Goal: Task Accomplishment & Management: Complete application form

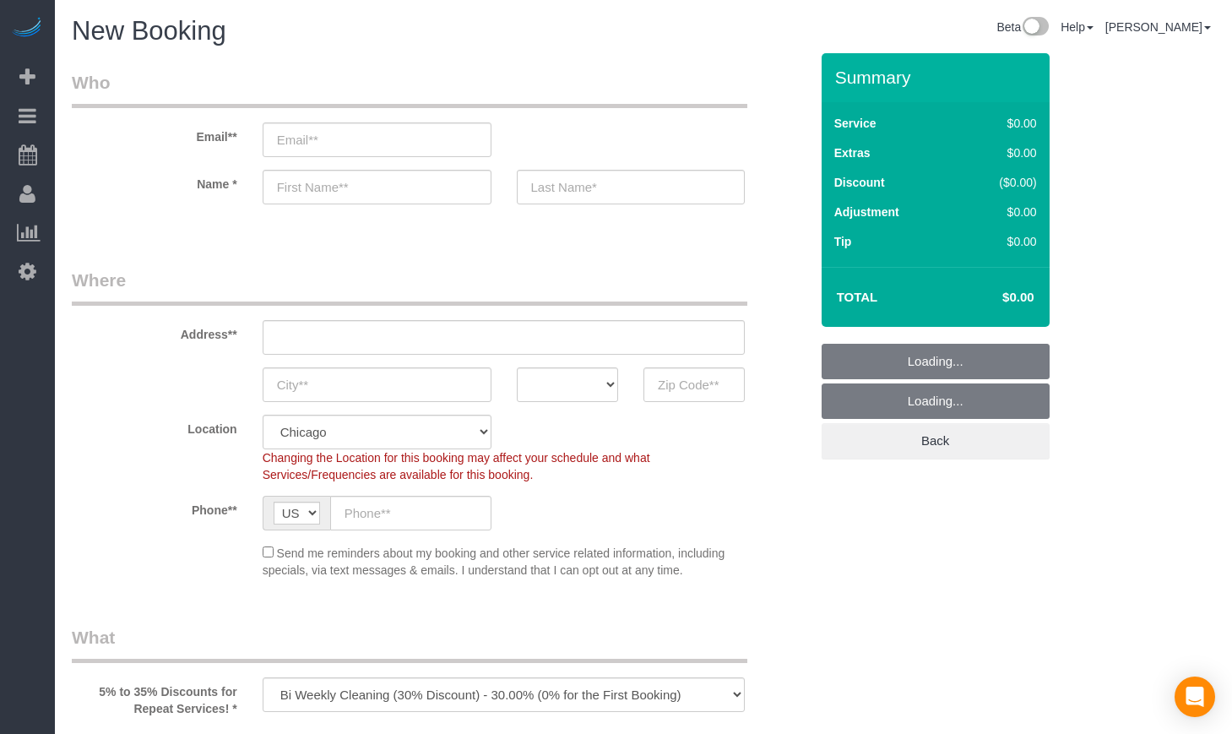
select select "512"
select select "object:1013"
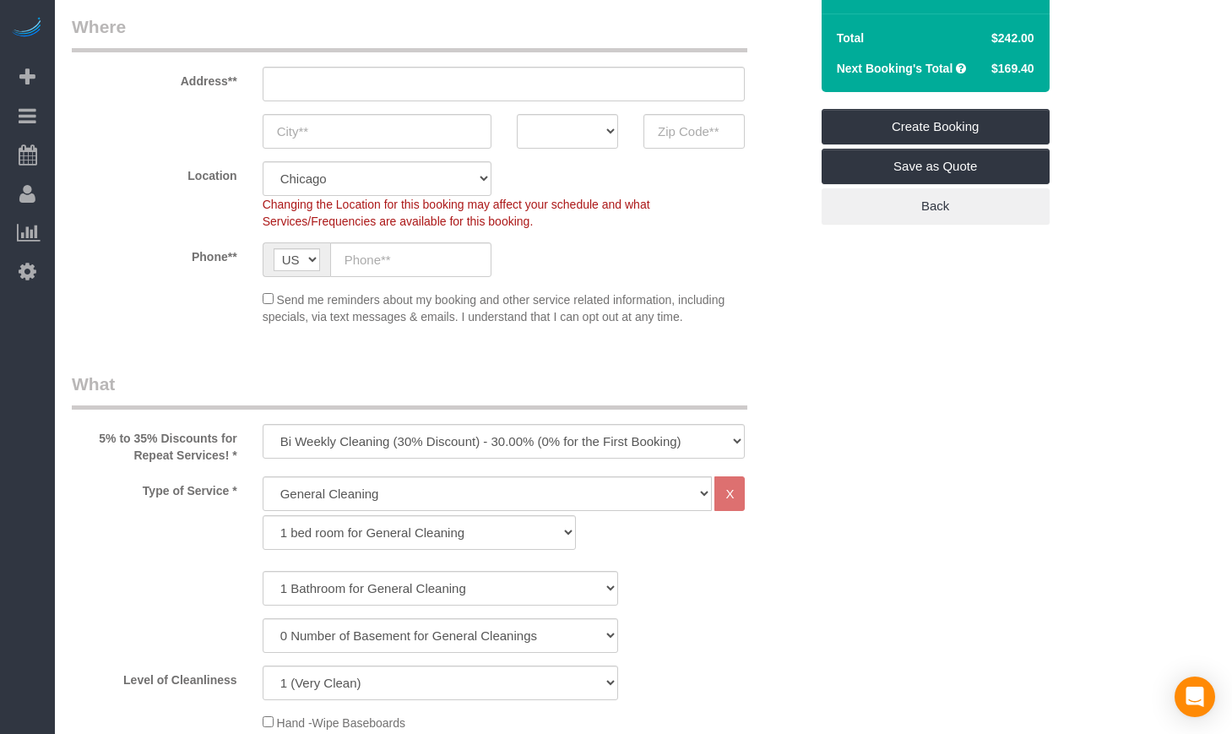
scroll to position [281, 0]
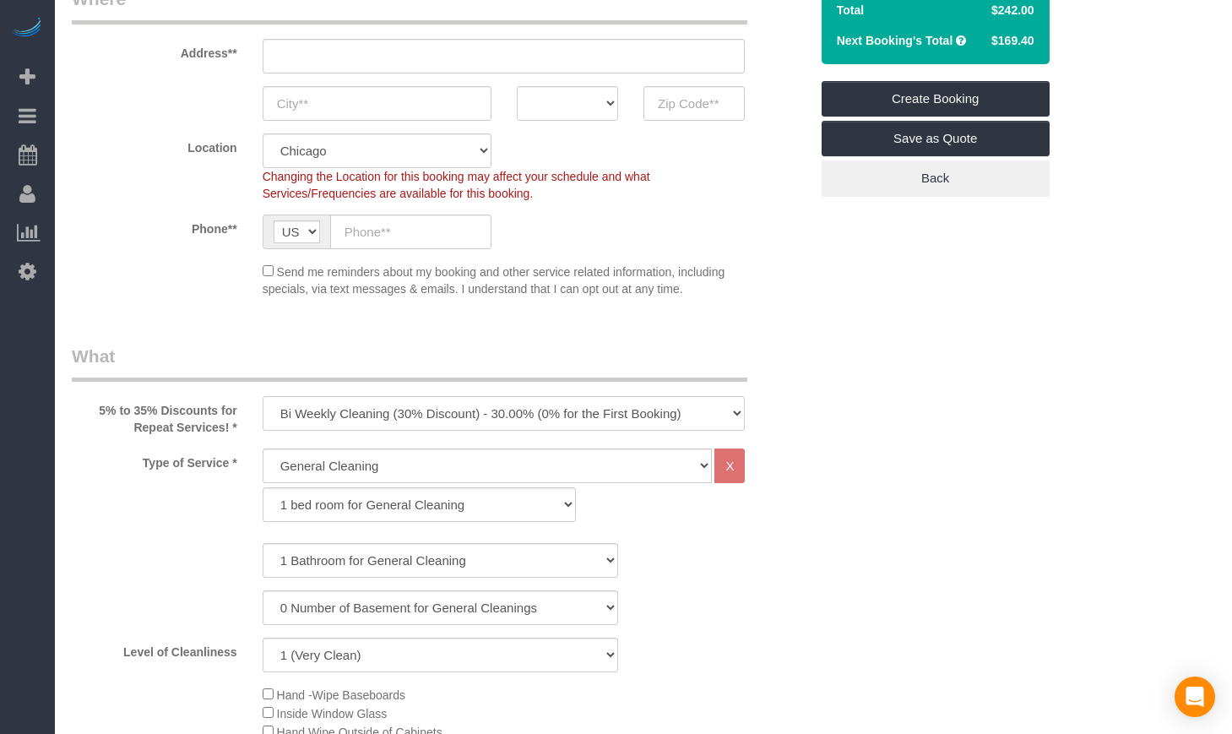
click at [445, 419] on select "One Time Cleaning Weekly Cleaning (35% Discount) - 35.00% (0% for the First Boo…" at bounding box center [504, 413] width 483 height 35
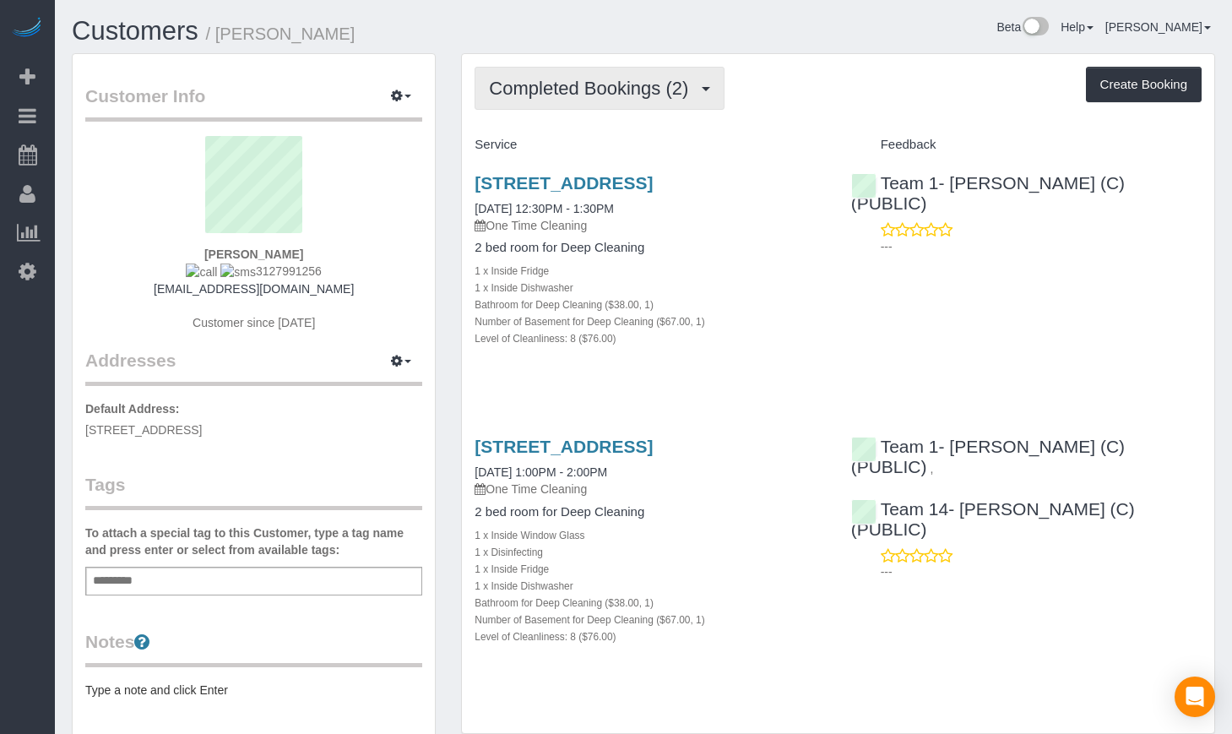
click at [543, 83] on span "Completed Bookings (2)" at bounding box center [593, 88] width 208 height 21
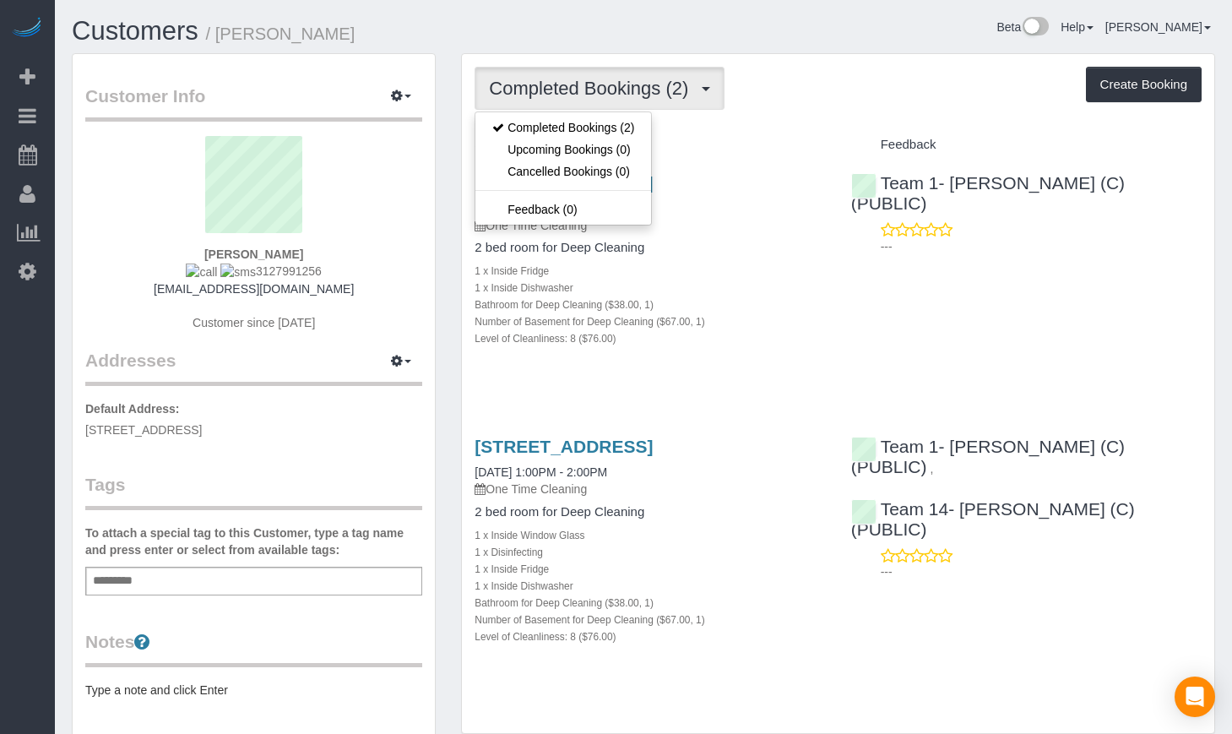
click at [631, 436] on div "Service Feedback 2549 N Marshfield, Apt 1f, Chicago, IL 60614 09/11/2025 12:30P…" at bounding box center [837, 404] width 727 height 547
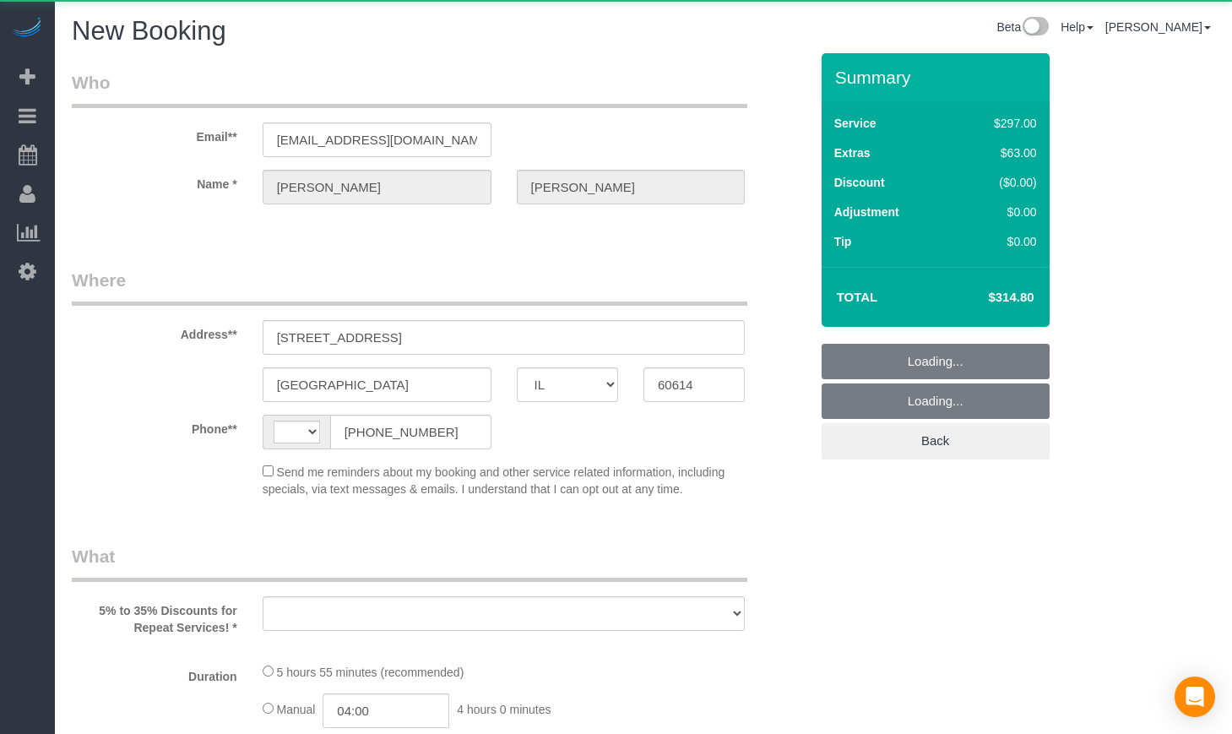
select select "IL"
select select "number:1"
select select "number:68"
select select "number:139"
select select "number:106"
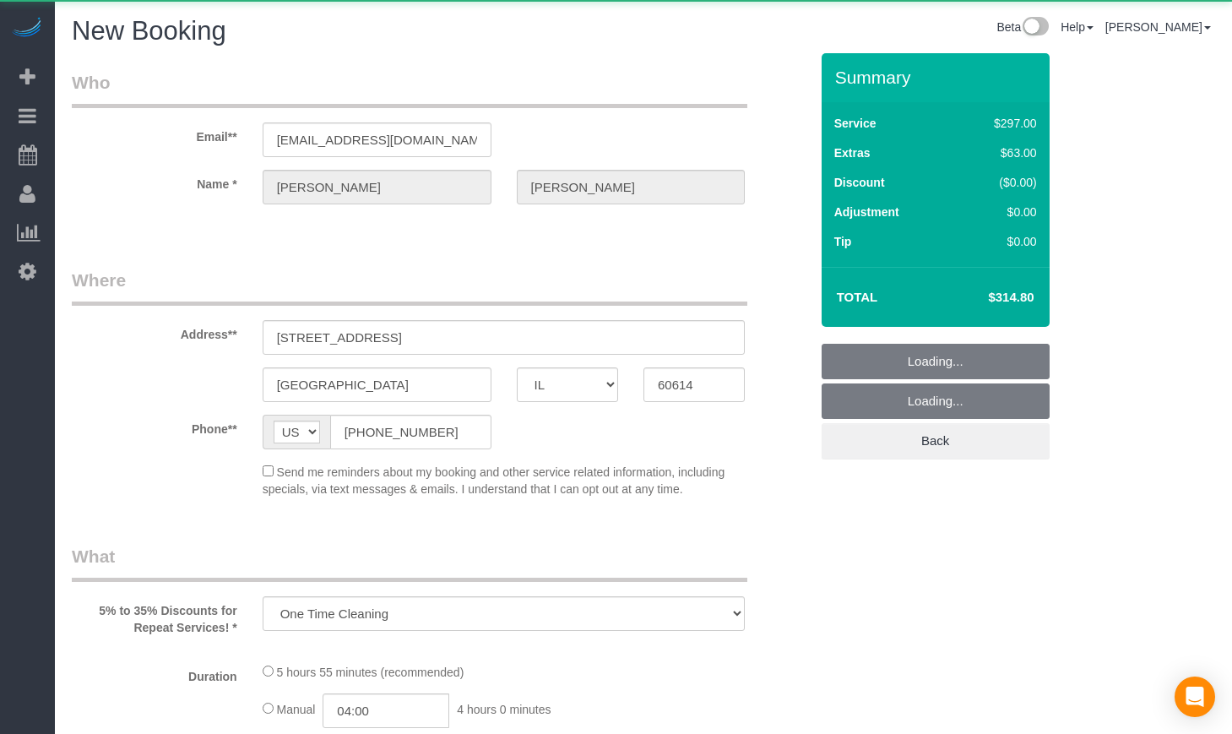
select select "string:US"
select select "object:675"
select select "string:fspay-5f182d03-466f-42fe-b688-c65ec231ece2"
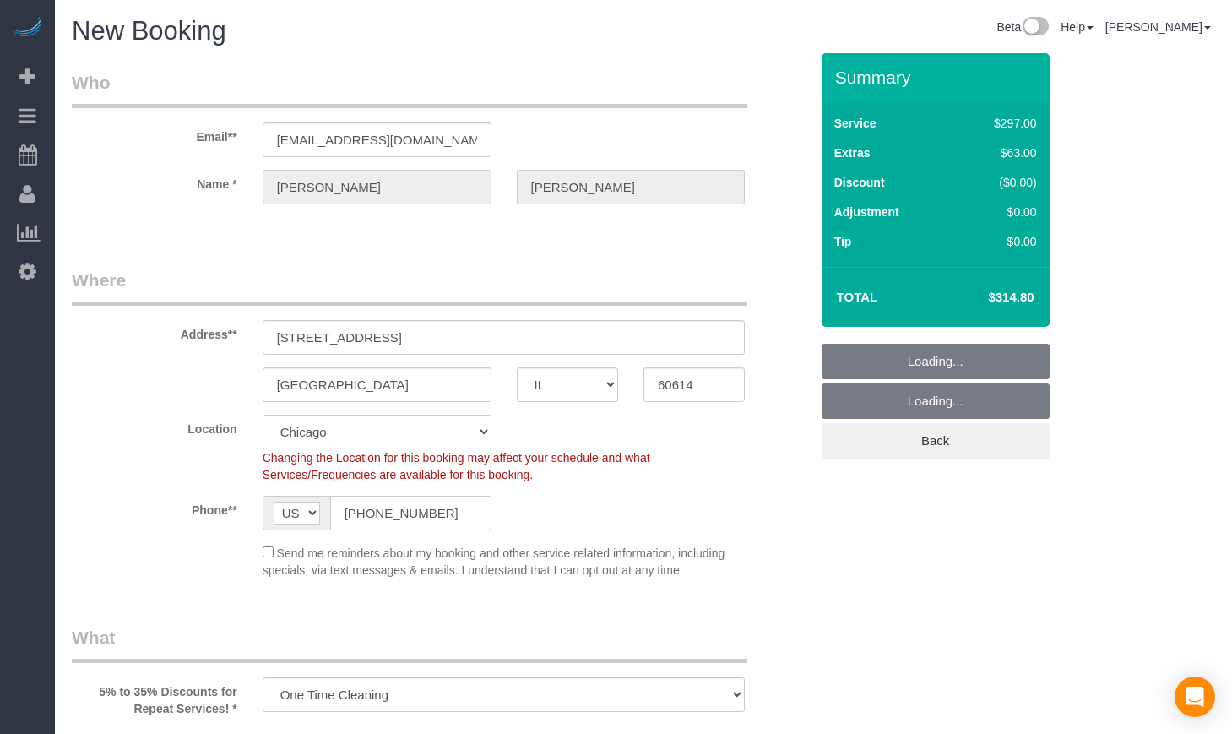
select select "object:1165"
select select "513"
select select "1"
select select "8"
select select "1"
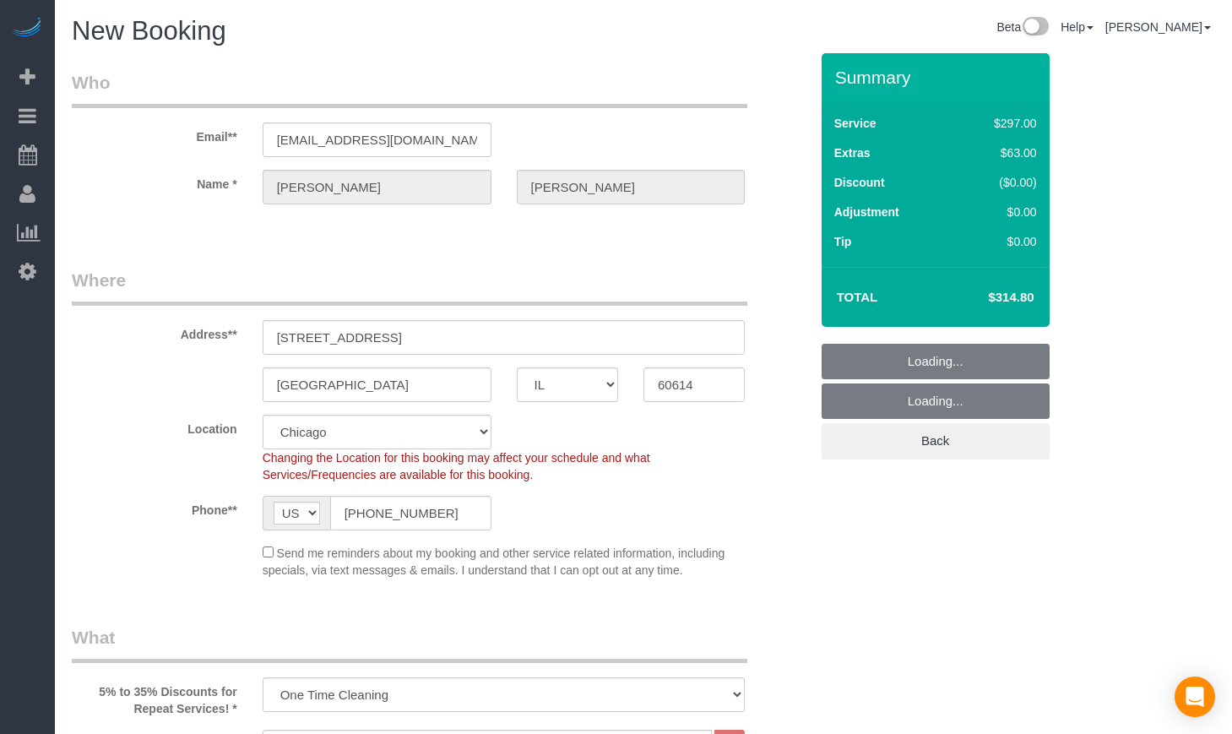
select select "8"
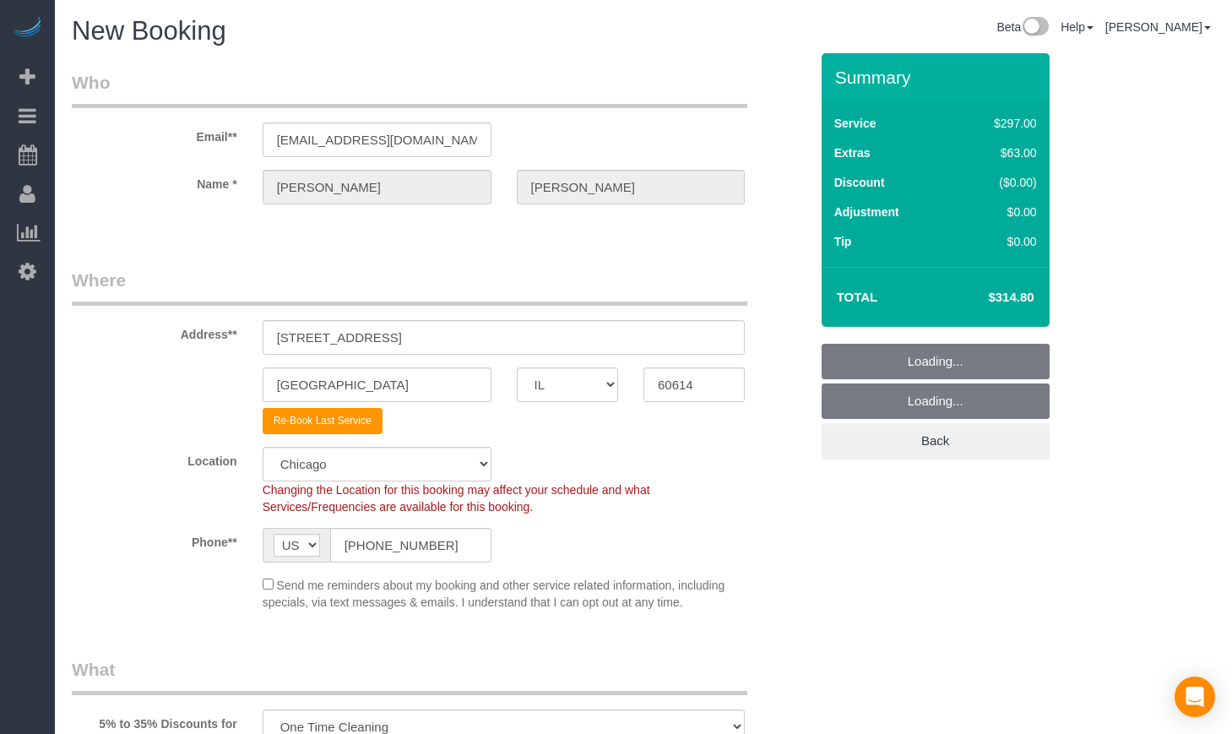
select select "object:1246"
select select "1"
select select "8"
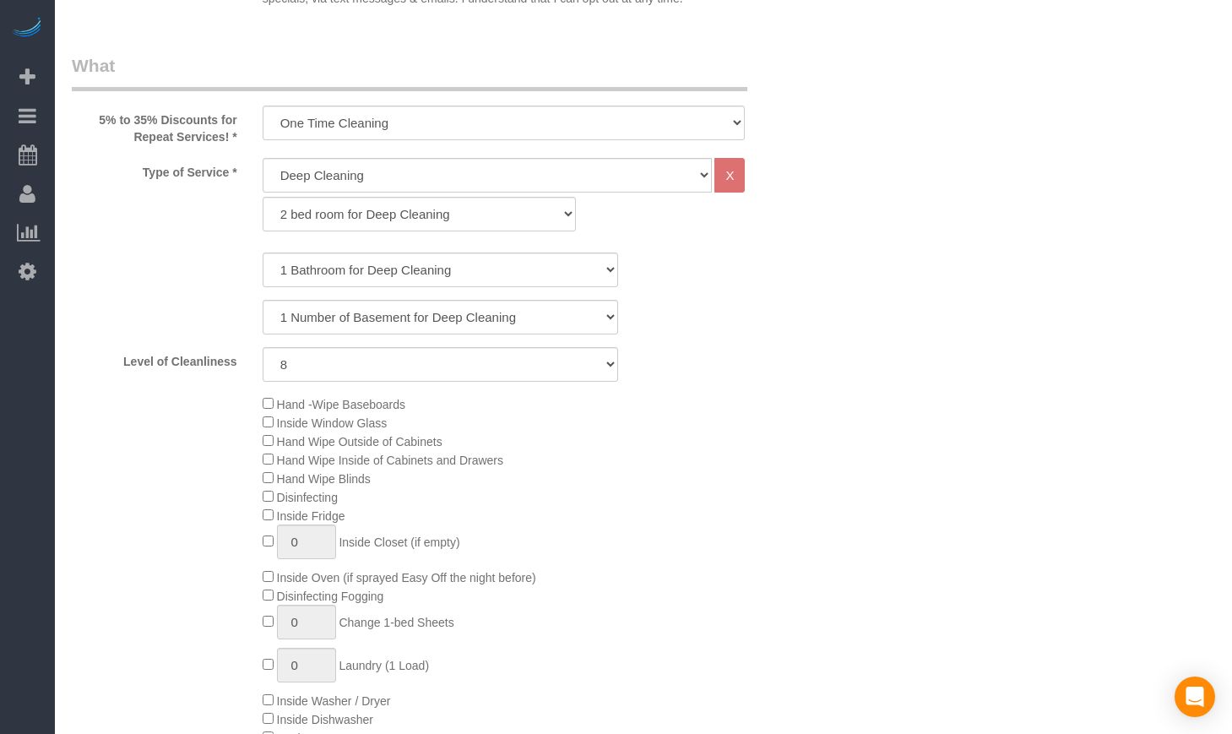
scroll to position [703, 0]
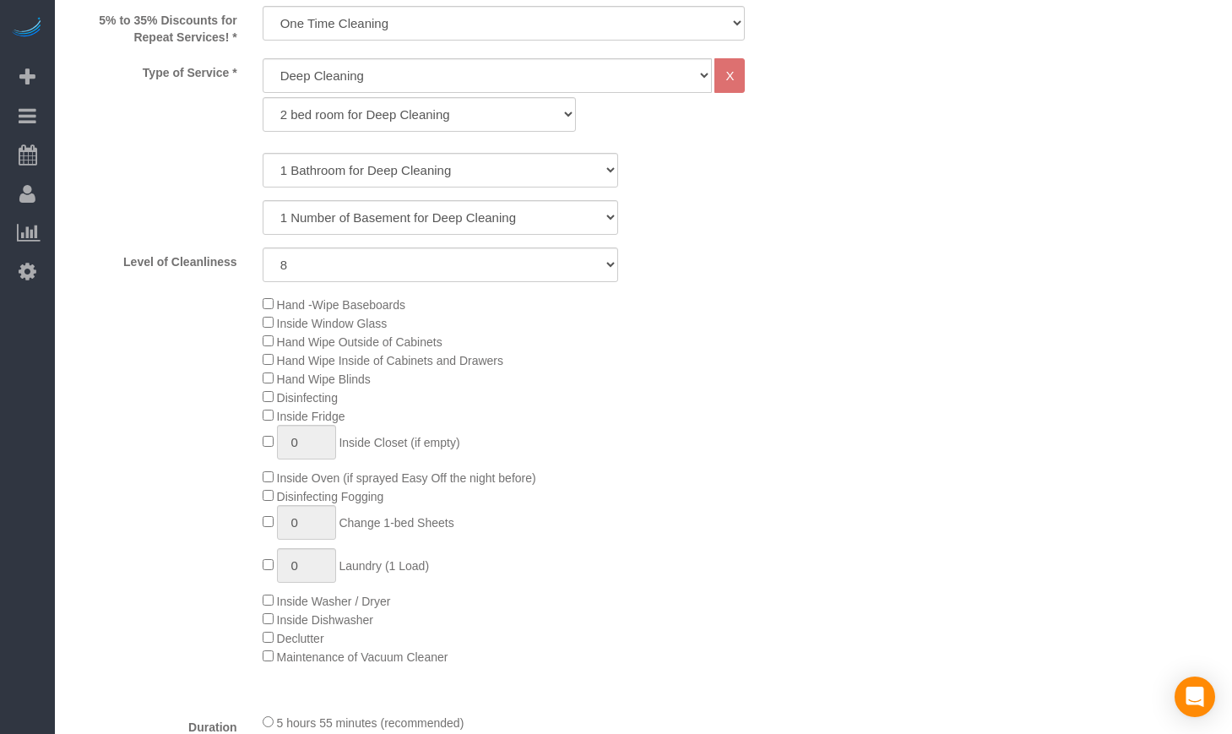
click at [268, 421] on span "Inside Fridge" at bounding box center [304, 416] width 83 height 14
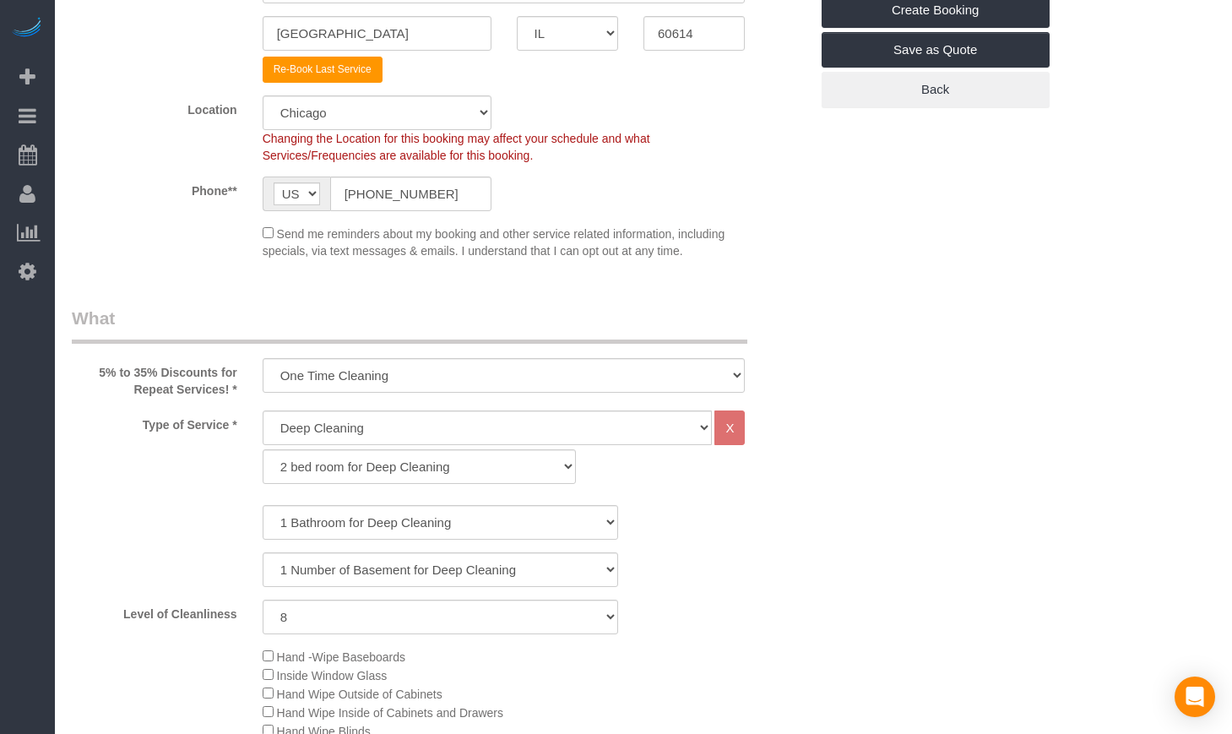
scroll to position [422, 0]
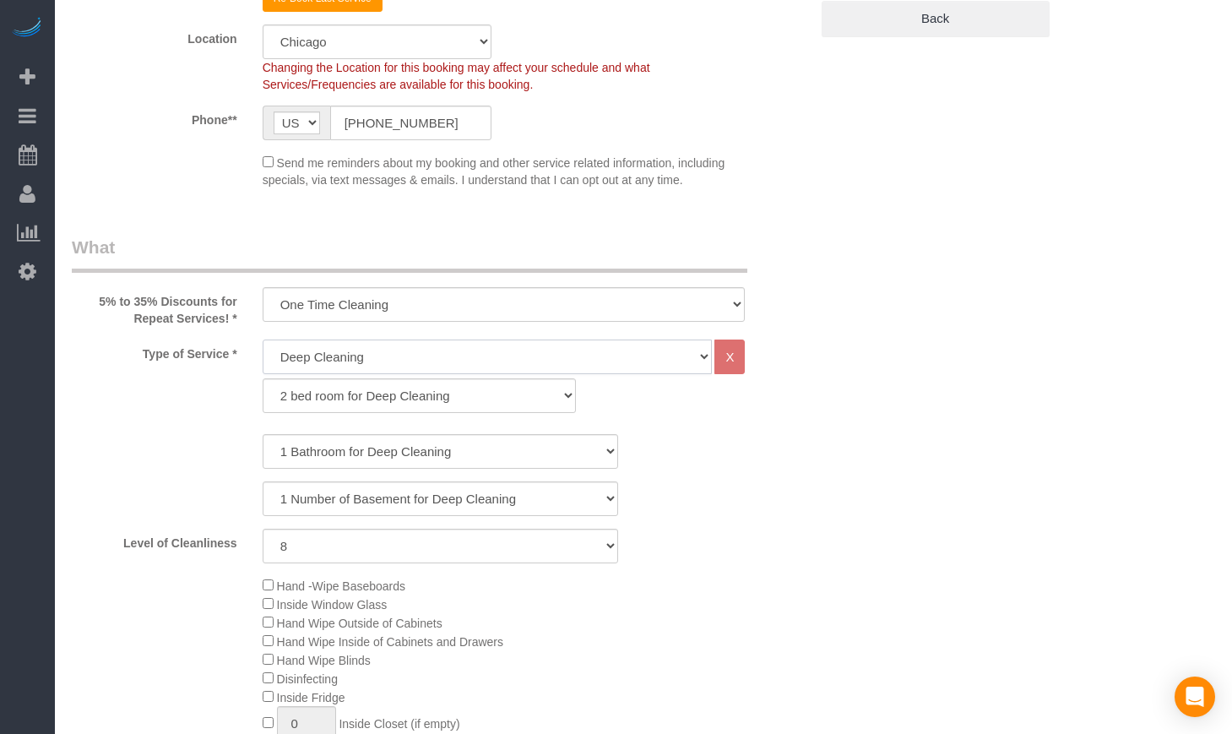
click at [334, 356] on select "General Cleaning Deep Cleaning Move-in / Move-out Cleaning COUNTS Cleaning" at bounding box center [488, 356] width 450 height 35
select select "512"
click at [263, 339] on select "General Cleaning Deep Cleaning Move-in / Move-out Cleaning COUNTS Cleaning" at bounding box center [488, 356] width 450 height 35
select select "286"
select select "8"
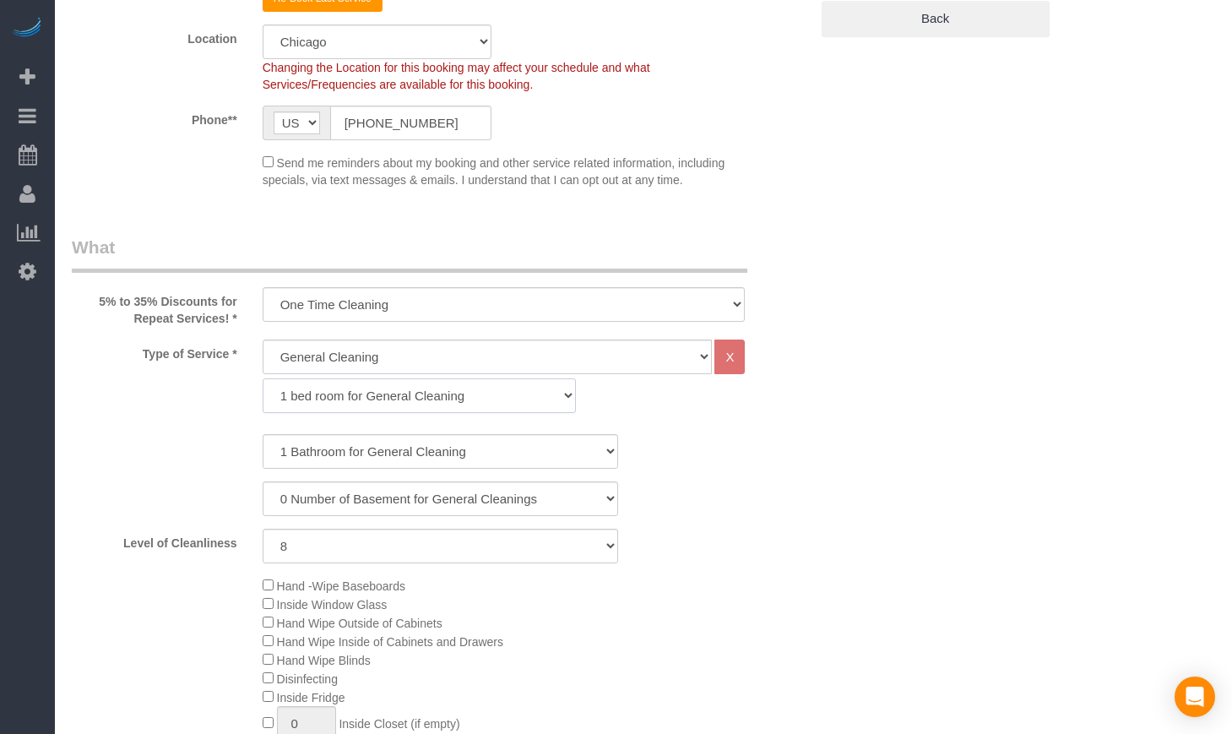
drag, startPoint x: 353, startPoint y: 398, endPoint x: 345, endPoint y: 403, distance: 8.7
click at [353, 398] on select "1 bed room for General Cleaning 2 bed room for General Cleaning 3 bed room for …" at bounding box center [419, 395] width 313 height 35
select select "287"
click at [263, 378] on select "1 bed room for General Cleaning 2 bed room for General Cleaning 3 bed room for …" at bounding box center [419, 395] width 313 height 35
select select "8"
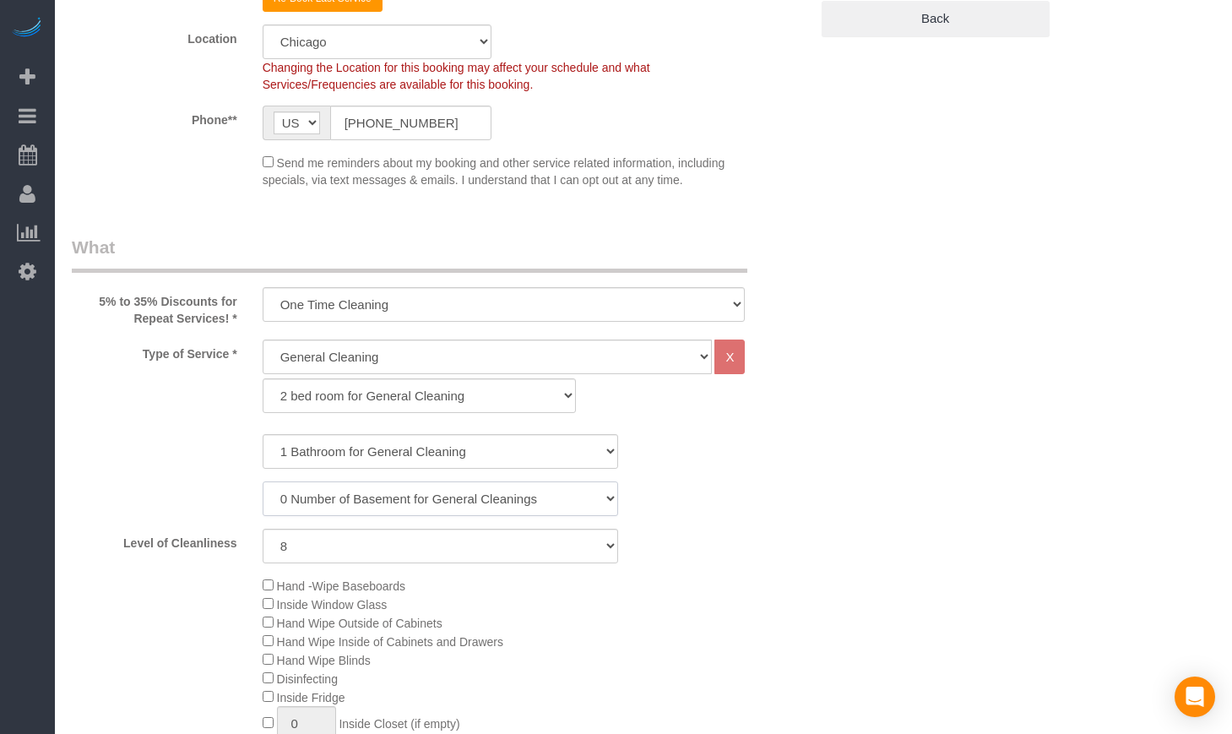
click at [312, 496] on select "0 Number of Basement for General Cleanings 1 Number of Basement for General Cle…" at bounding box center [440, 498] width 355 height 35
select select "1"
click at [263, 481] on select "0 Number of Basement for General Cleanings 1 Number of Basement for General Cle…" at bounding box center [440, 498] width 355 height 35
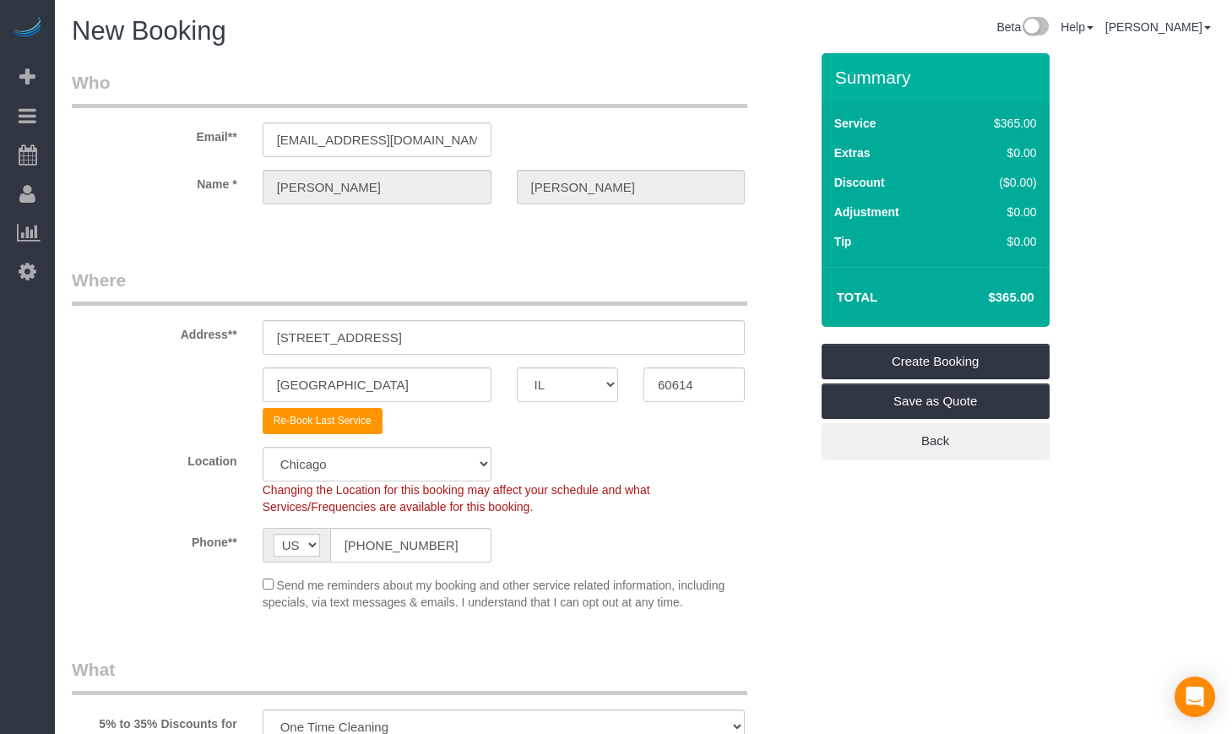
scroll to position [563, 0]
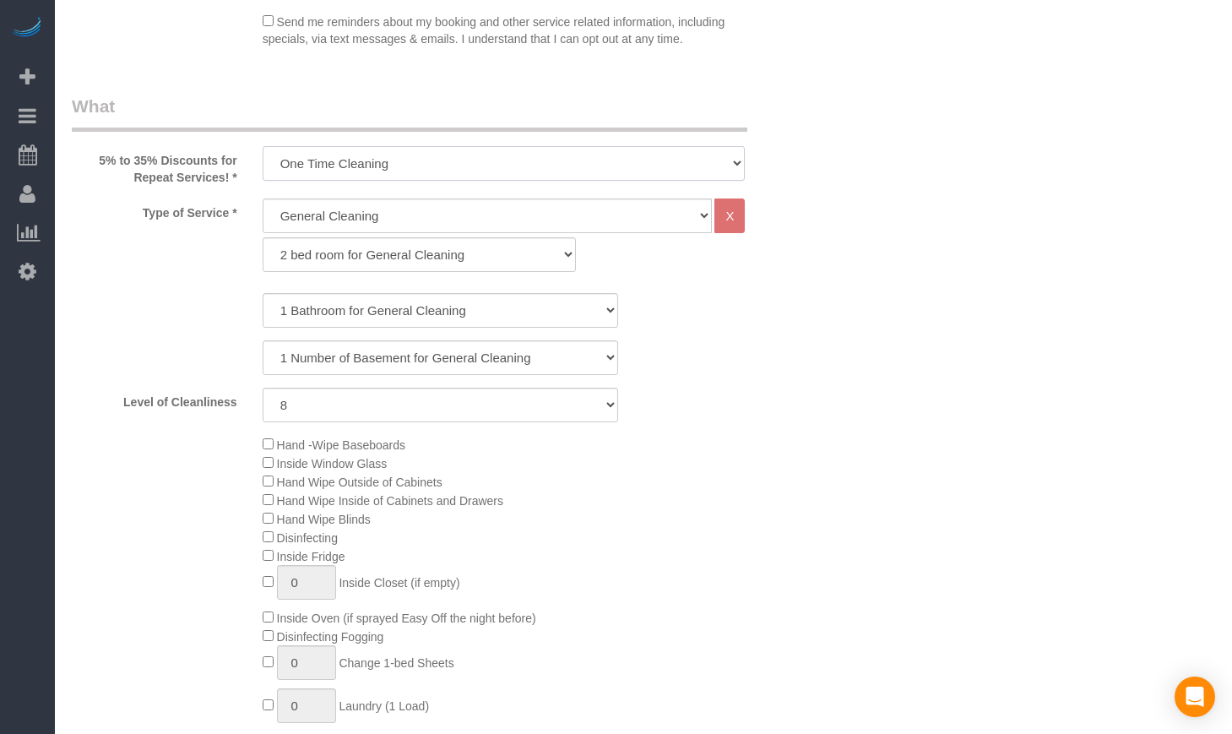
click at [393, 162] on select "One Time Cleaning Weekly Cleaning (35% Discount) - 35.00% (0% for the First Boo…" at bounding box center [504, 163] width 483 height 35
select select "object:1249"
click at [263, 146] on select "One Time Cleaning Weekly Cleaning (35% Discount) - 35.00% (0% for the First Boo…" at bounding box center [504, 163] width 483 height 35
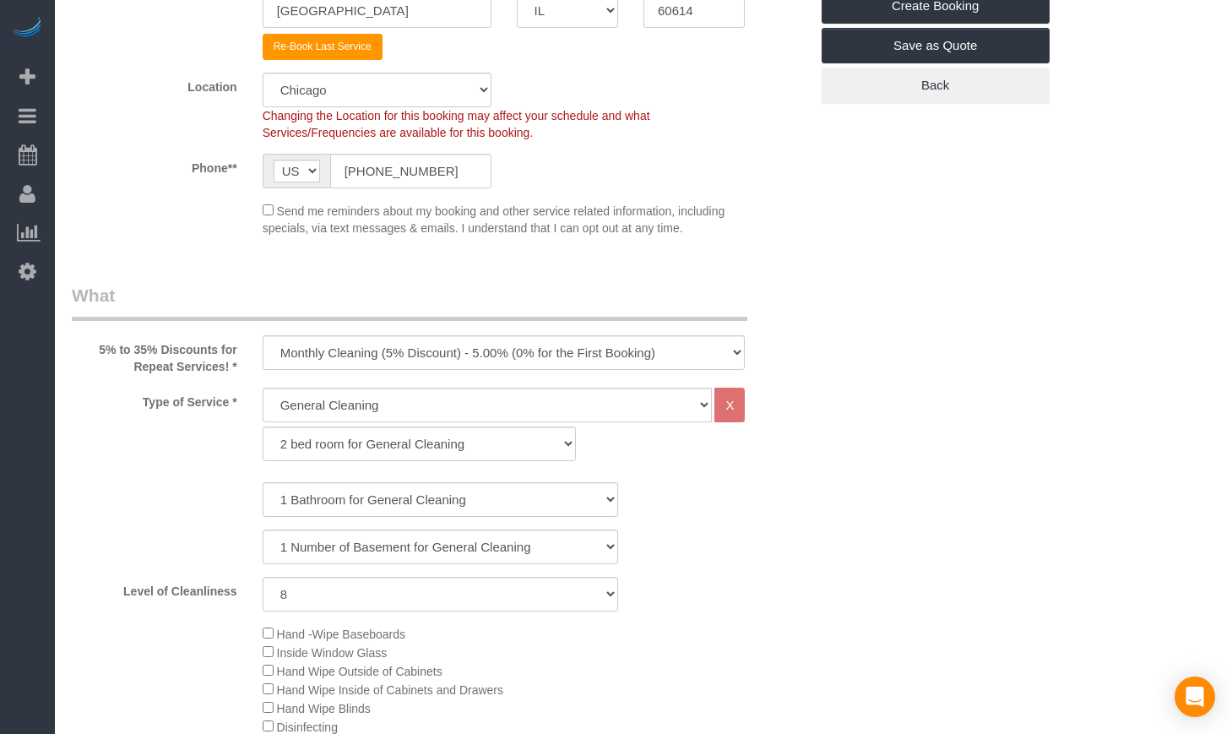
scroll to position [422, 0]
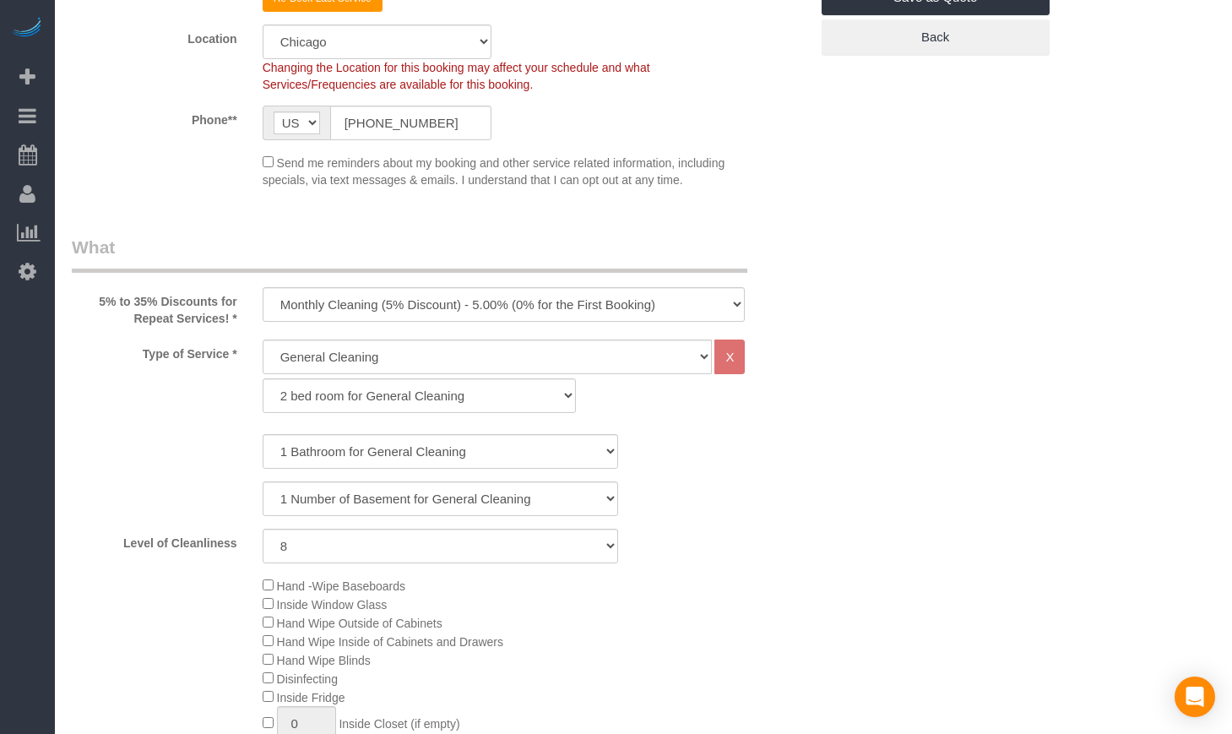
click at [355, 526] on div "1 Bathroom for General Cleaning 2 Bathroom for General Cleanings 3 Bathroom for…" at bounding box center [440, 498] width 737 height 129
click at [332, 537] on select "1 (Very Clean) 2 3 4 5 (Average Condition) 6 7 8 9 10 (Extremely Dirty)" at bounding box center [440, 545] width 355 height 35
select select "5"
click at [263, 528] on select "1 (Very Clean) 2 3 4 5 (Average Condition) 6 7 8 9 10 (Extremely Dirty)" at bounding box center [440, 545] width 355 height 35
click at [775, 553] on div "Level of Cleanliness 1 (Very Clean) 2 3 4 5 (Average Condition) 6 7 8 9 10 (Ext…" at bounding box center [440, 545] width 762 height 35
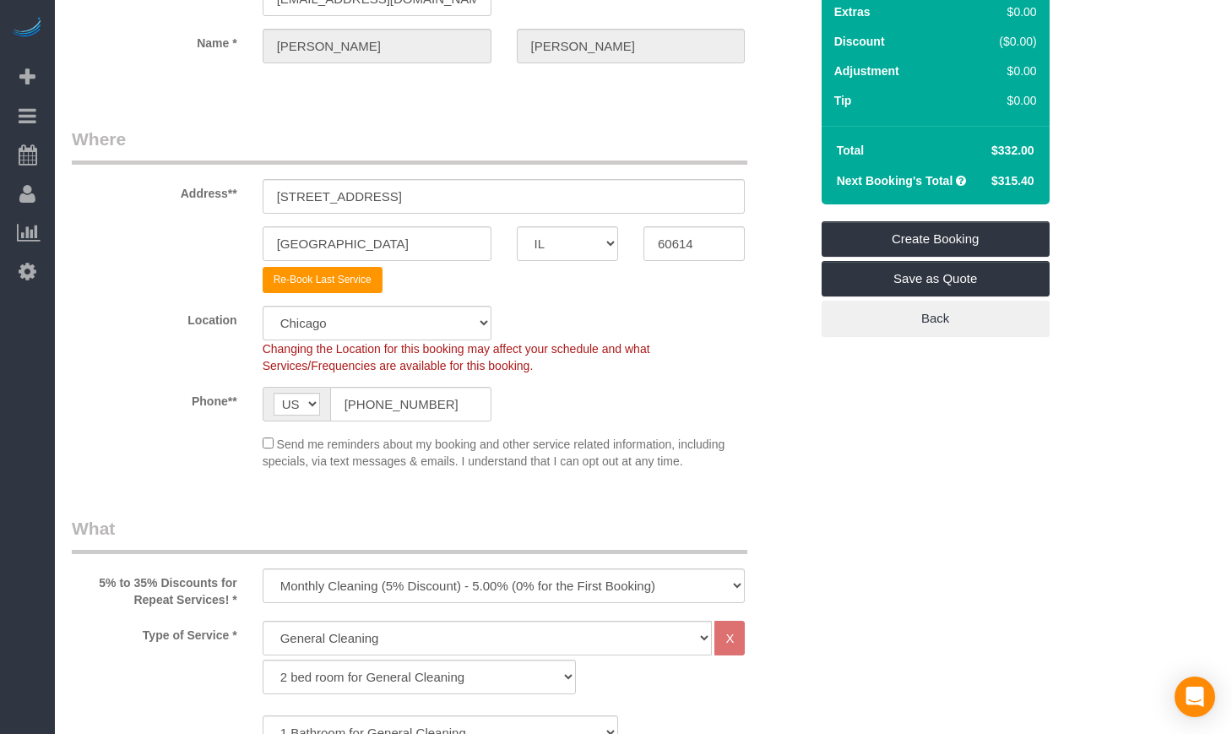
scroll to position [0, 0]
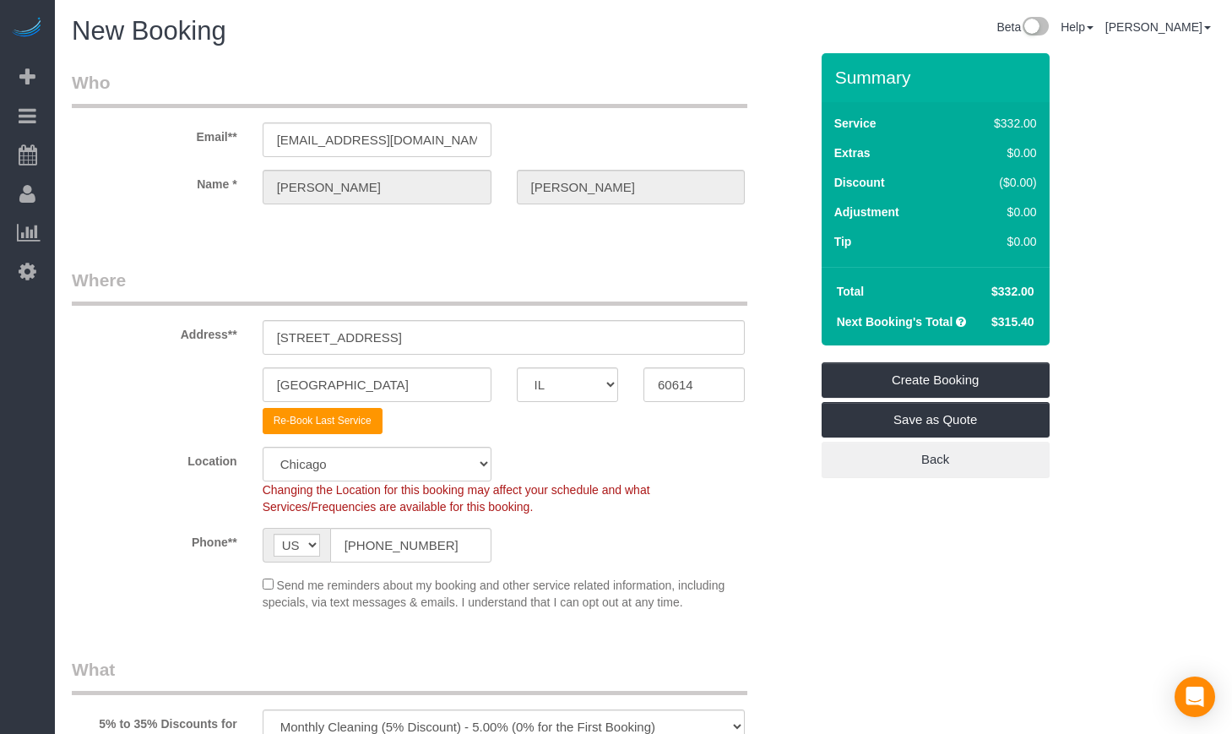
click at [622, 469] on div "Location Chicago Evanston Skokie Northwest Western Changing the Location for th…" at bounding box center [440, 481] width 762 height 68
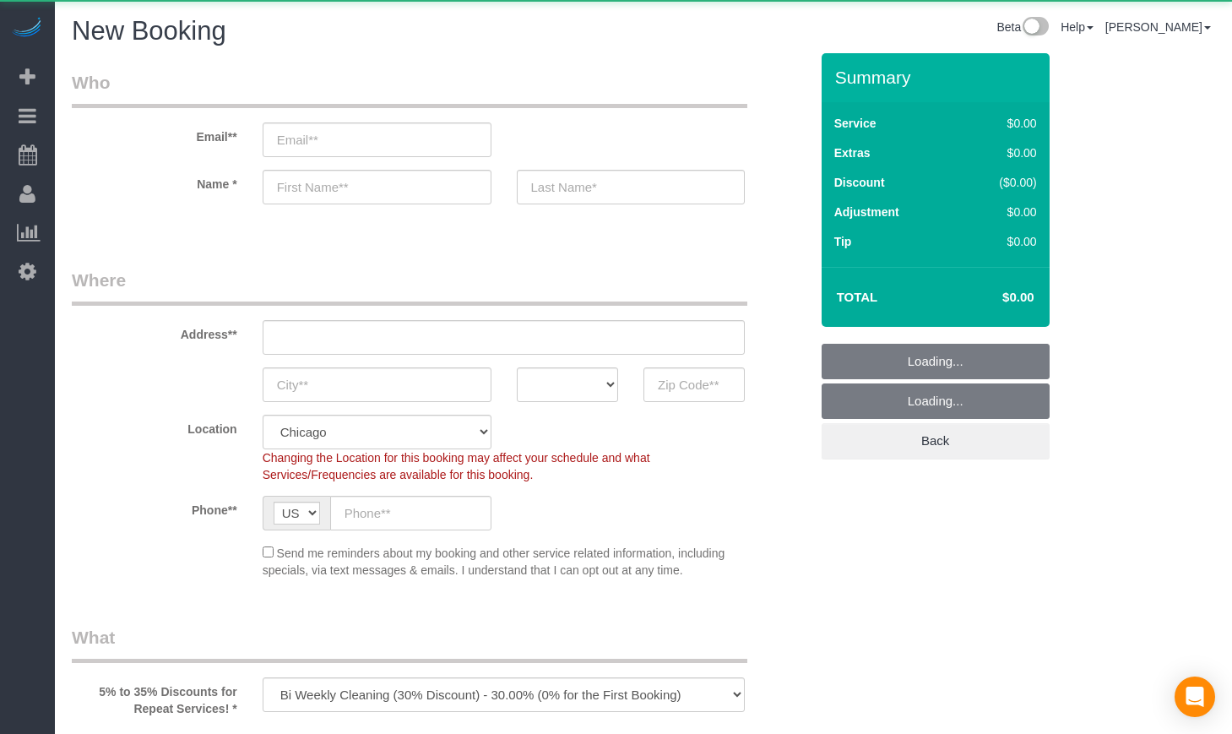
select select "object:777"
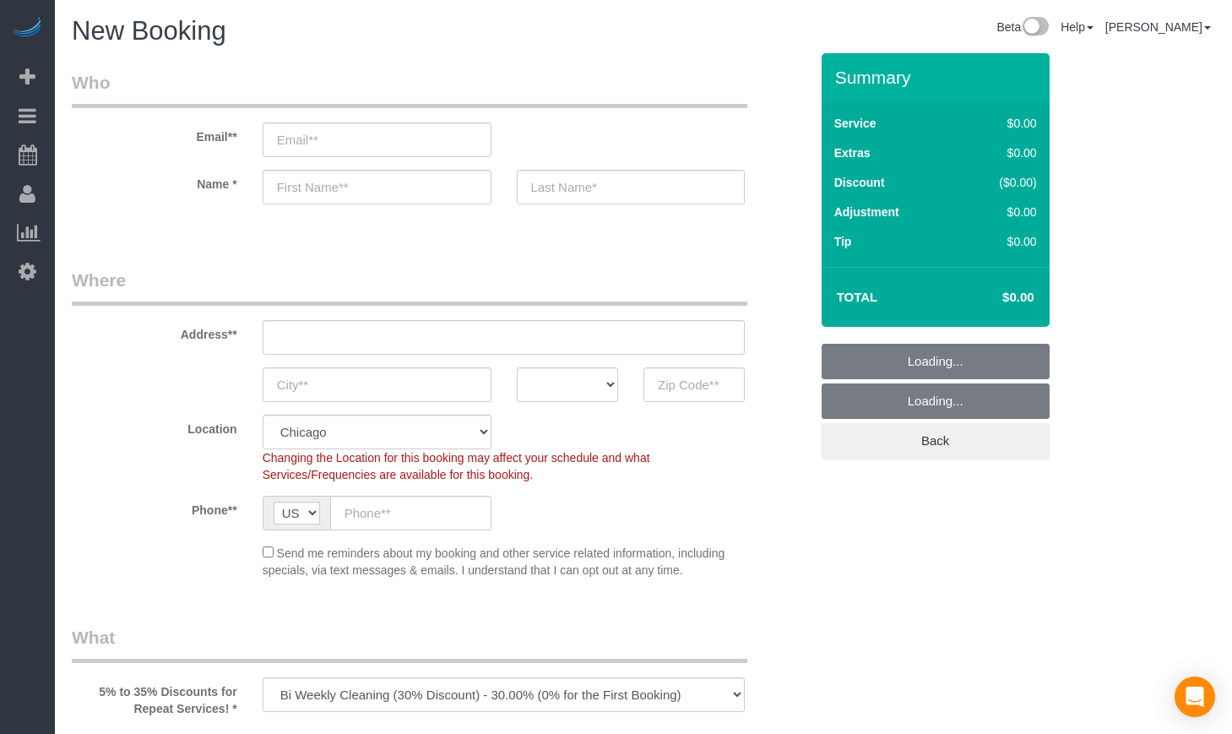
select select "512"
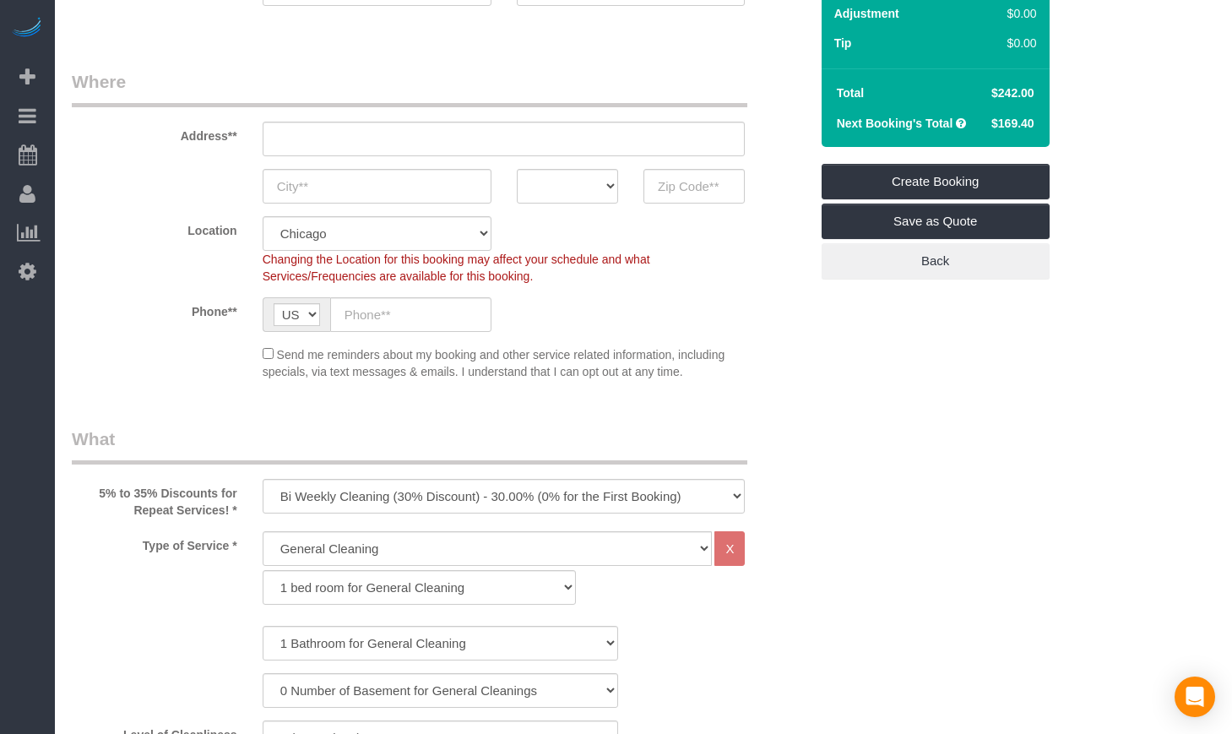
scroll to position [281, 0]
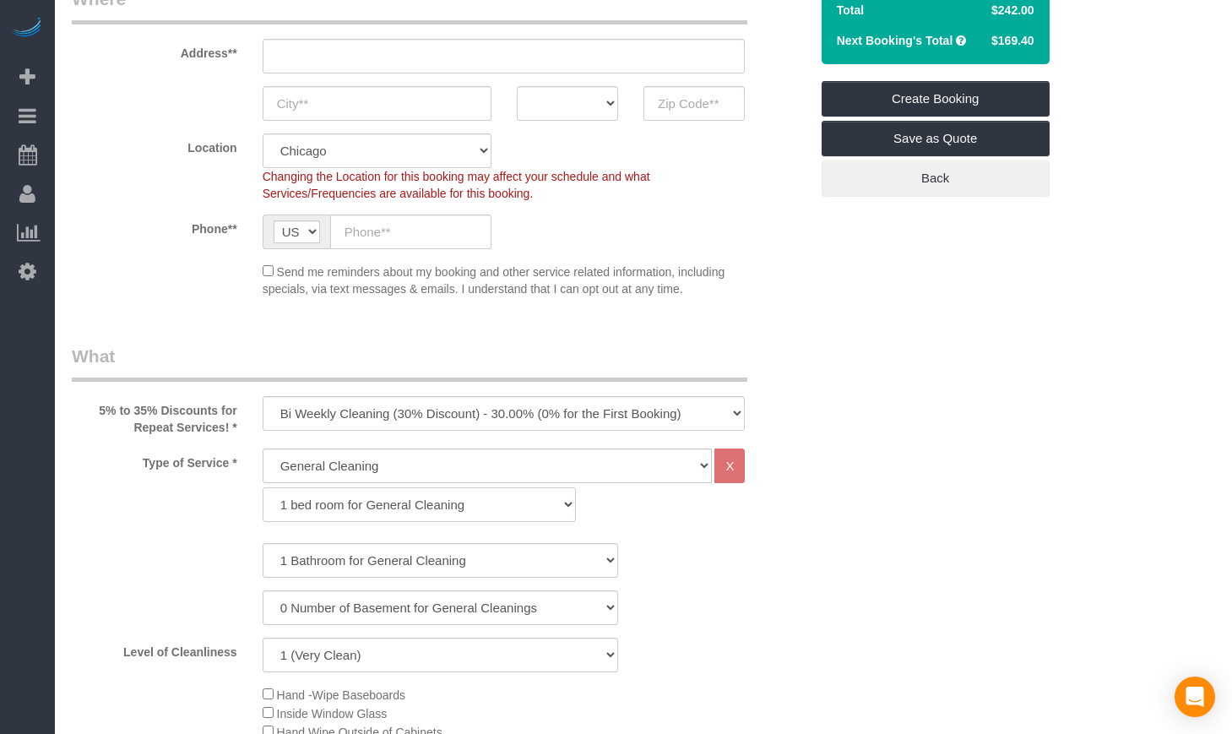
click at [335, 500] on select "1 bed room for General Cleaning 2 bed room for General Cleaning 3 bed room for …" at bounding box center [419, 504] width 313 height 35
select select "287"
click at [263, 487] on select "1 bed room for General Cleaning 2 bed room for General Cleaning 3 bed room for …" at bounding box center [419, 504] width 313 height 35
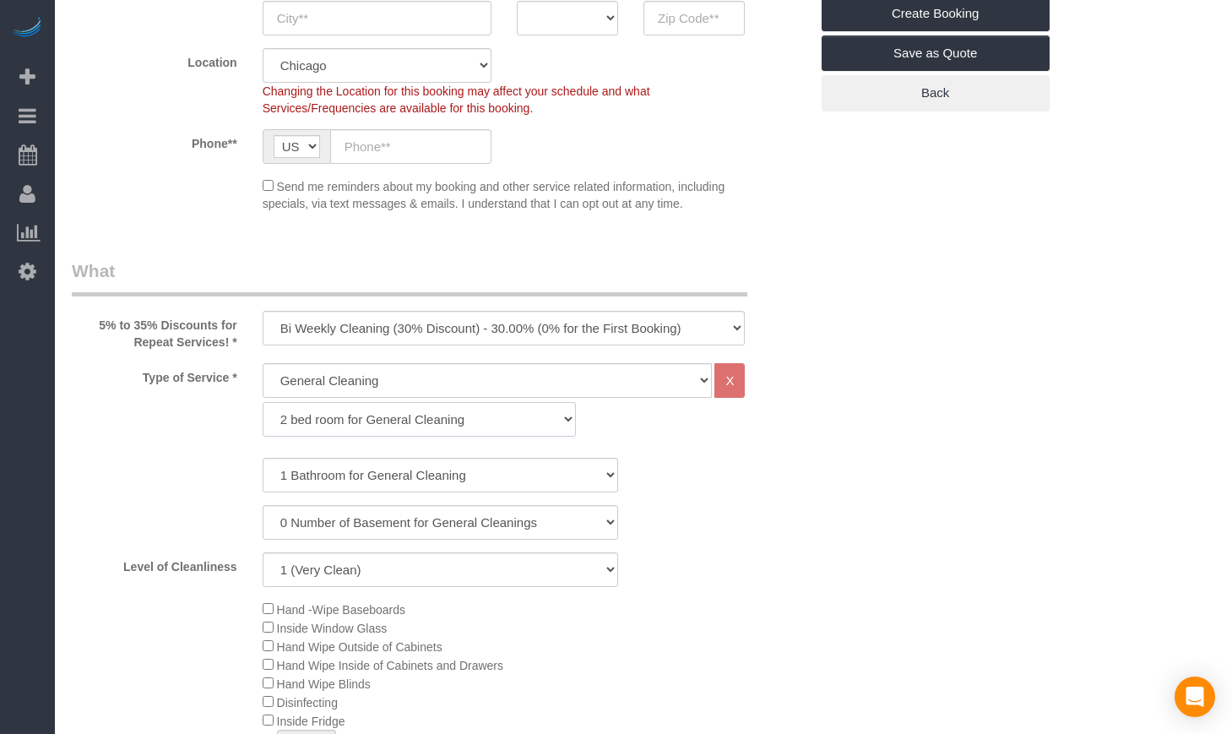
scroll to position [422, 0]
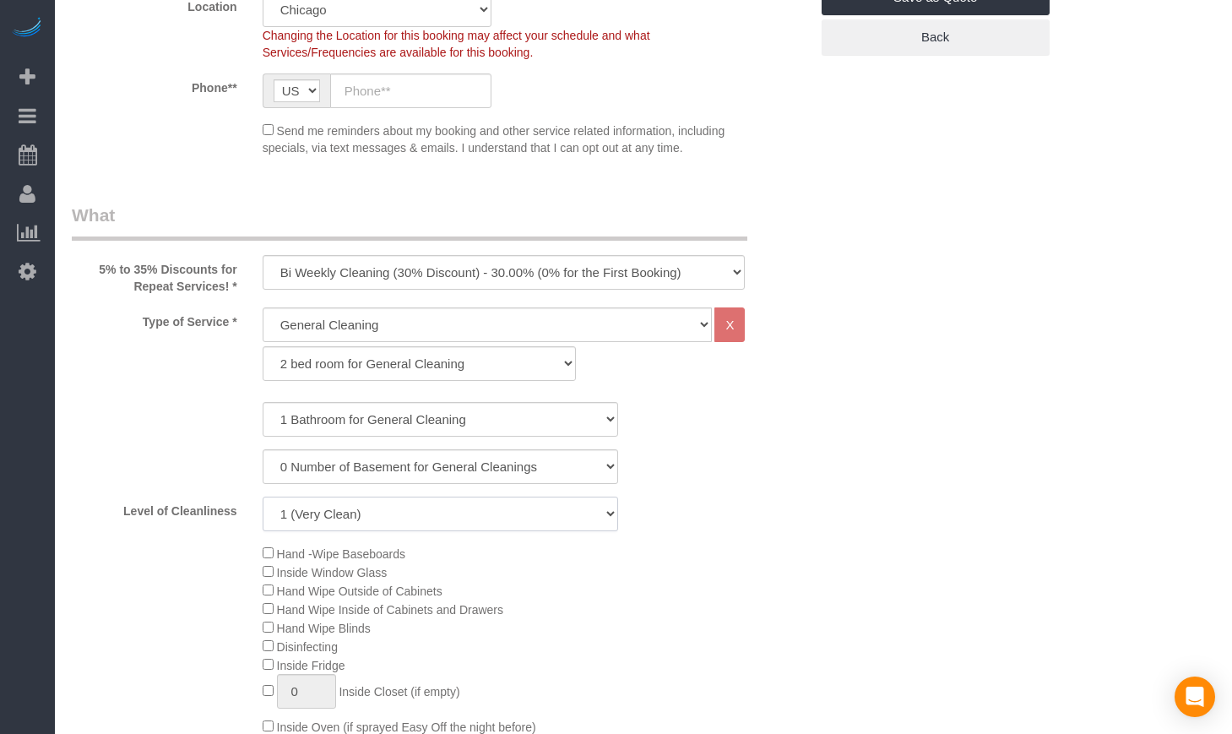
click at [315, 507] on select "1 (Very Clean) 2 3 4 5 (Average Condition) 6 7 8 9 10 (Extremely Dirty)" at bounding box center [440, 513] width 355 height 35
select select "6"
click at [263, 496] on select "1 (Very Clean) 2 3 4 5 (Average Condition) 6 7 8 9 10 (Extremely Dirty)" at bounding box center [440, 513] width 355 height 35
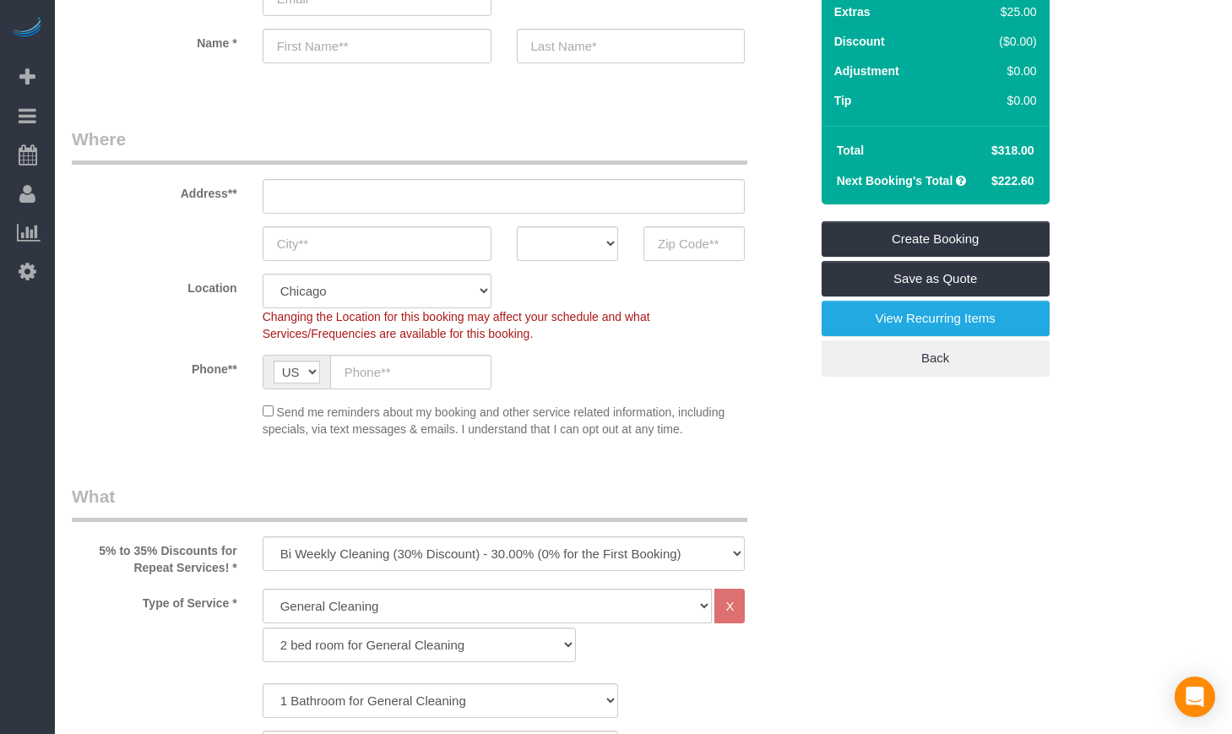
scroll to position [281, 0]
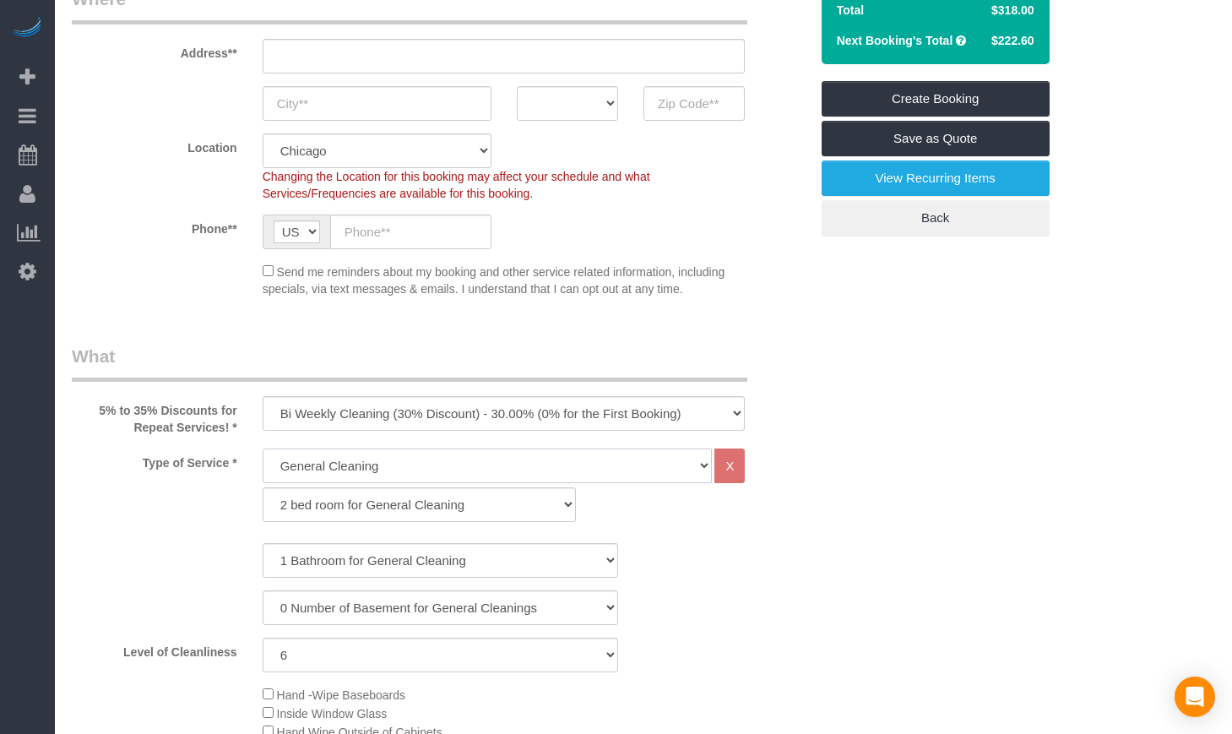
click at [349, 458] on select "General Cleaning Deep Cleaning Move-in / Move-out Cleaning COUNTS Cleaning" at bounding box center [488, 465] width 450 height 35
select select "513"
click at [263, 448] on select "General Cleaning Deep Cleaning Move-in / Move-out Cleaning COUNTS Cleaning" at bounding box center [488, 465] width 450 height 35
select select "291"
select select "6"
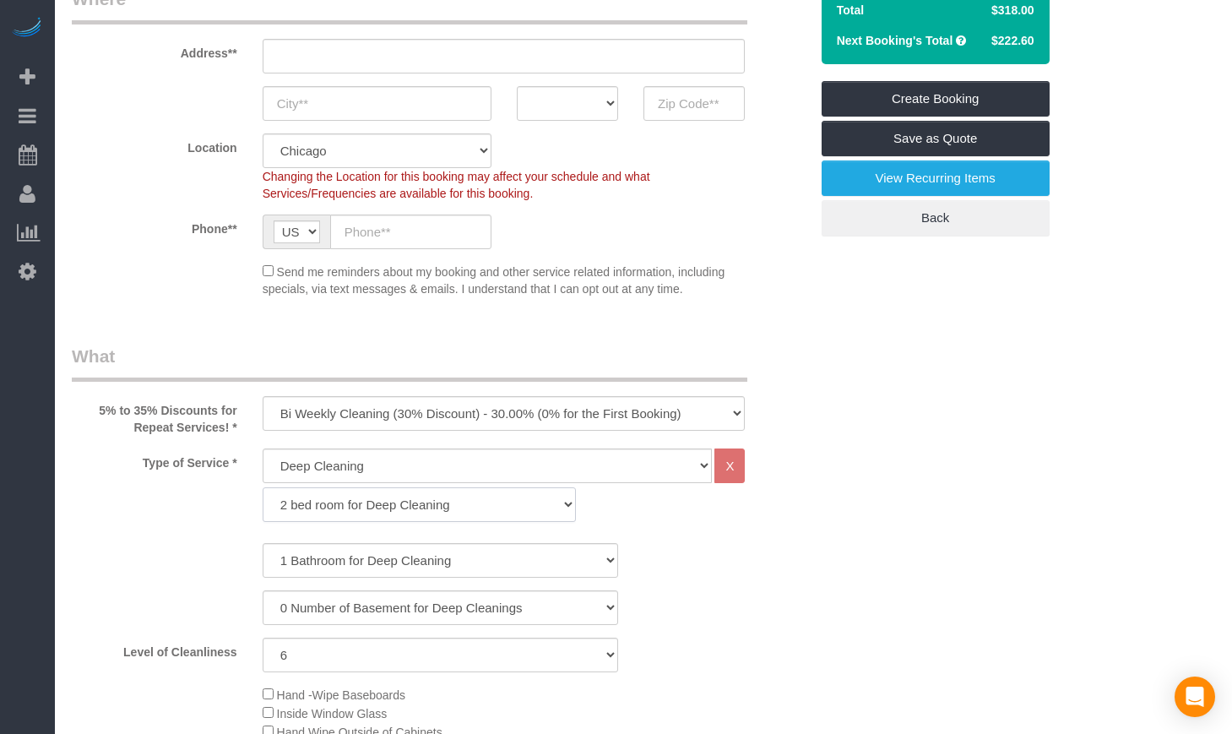
click at [316, 508] on select "1 bed room for Deep Cleaning 2 bed room for Deep Cleaning 3 bed room for Deep C…" at bounding box center [419, 504] width 313 height 35
select select "292"
click at [263, 487] on select "1 bed room for Deep Cleaning 2 bed room for Deep Cleaning 3 bed room for Deep C…" at bounding box center [419, 504] width 313 height 35
select select "6"
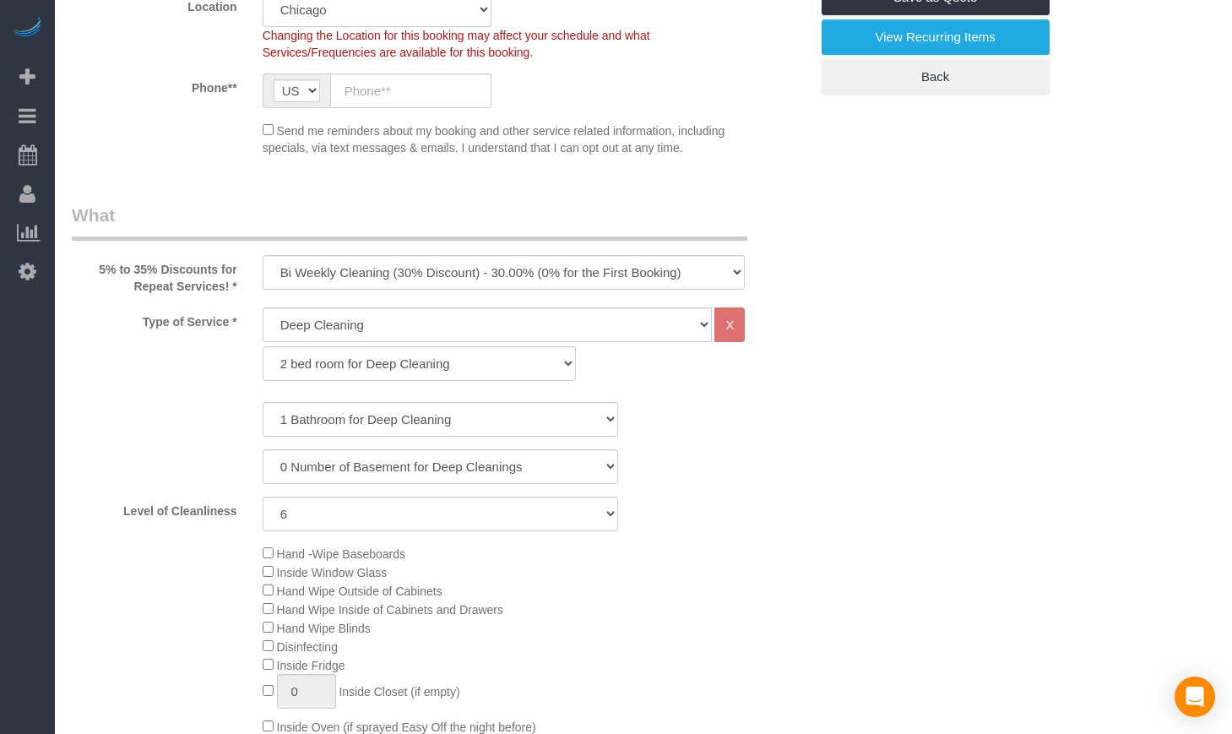
click at [783, 528] on div "Level of Cleanliness 1 (Very Clean) 2 3 4 5 (Average Condition) 6 7 8 9 10 (Ext…" at bounding box center [440, 513] width 762 height 35
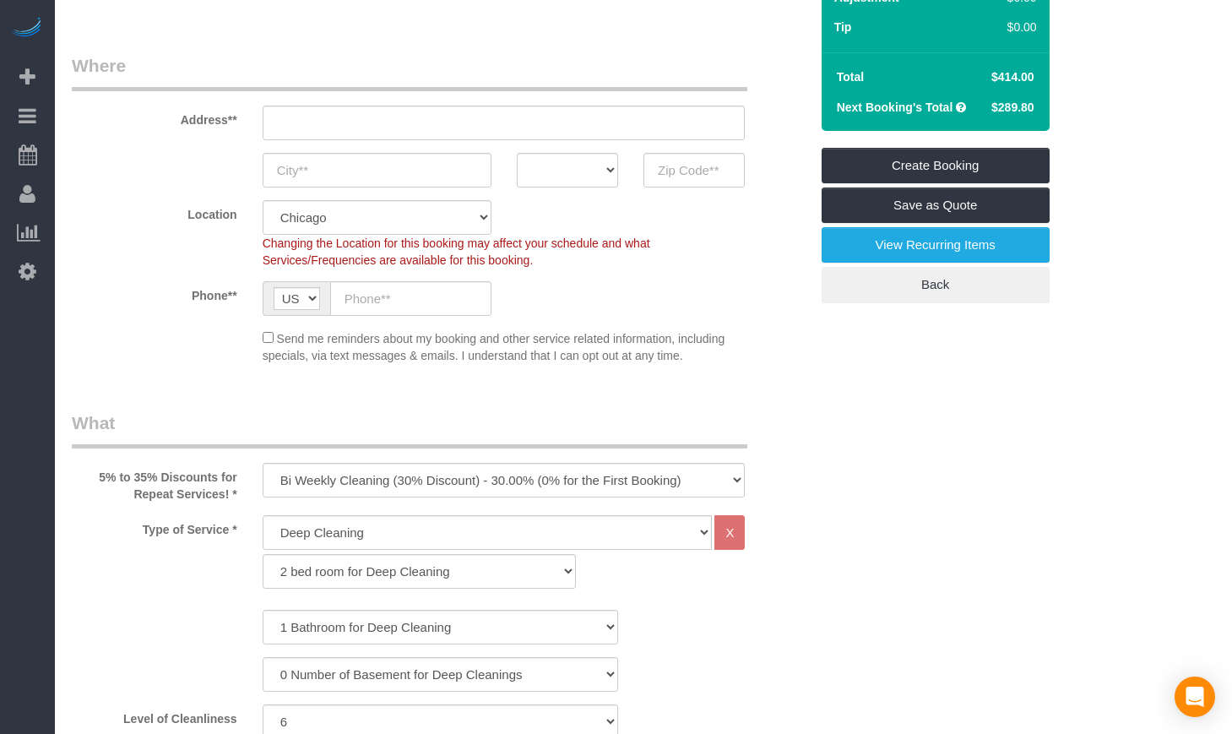
scroll to position [141, 0]
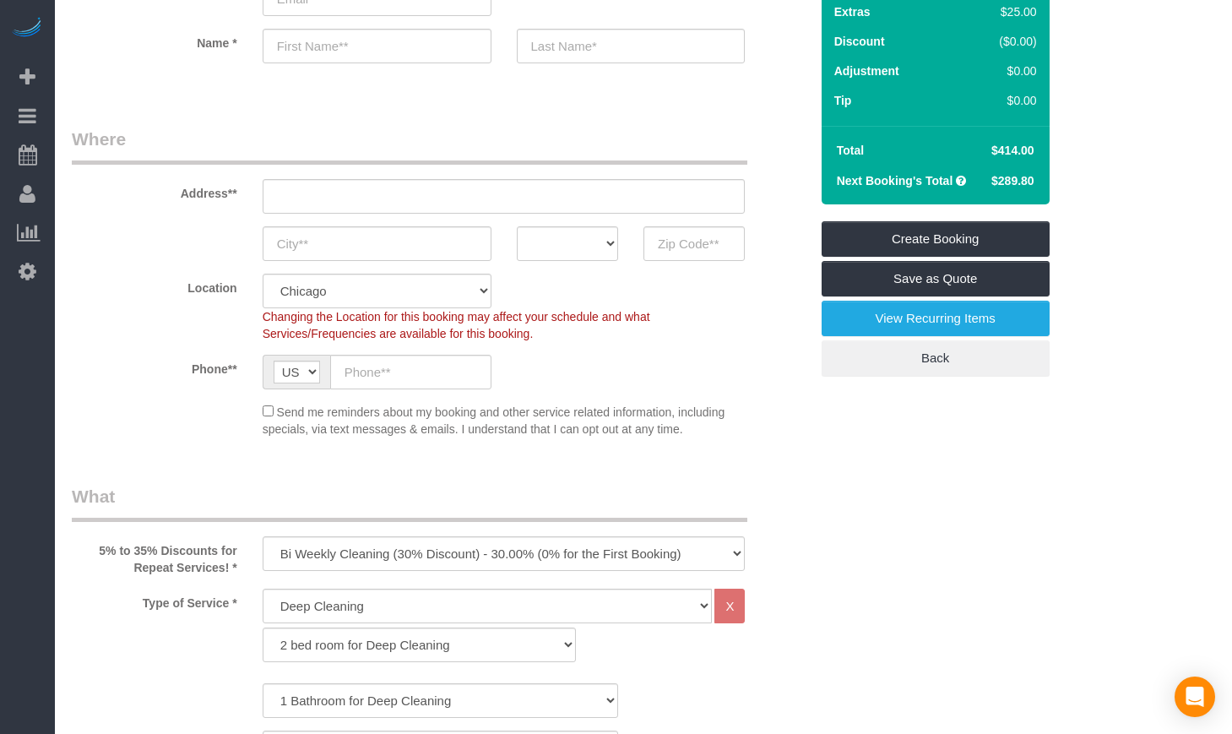
click at [789, 397] on sui-booking-location "Location Chicago Evanston Skokie Northwest Western Changing the Location for th…" at bounding box center [440, 356] width 737 height 164
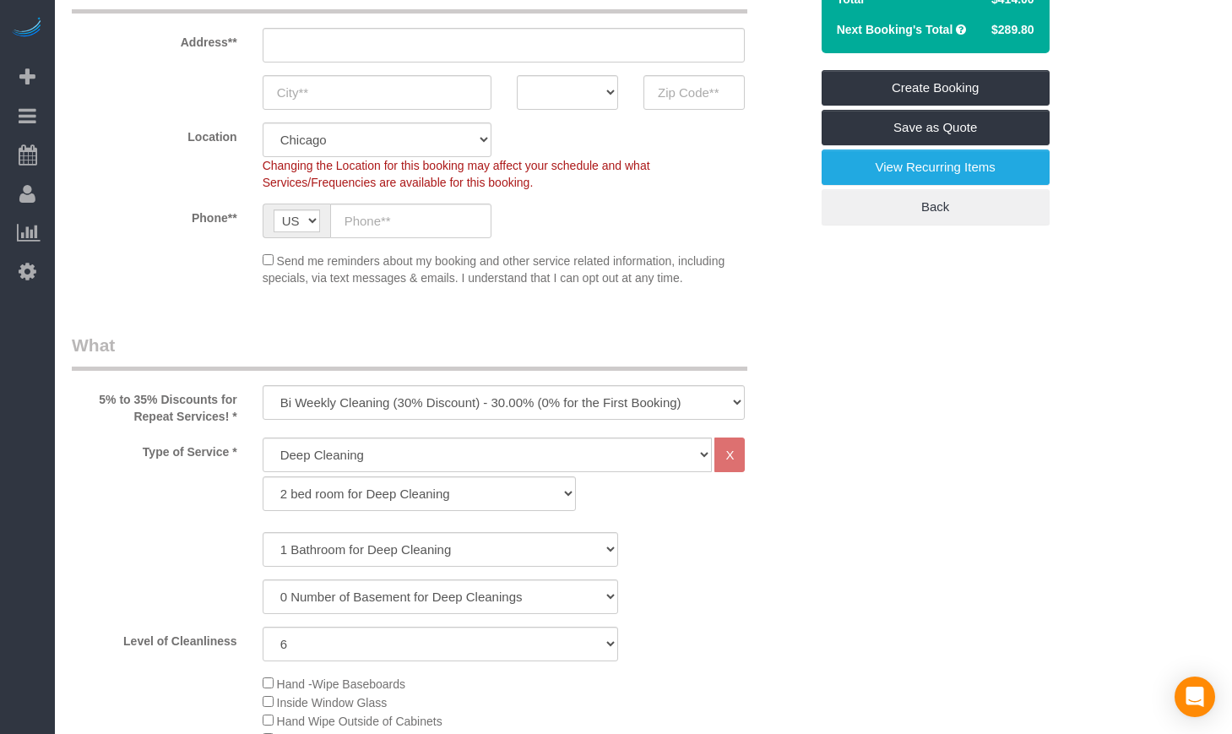
scroll to position [281, 0]
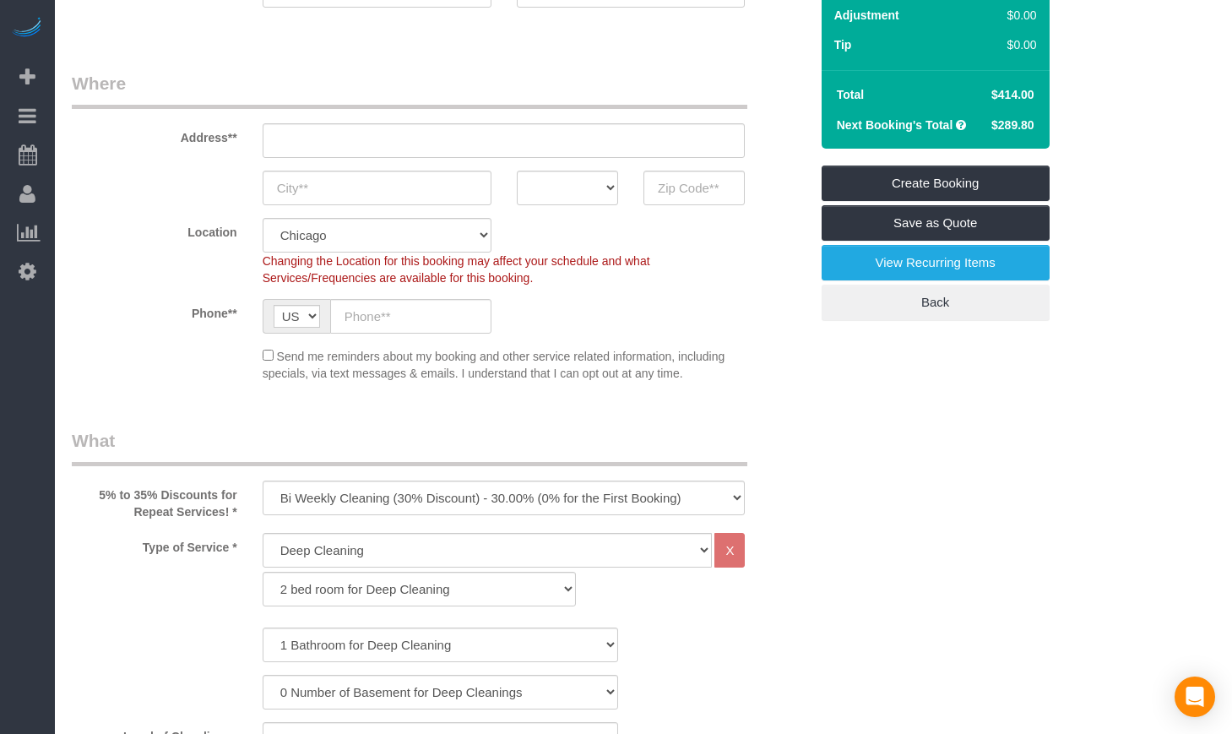
scroll to position [141, 0]
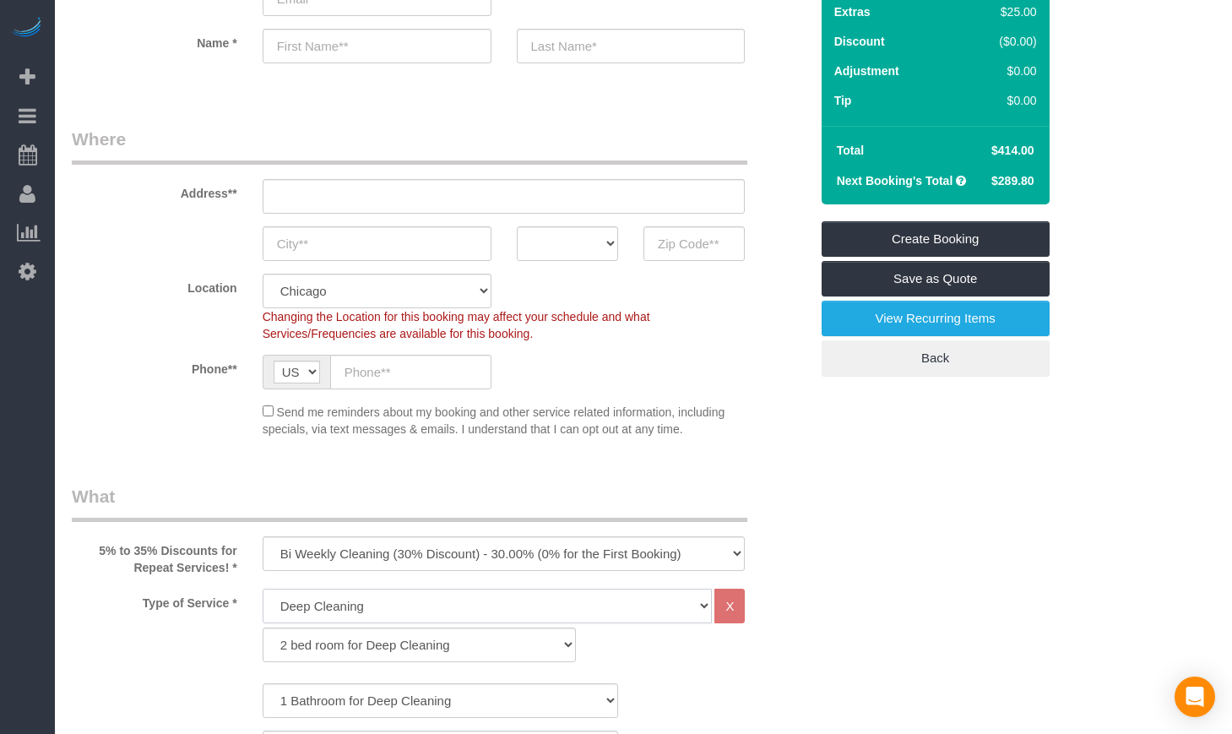
click at [415, 592] on select "General Cleaning Deep Cleaning Move-in / Move-out Cleaning COUNTS Cleaning" at bounding box center [488, 605] width 450 height 35
select select "512"
click at [263, 588] on select "General Cleaning Deep Cleaning Move-in / Move-out Cleaning COUNTS Cleaning" at bounding box center [488, 605] width 450 height 35
select select "286"
select select "6"
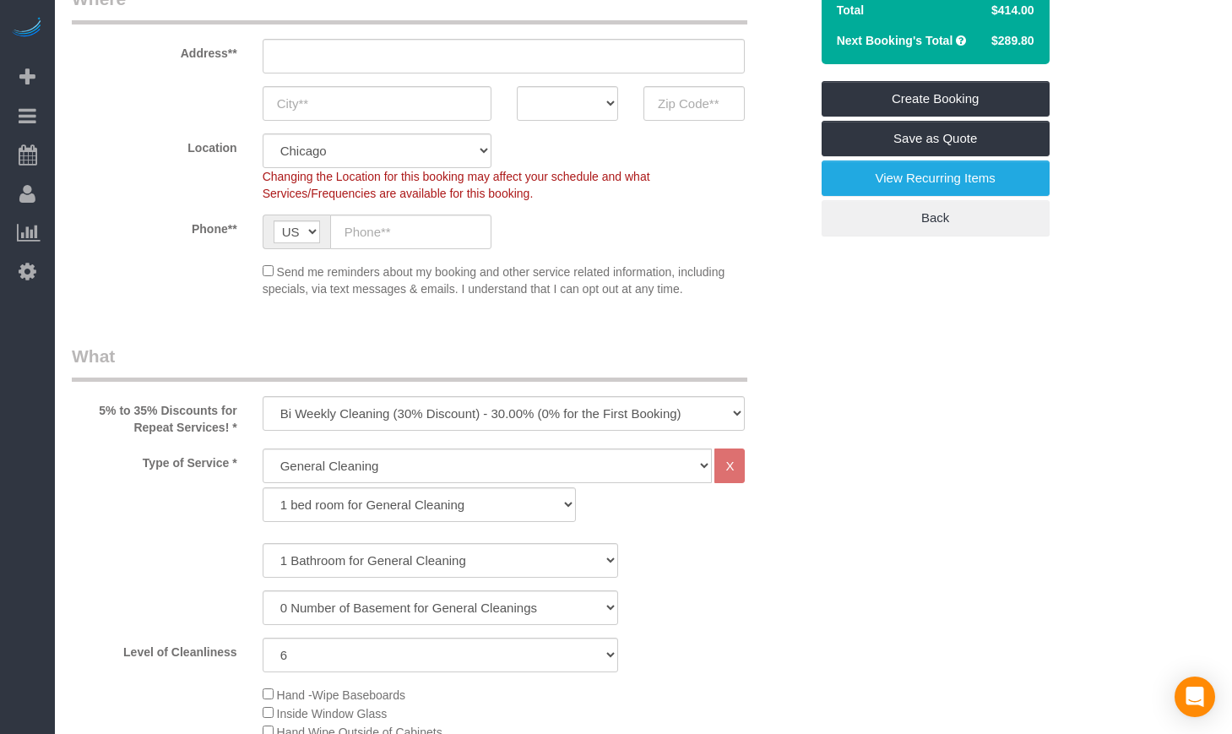
click at [359, 487] on div "1 bed room for General Cleaning 2 bed room for General Cleaning 3 bed room for …" at bounding box center [419, 504] width 339 height 35
click at [331, 507] on select "1 bed room for General Cleaning 2 bed room for General Cleaning 3 bed room for …" at bounding box center [419, 504] width 313 height 35
select select "287"
click at [263, 487] on select "1 bed room for General Cleaning 2 bed room for General Cleaning 3 bed room for …" at bounding box center [419, 504] width 313 height 35
select select "6"
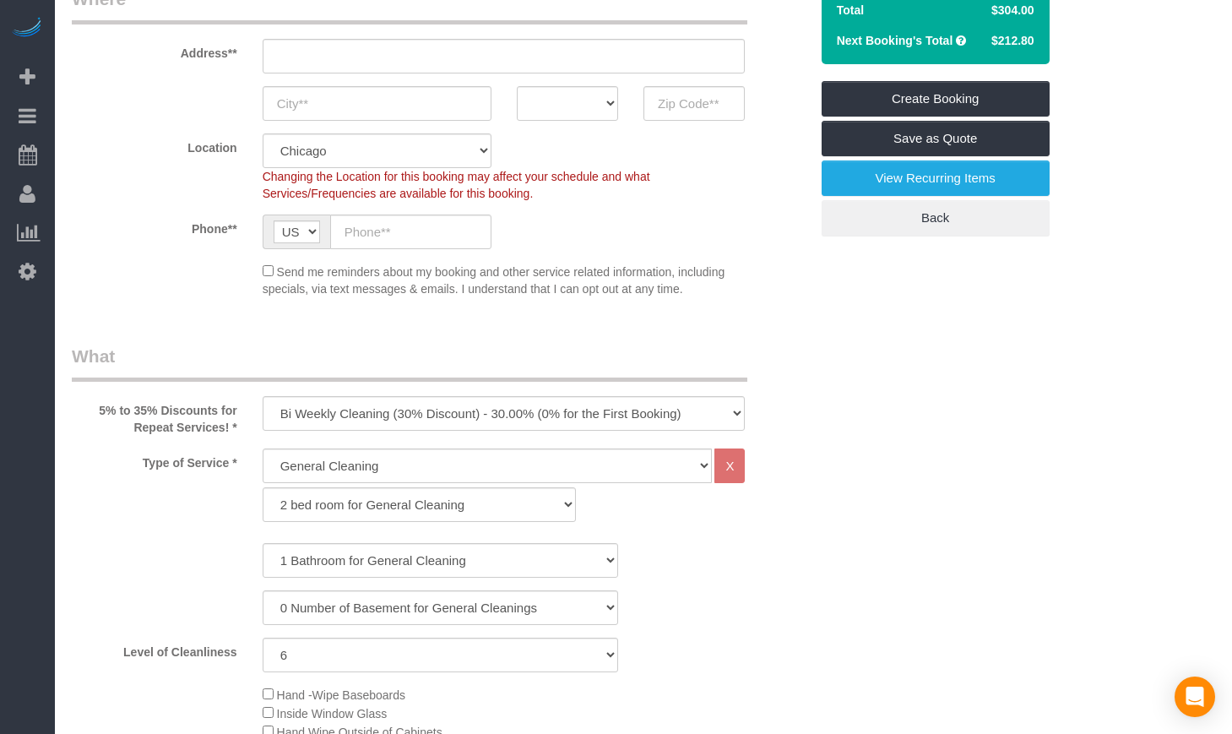
click at [808, 467] on div "Type of Service * General Cleaning Deep Cleaning Move-in / Move-out Cleaning CO…" at bounding box center [440, 489] width 762 height 82
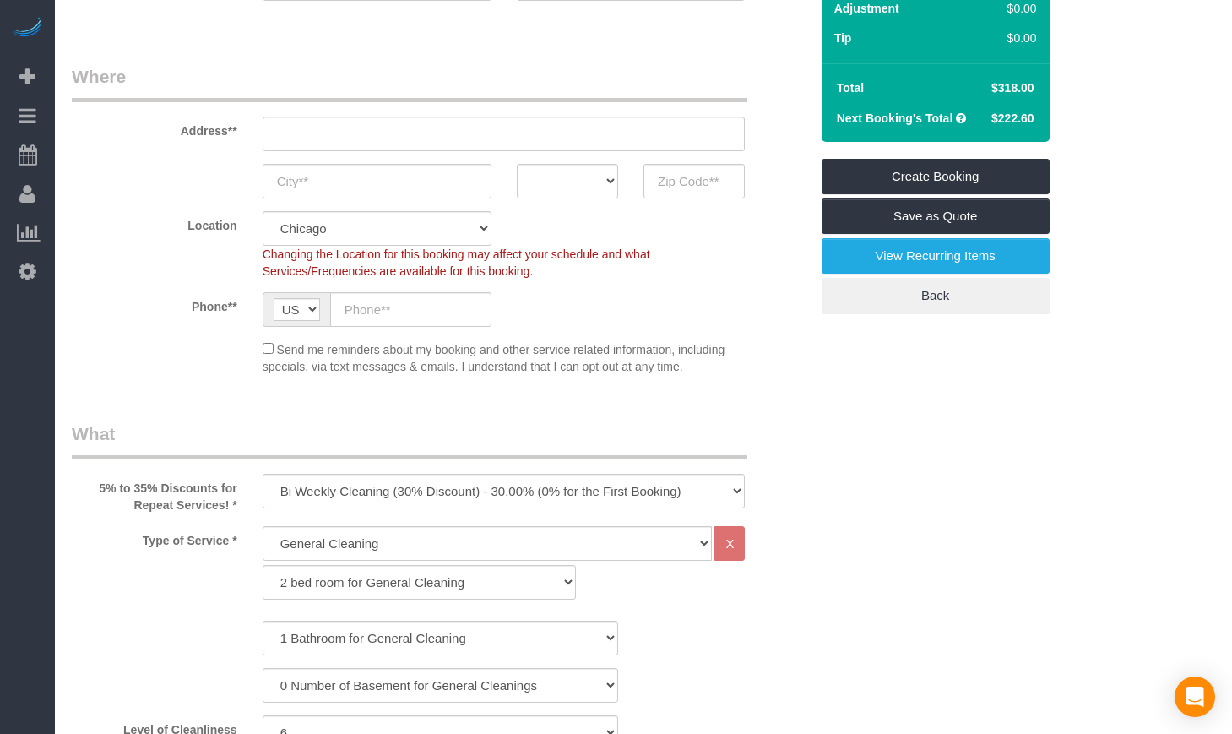
scroll to position [141, 0]
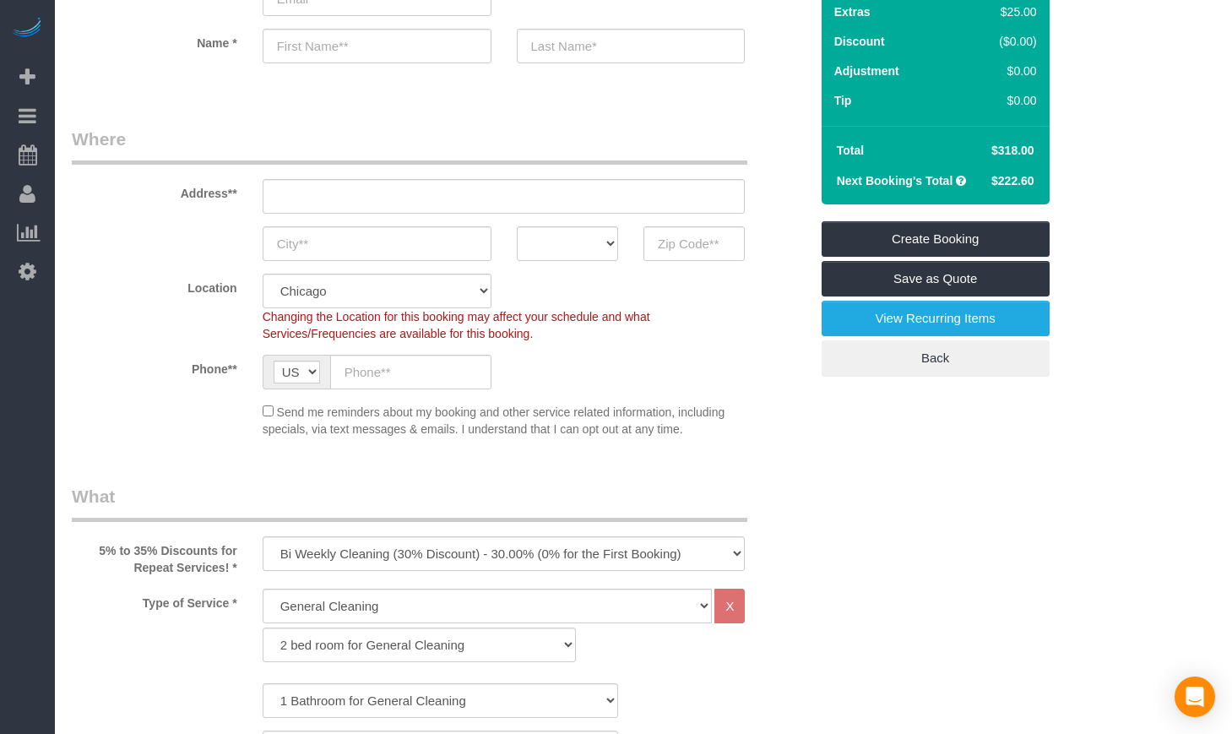
drag, startPoint x: 1029, startPoint y: 177, endPoint x: 987, endPoint y: 182, distance: 42.4
click at [987, 182] on td "$222.60" at bounding box center [1011, 180] width 60 height 30
copy span "$222.60"
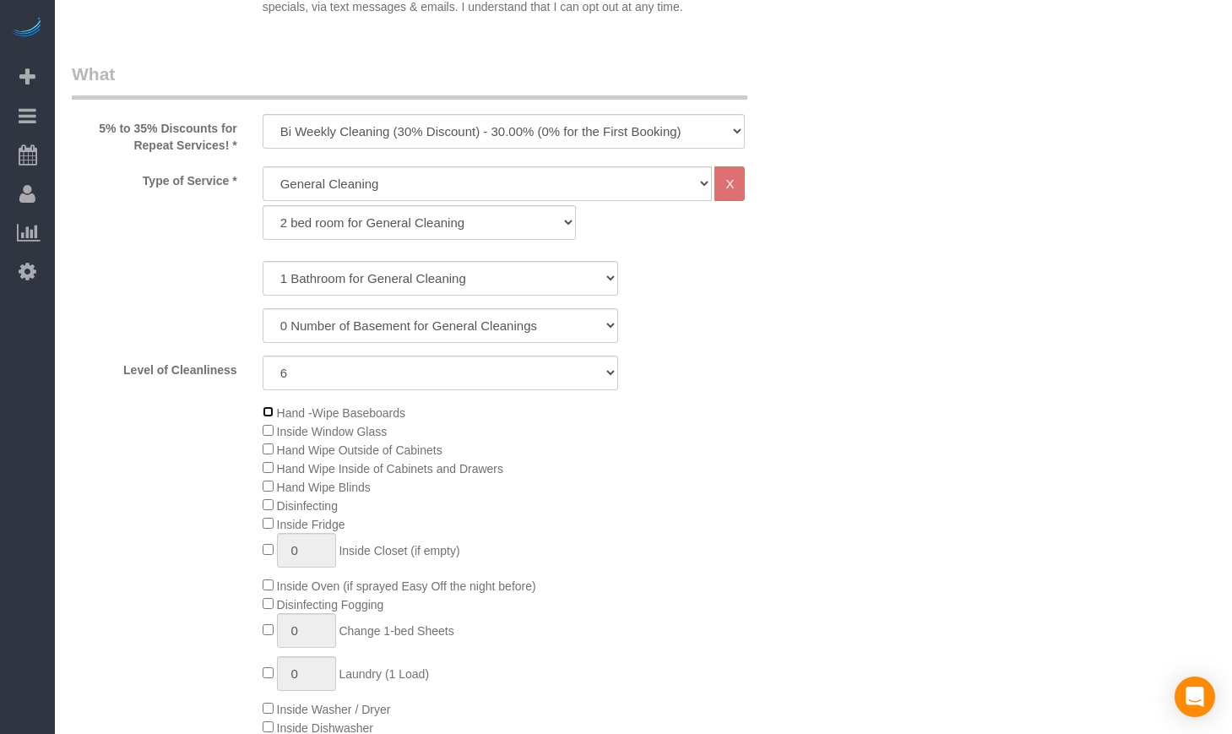
scroll to position [0, 0]
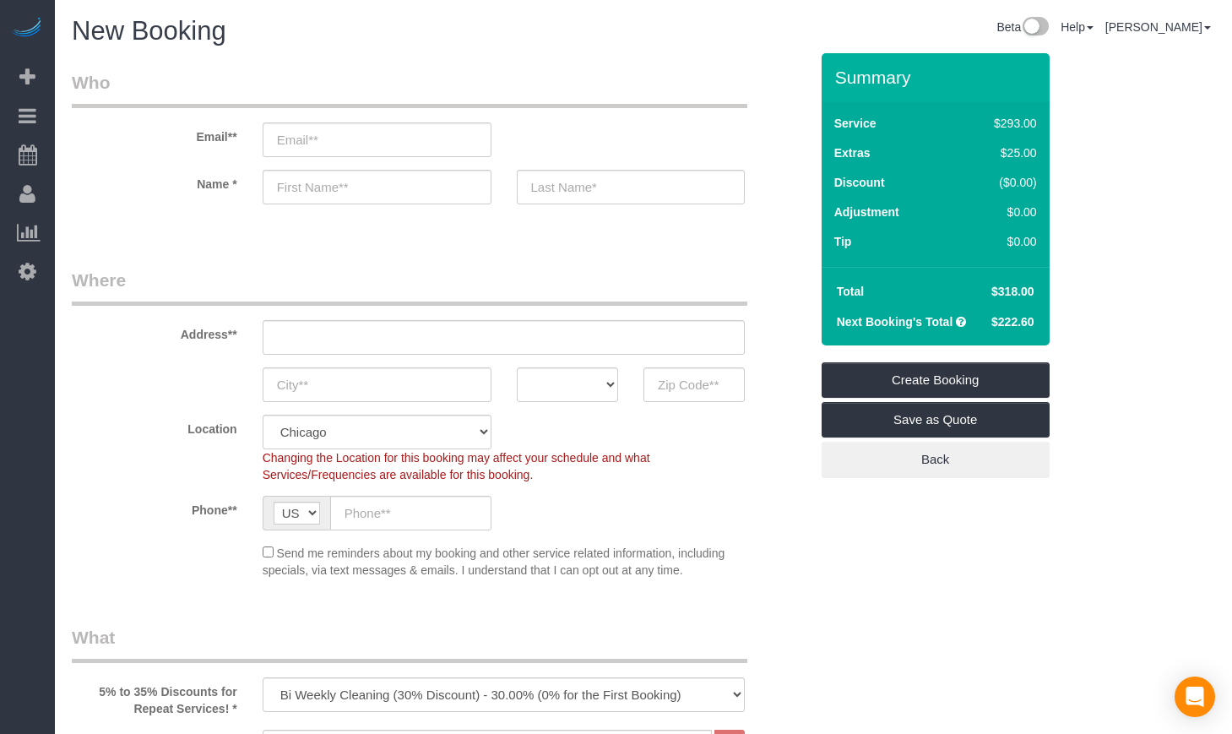
drag, startPoint x: 1022, startPoint y: 325, endPoint x: 992, endPoint y: 325, distance: 30.4
click at [992, 325] on td "$205.10" at bounding box center [1011, 321] width 60 height 30
copy span "$205.10"
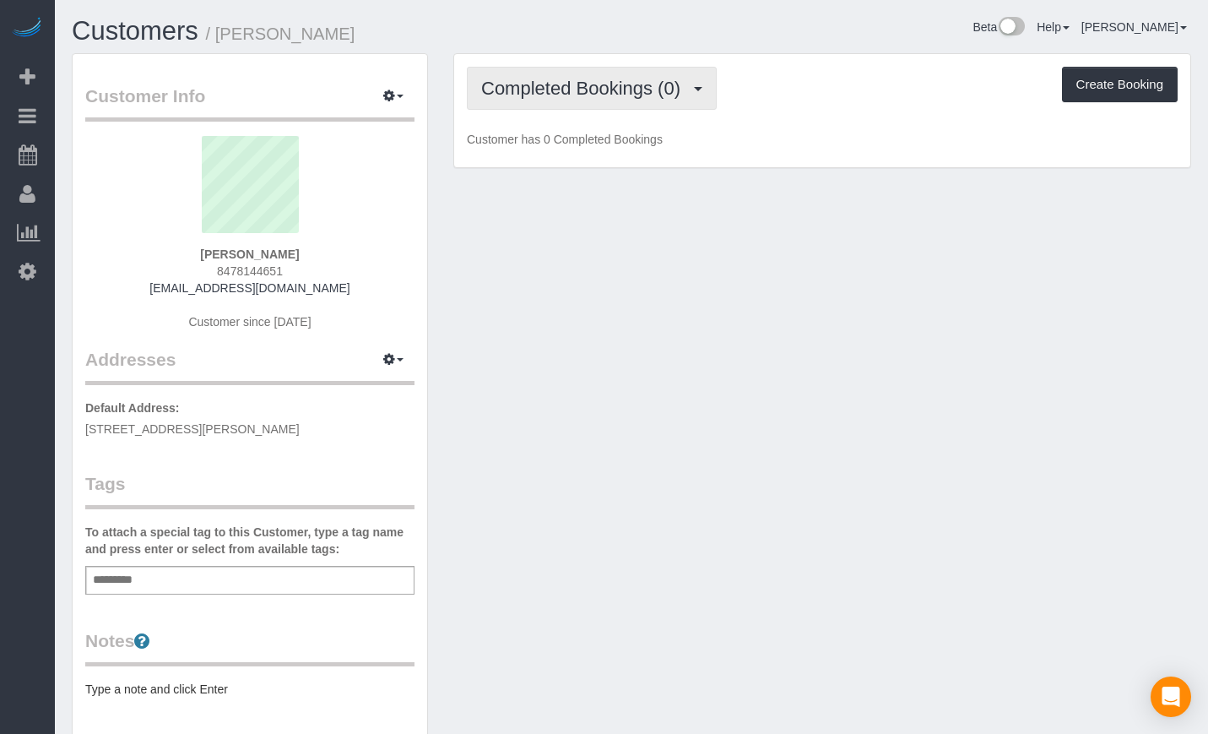
click at [498, 94] on span "Completed Bookings (0)" at bounding box center [585, 88] width 208 height 21
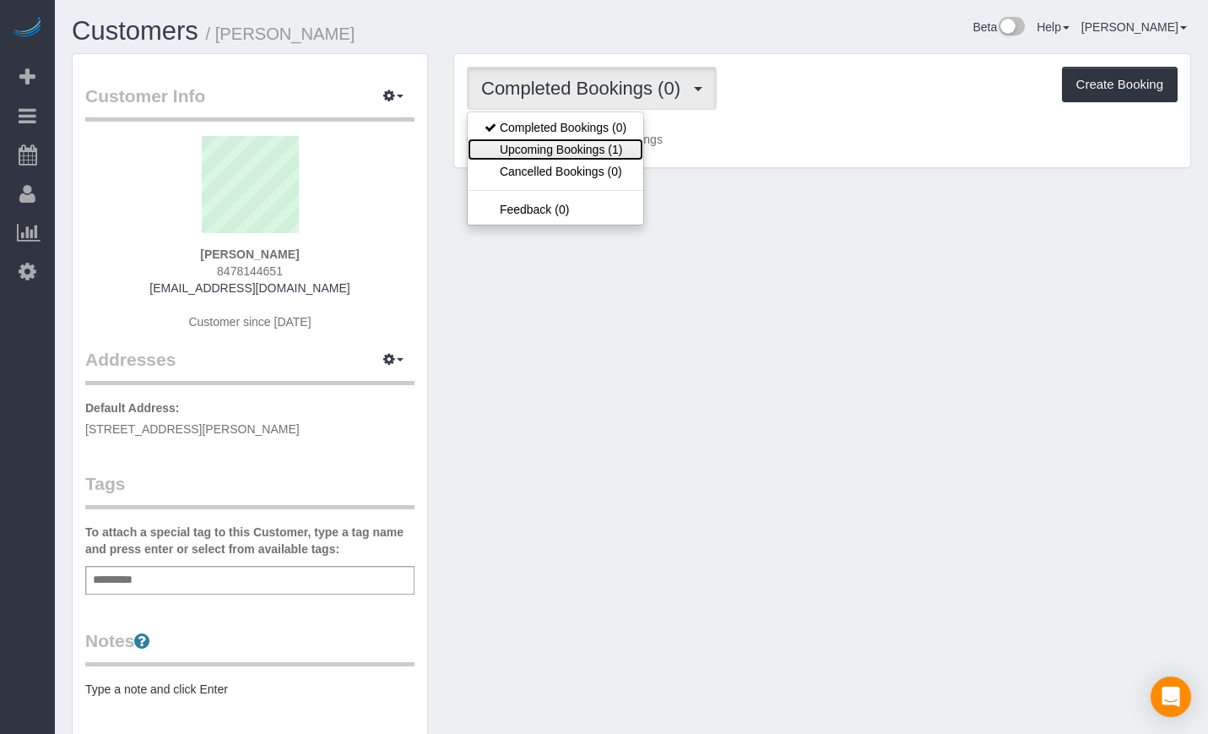
click at [545, 153] on link "Upcoming Bookings (1)" at bounding box center [556, 149] width 176 height 22
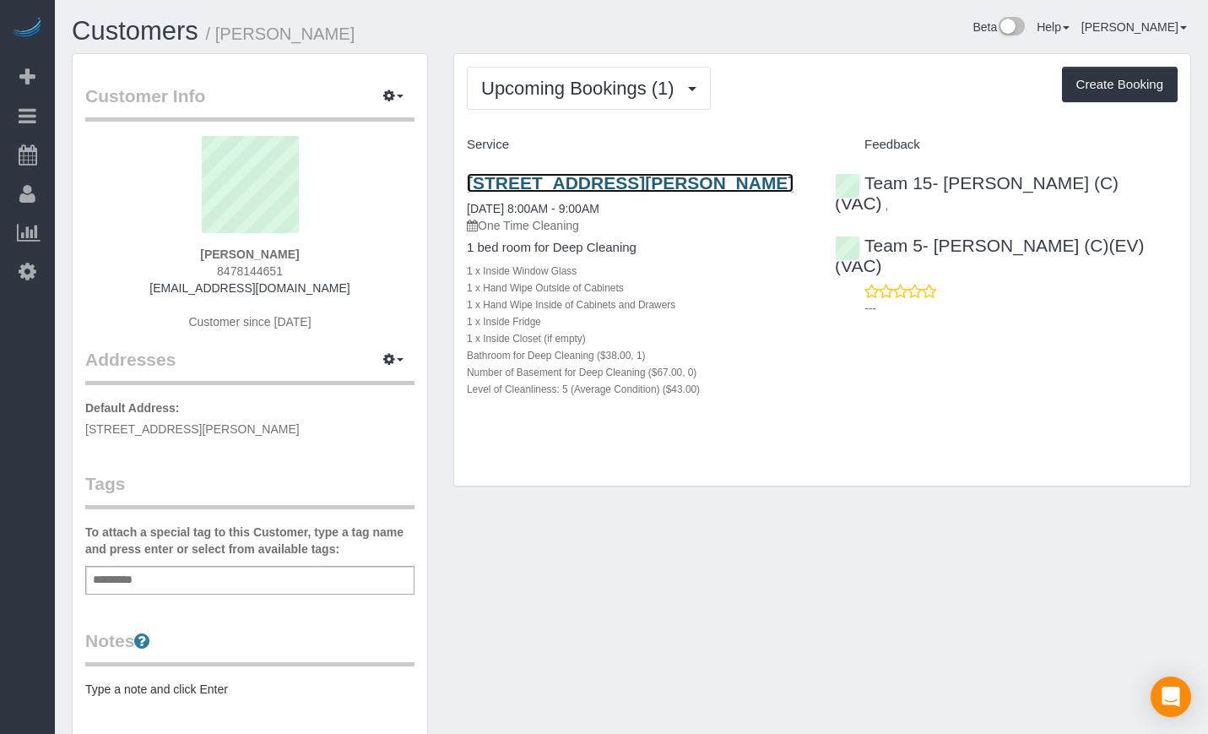
click at [579, 181] on link "2851 N Elston Ave, Apt 1, Chicago, IL 60618" at bounding box center [630, 182] width 327 height 19
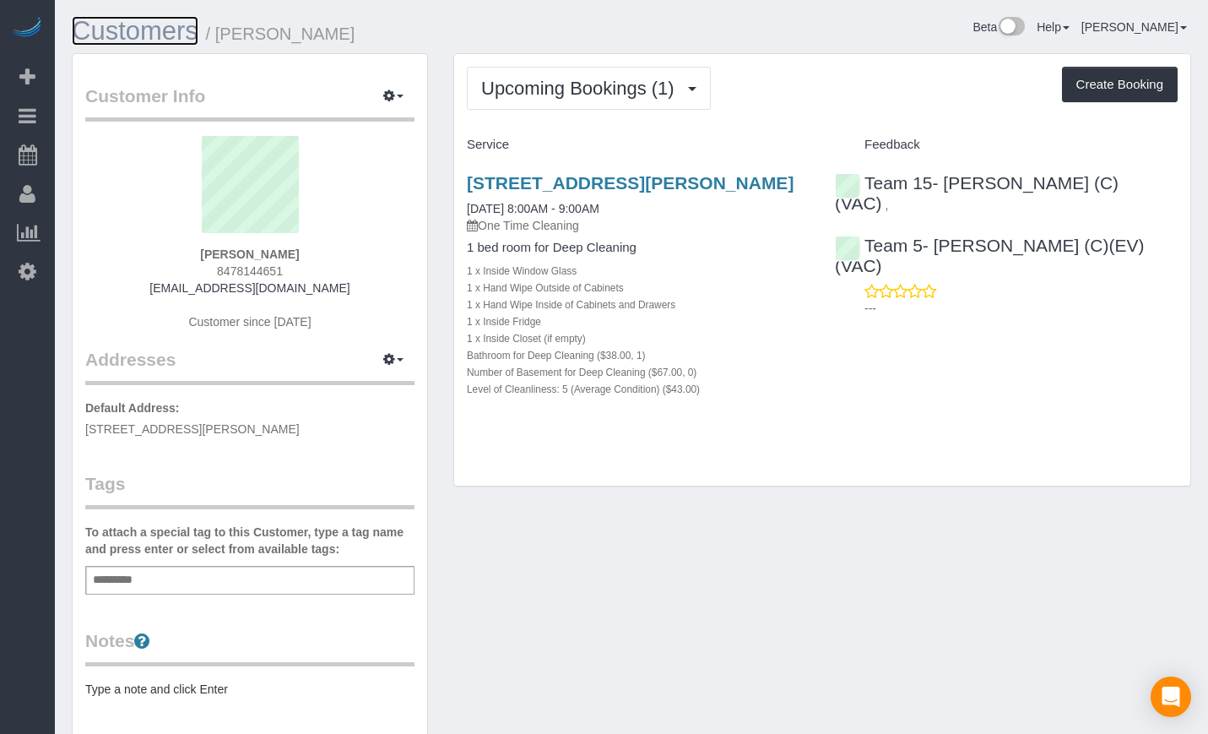
click at [139, 28] on link "Customers" at bounding box center [135, 31] width 127 height 30
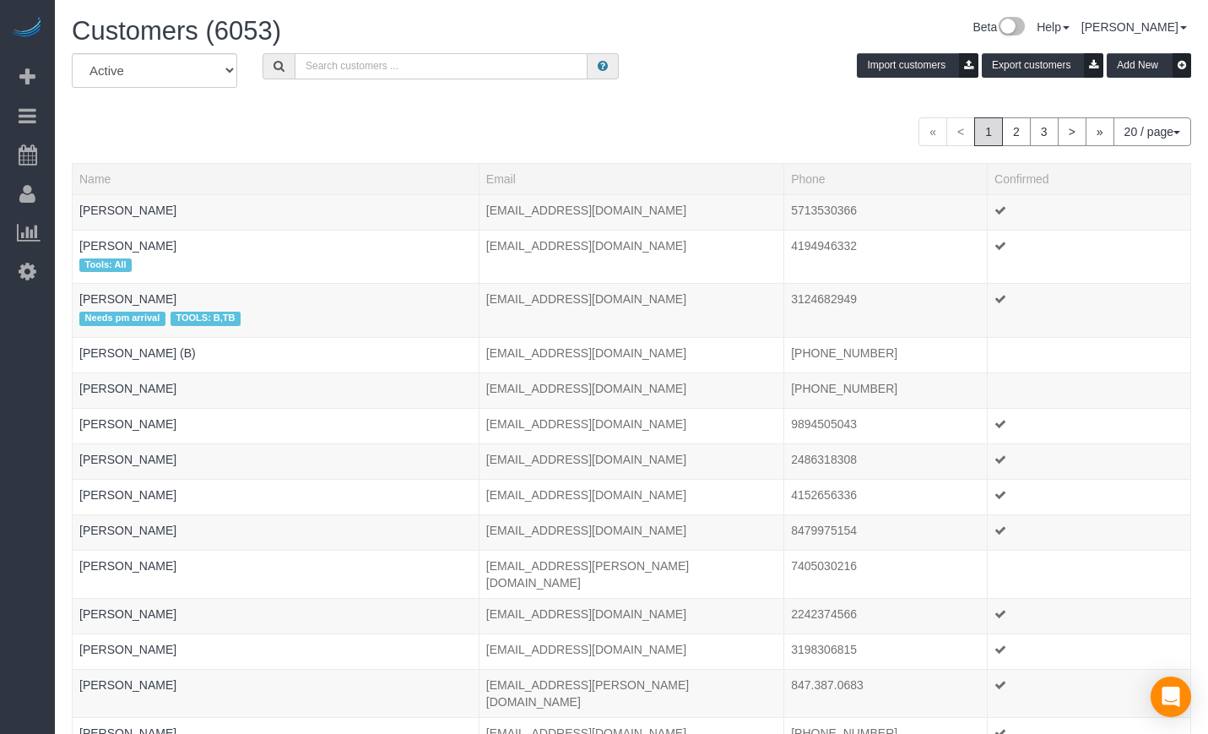
click at [368, 69] on input "text" at bounding box center [441, 66] width 293 height 26
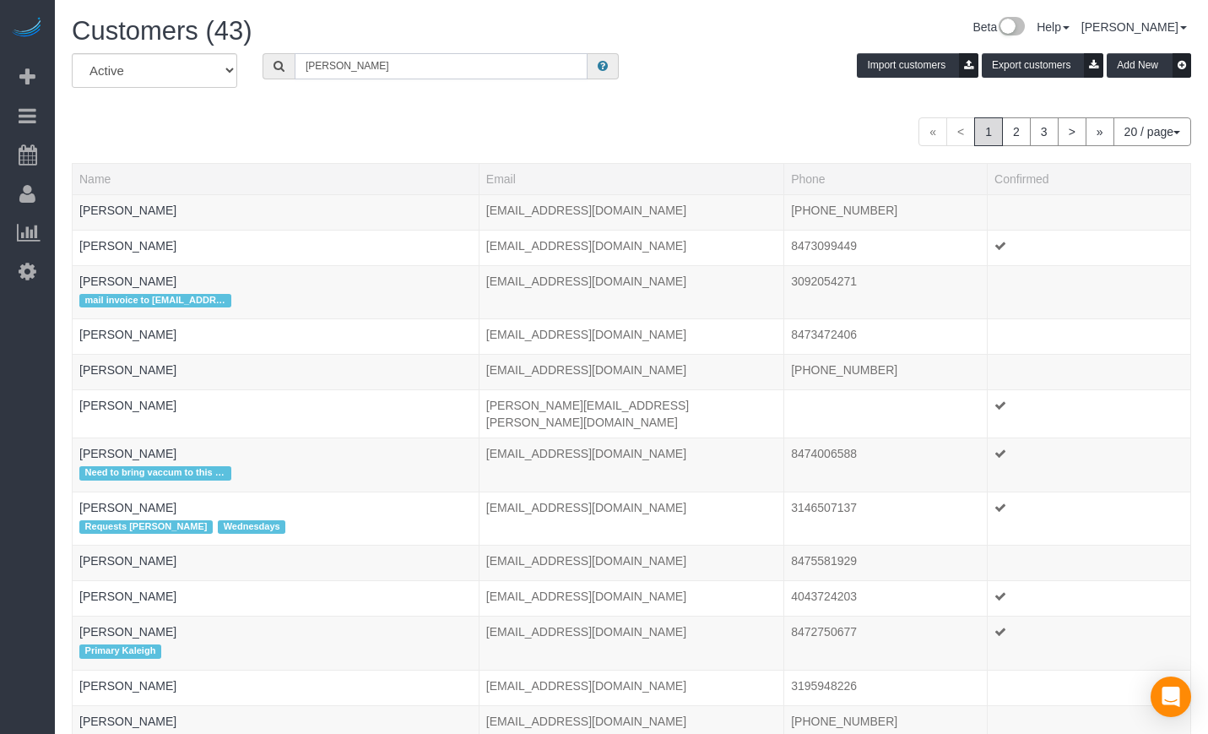
click at [415, 62] on input "scott" at bounding box center [441, 66] width 293 height 26
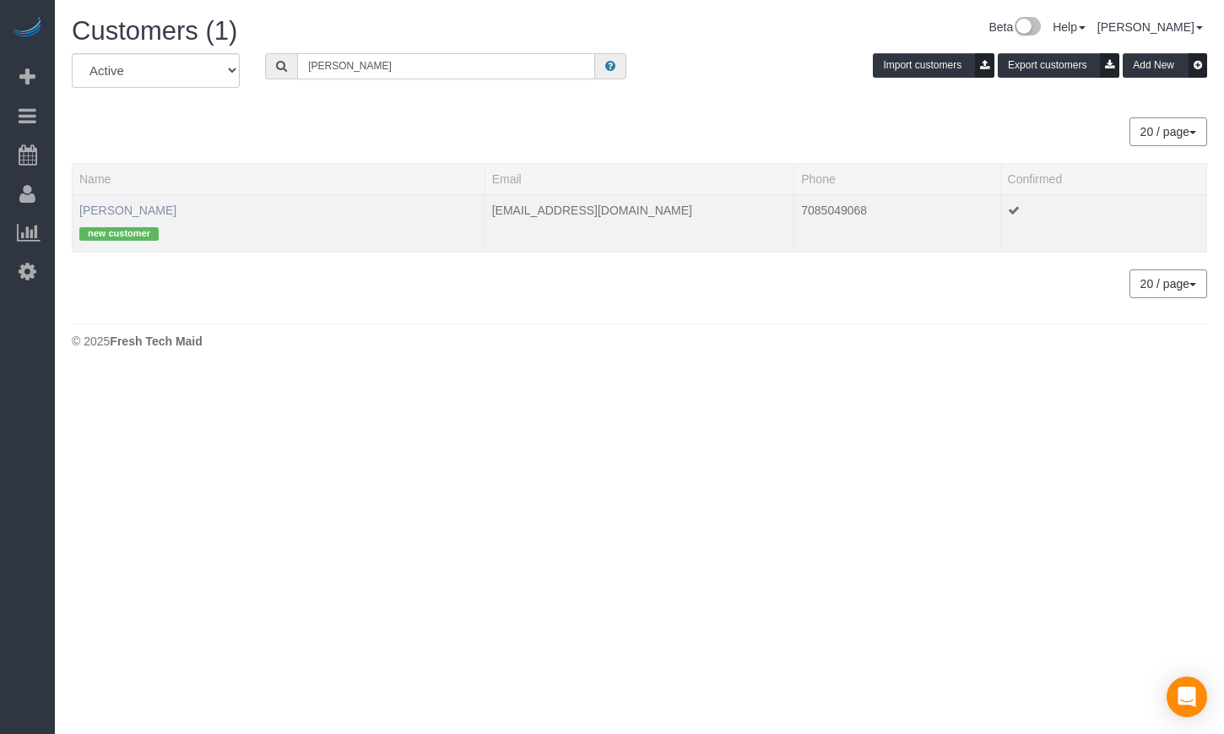
type input "scott loza"
click at [93, 206] on link "Scott Loza" at bounding box center [127, 210] width 97 height 14
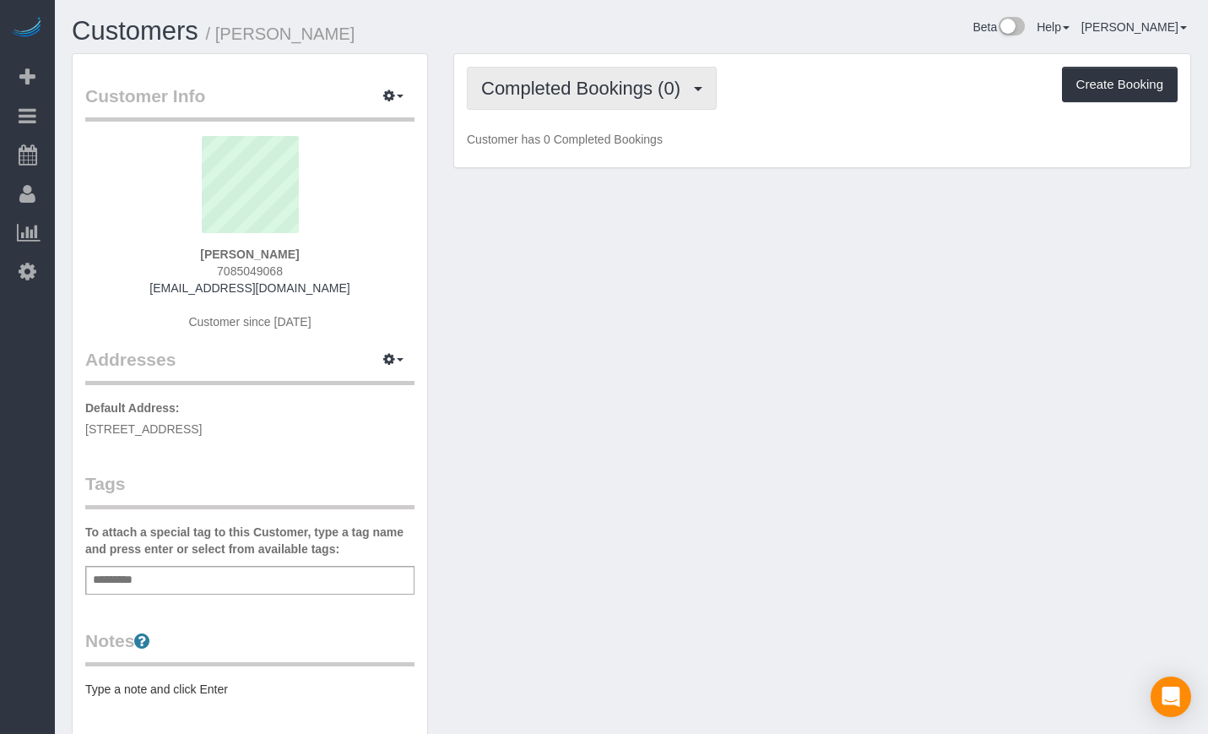
click at [573, 84] on span "Completed Bookings (0)" at bounding box center [585, 88] width 208 height 21
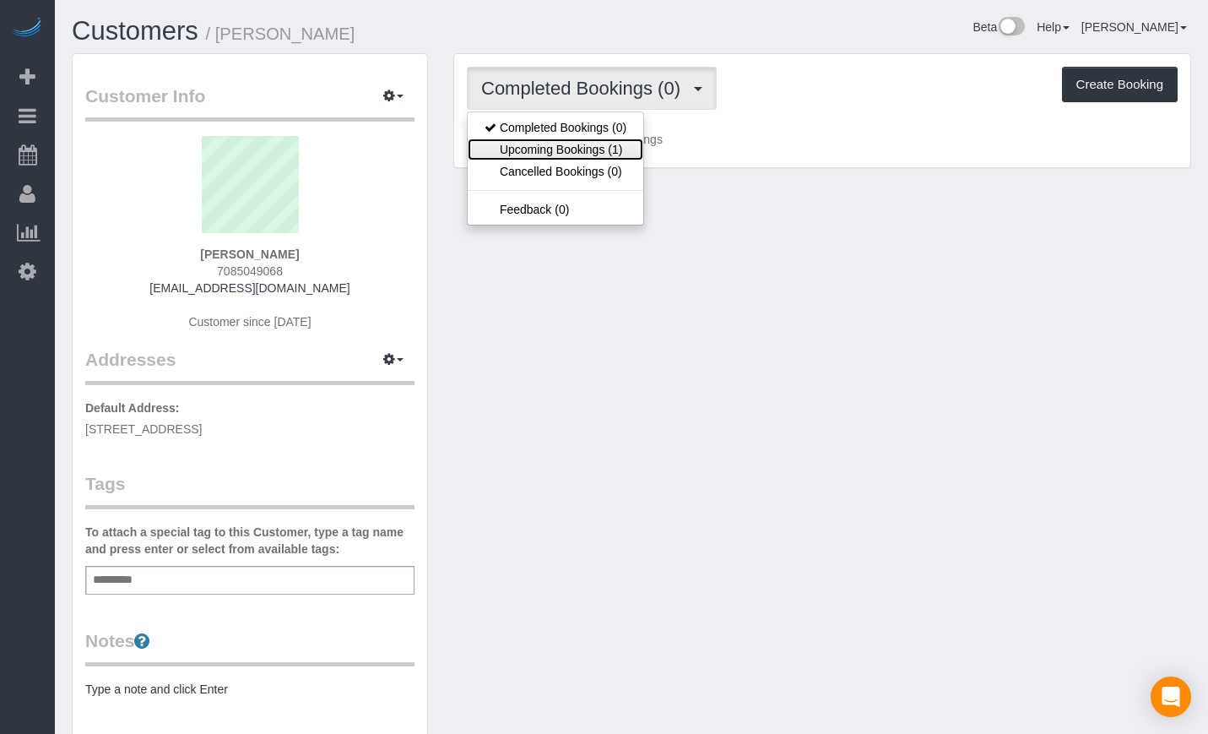
click at [559, 142] on link "Upcoming Bookings (1)" at bounding box center [556, 149] width 176 height 22
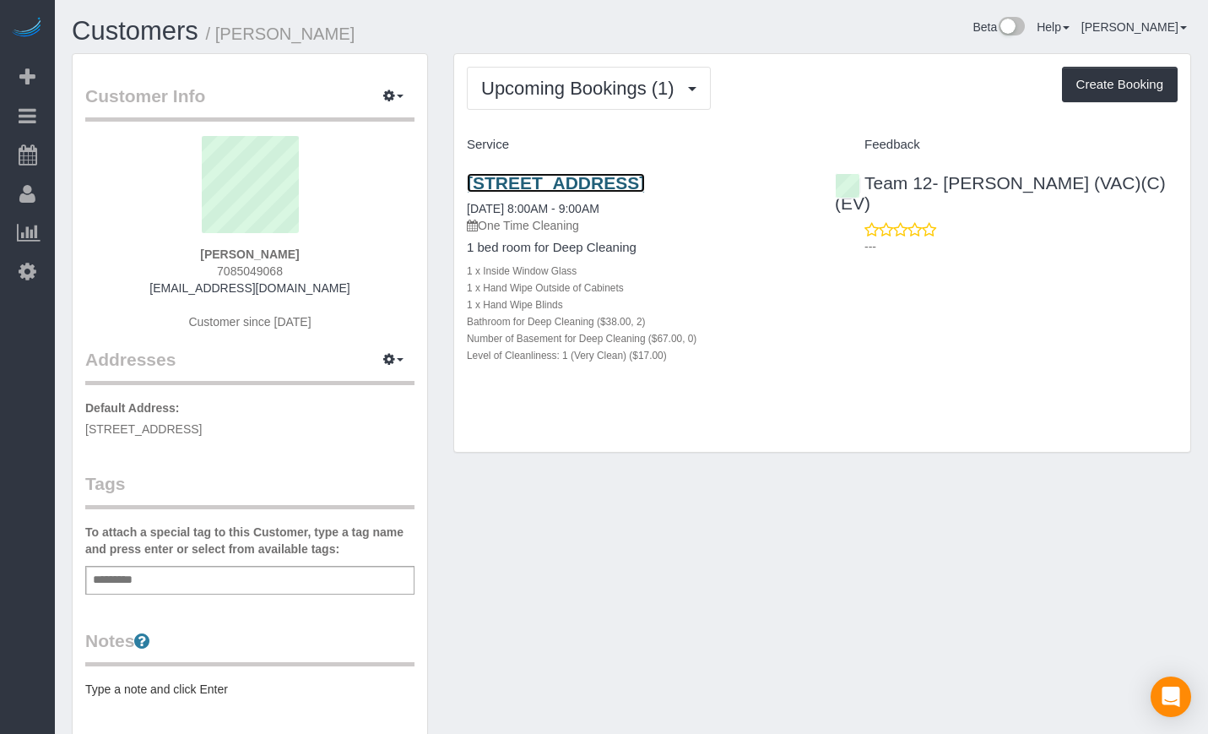
click at [645, 173] on link "2100 Greenwood St, 111, Evanston, IL 60201" at bounding box center [556, 182] width 178 height 19
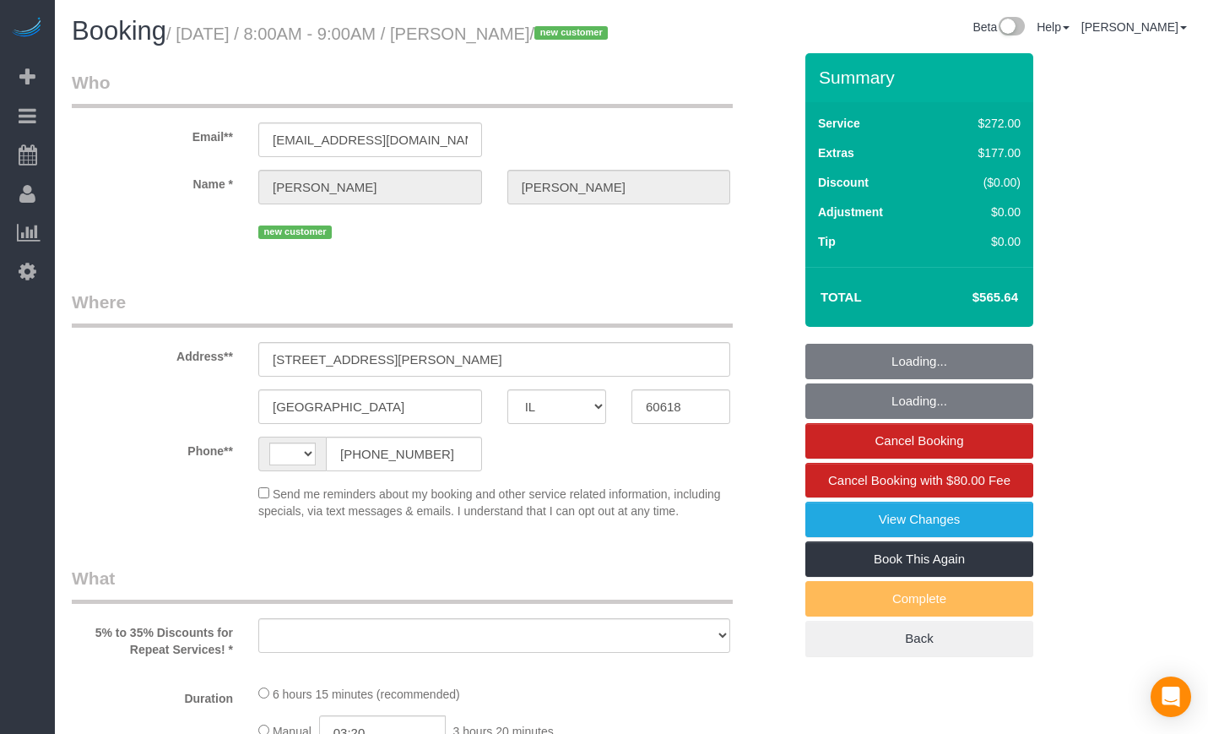
select select "IL"
select select "string:[GEOGRAPHIC_DATA]"
select select "object:595"
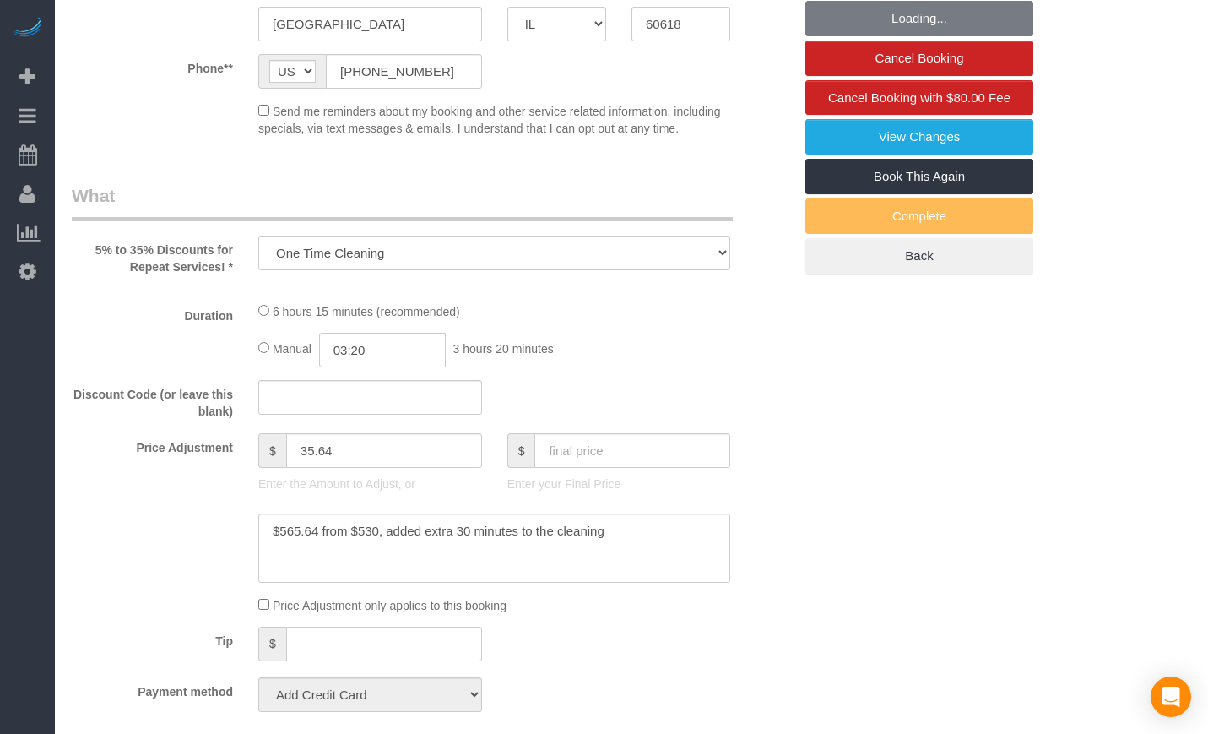
select select "string:fspay-bc34996f-c1e6-453d-aab2-fa254fe2585e"
select select "number:1"
select select "number:58"
select select "number:139"
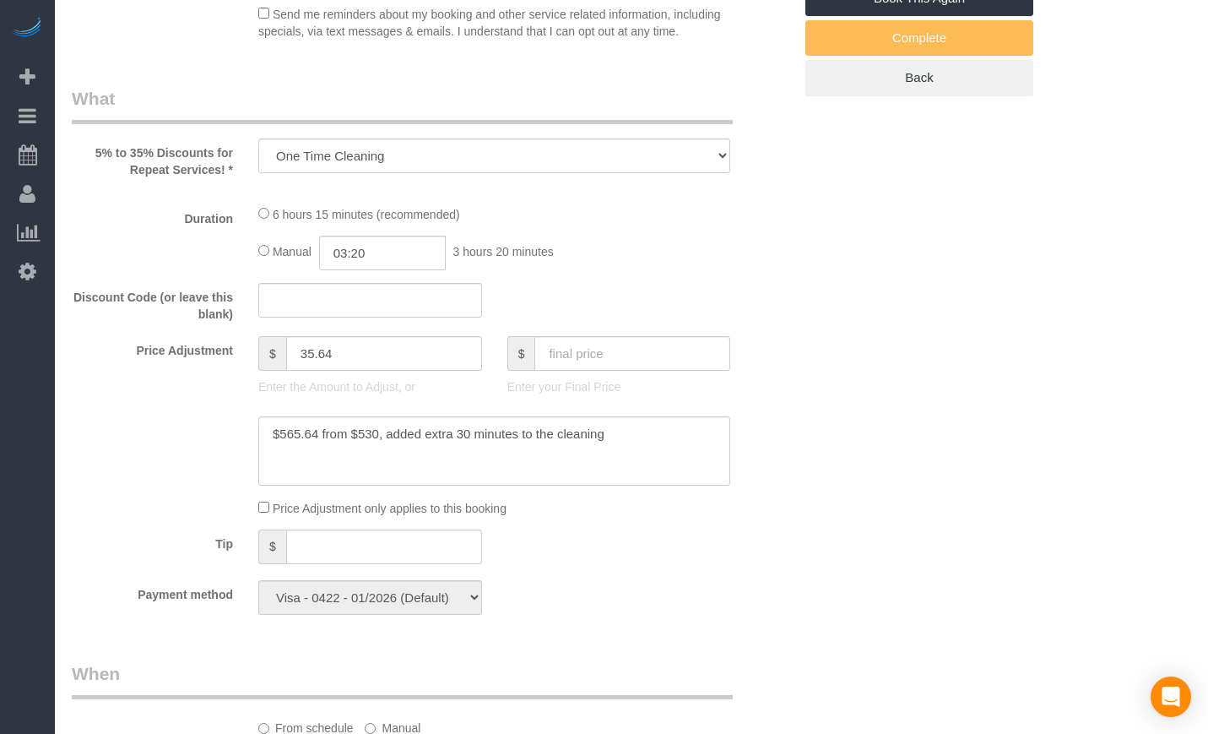
select select "object:1071"
select select "513"
select select "5"
select select "spot1"
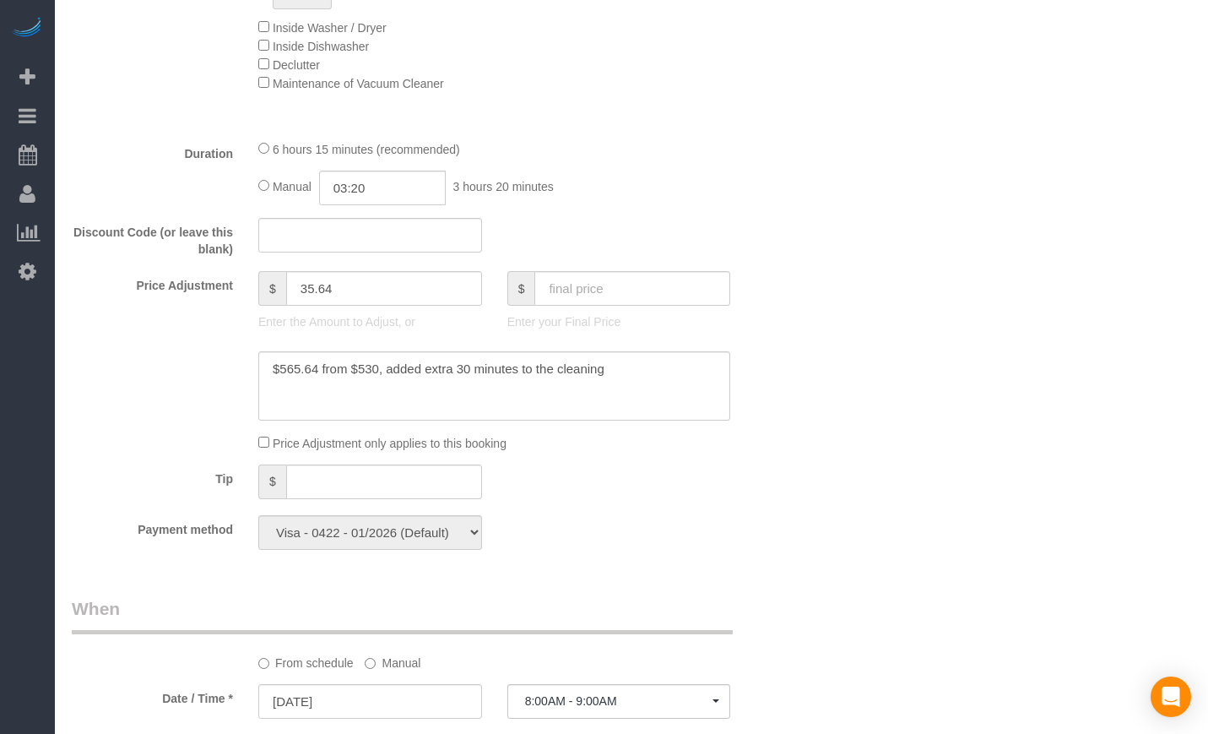
select select "5"
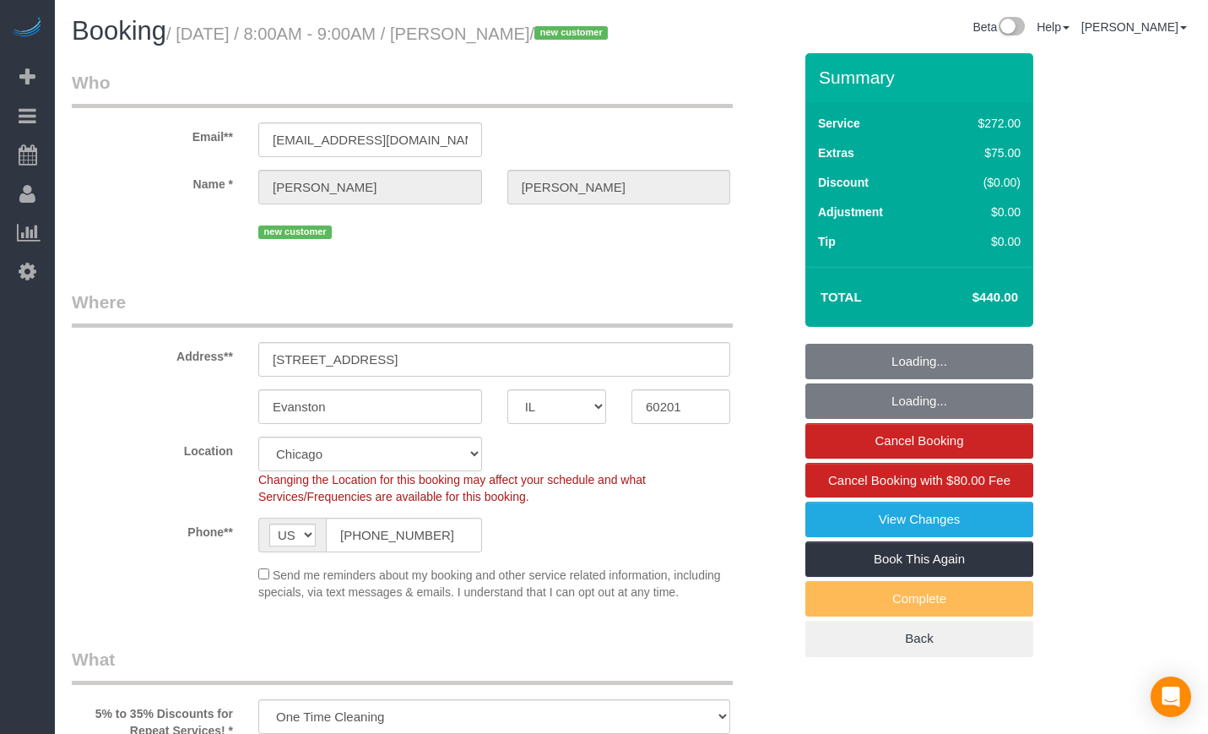
select select "IL"
select select "513"
select select "number:1"
select select "number:58"
select select "number:139"
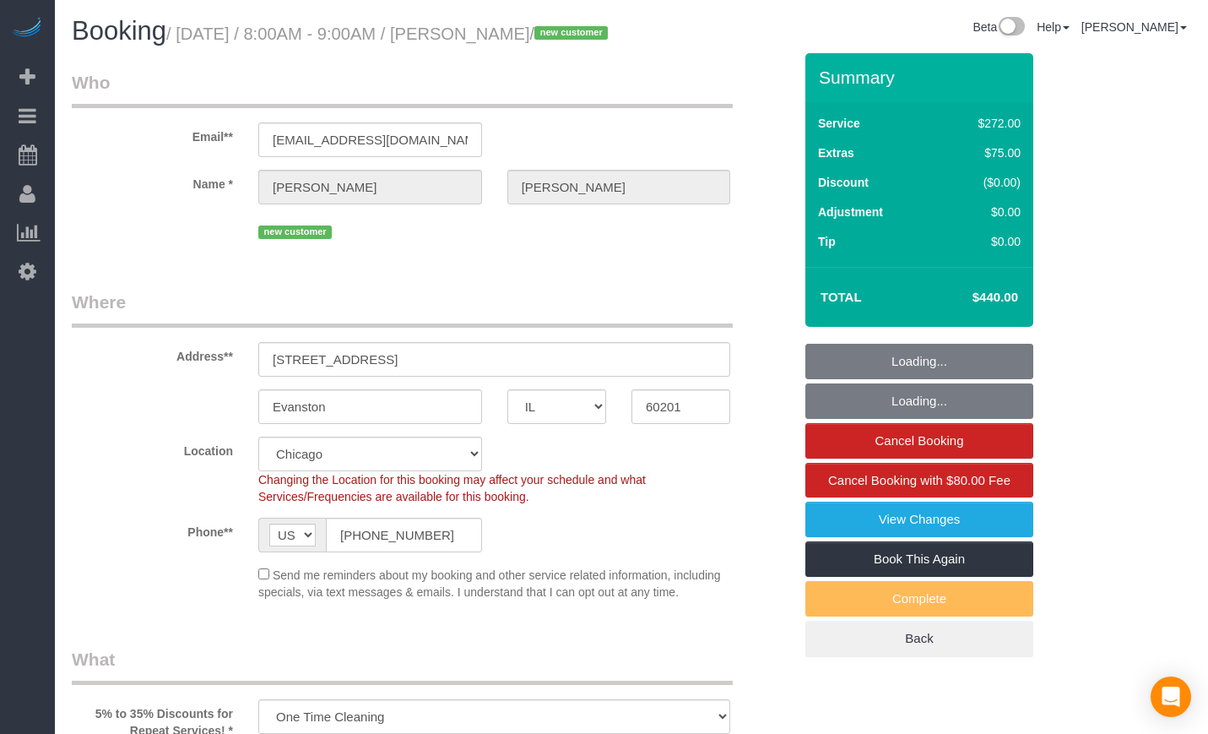
select select "number:106"
select select "spot1"
select select "2"
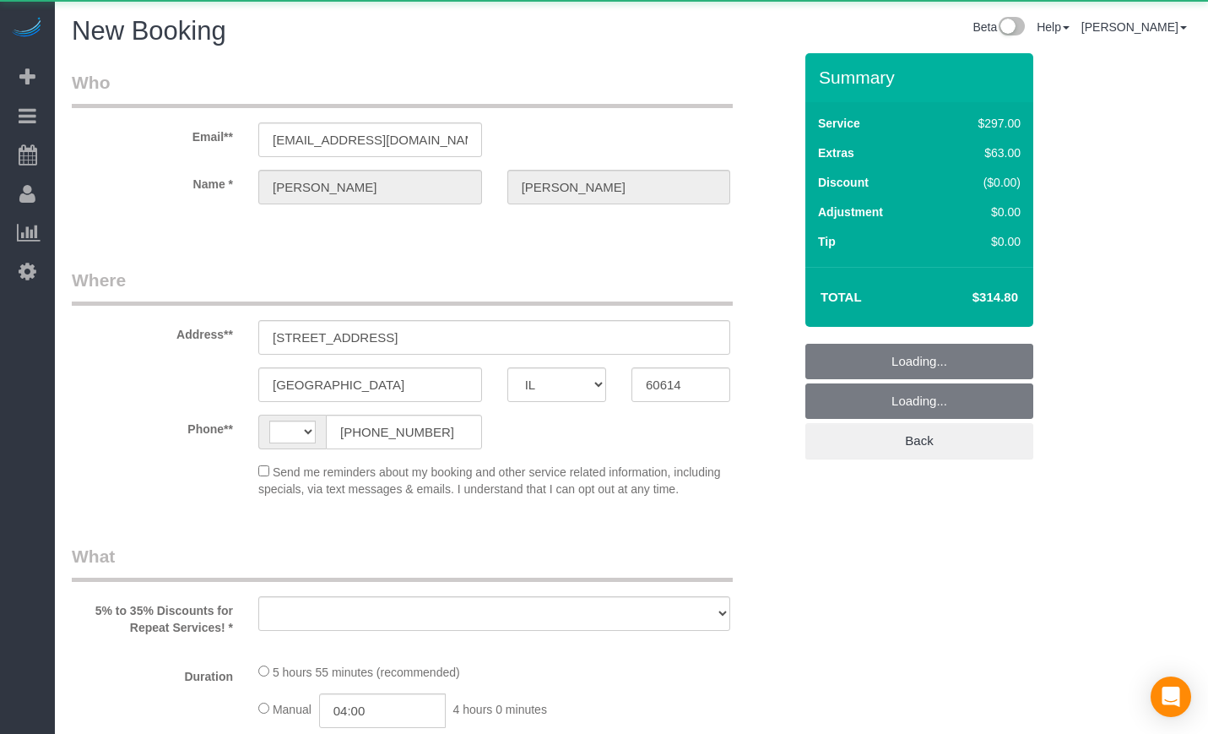
select select "IL"
select select "number:1"
select select "number:68"
select select "number:139"
select select "number:106"
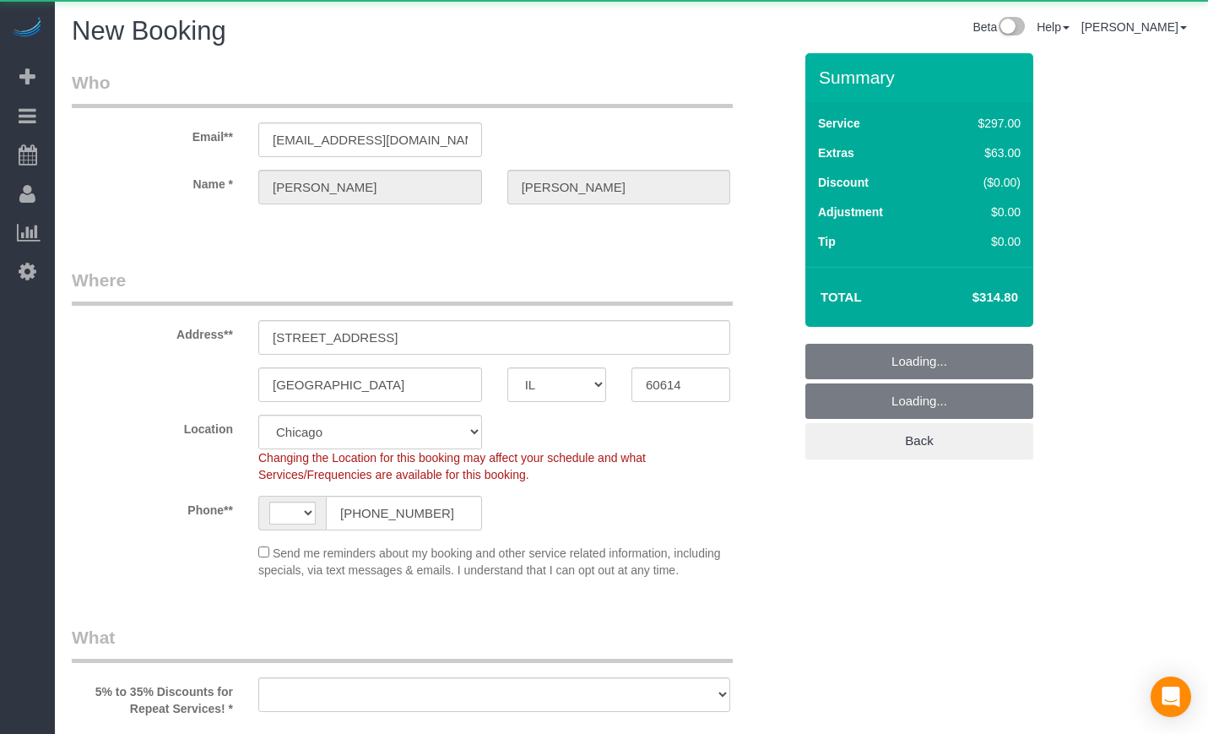
select select "string:[GEOGRAPHIC_DATA]"
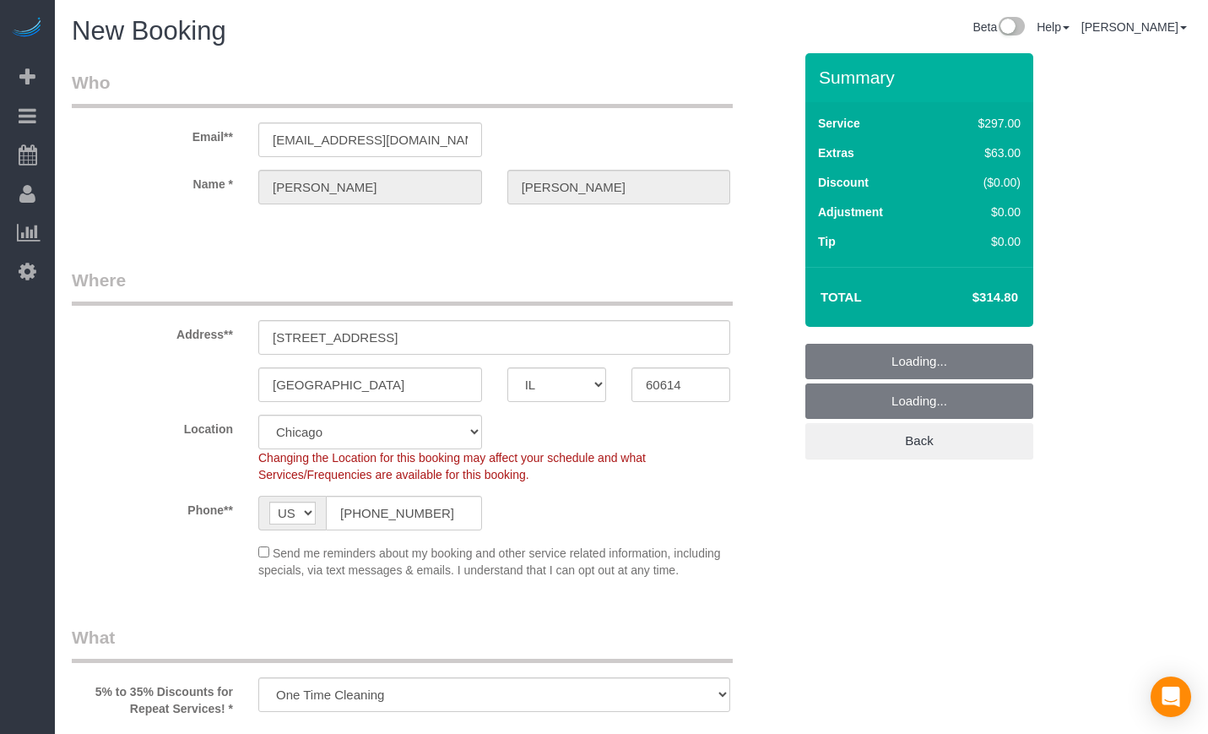
select select "object:1020"
select select "513"
select select "1"
select select "8"
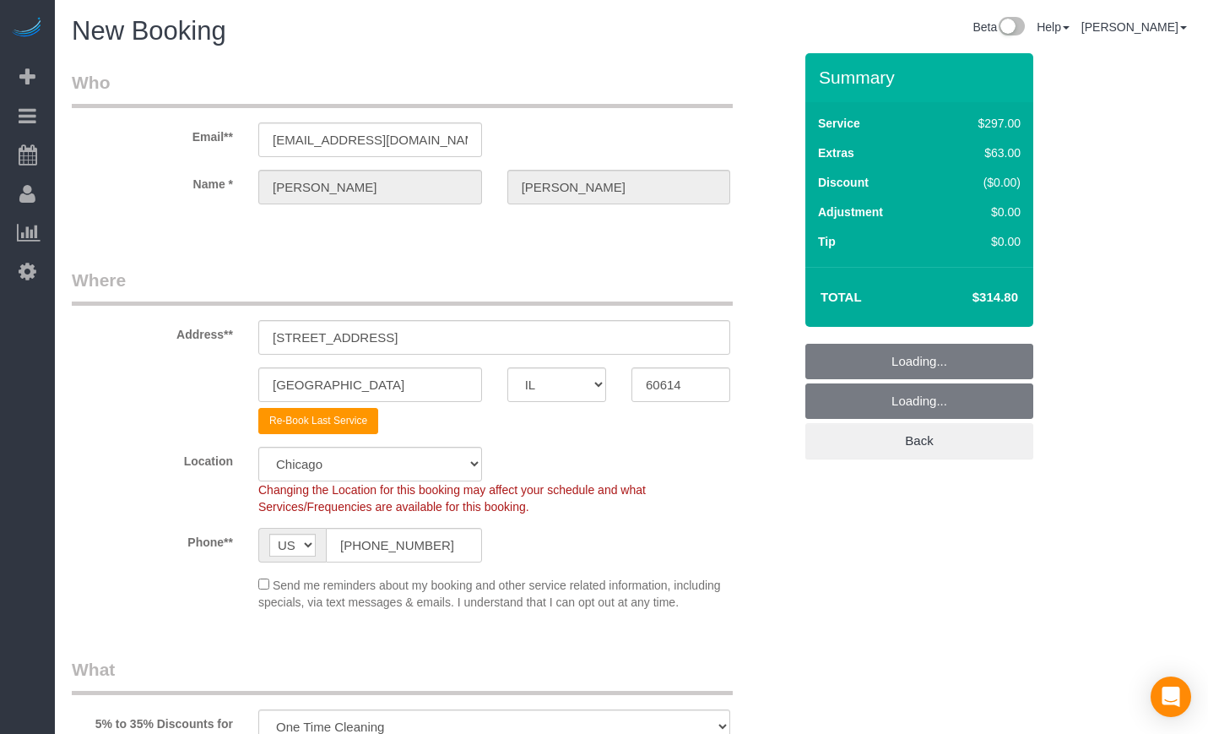
select select "1"
select select "8"
select select "object:1246"
select select "1"
select select "8"
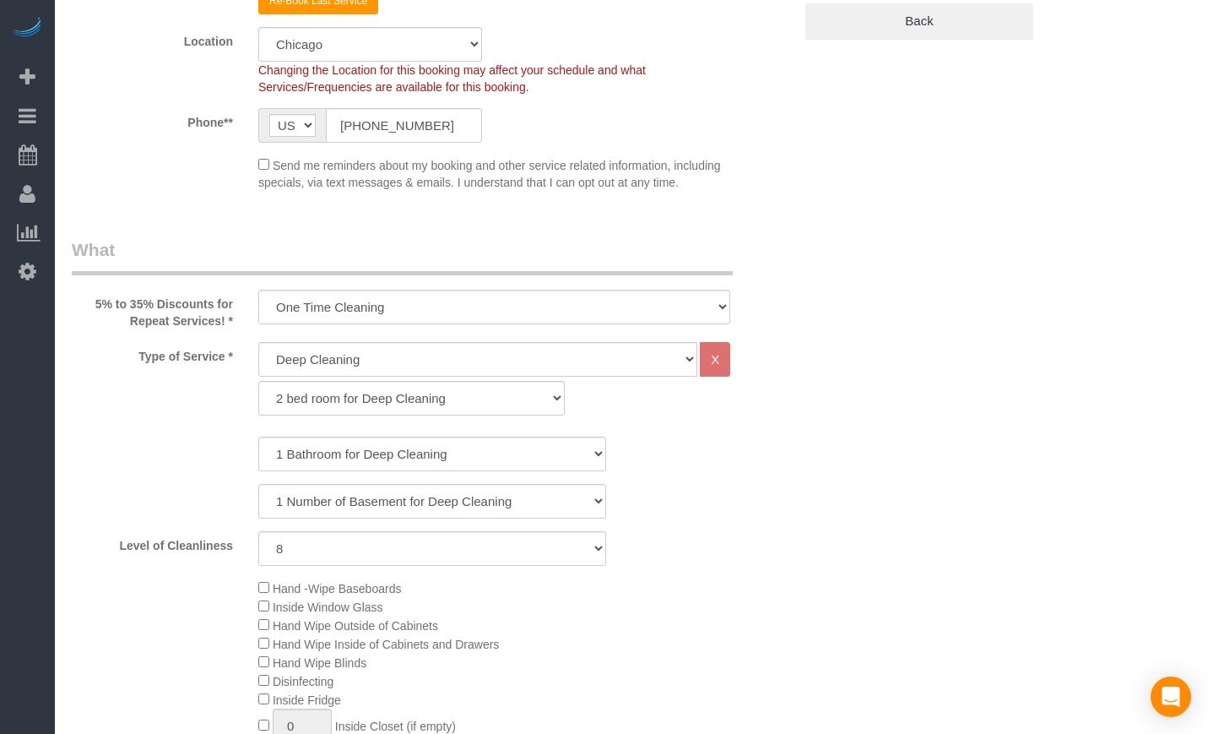
scroll to position [422, 0]
click at [428, 360] on select "General Cleaning Deep Cleaning Move-in / Move-out Cleaning COUNTS Cleaning" at bounding box center [477, 356] width 439 height 35
select select "512"
click at [258, 339] on select "General Cleaning Deep Cleaning Move-in / Move-out Cleaning COUNTS Cleaning" at bounding box center [477, 356] width 439 height 35
select select "286"
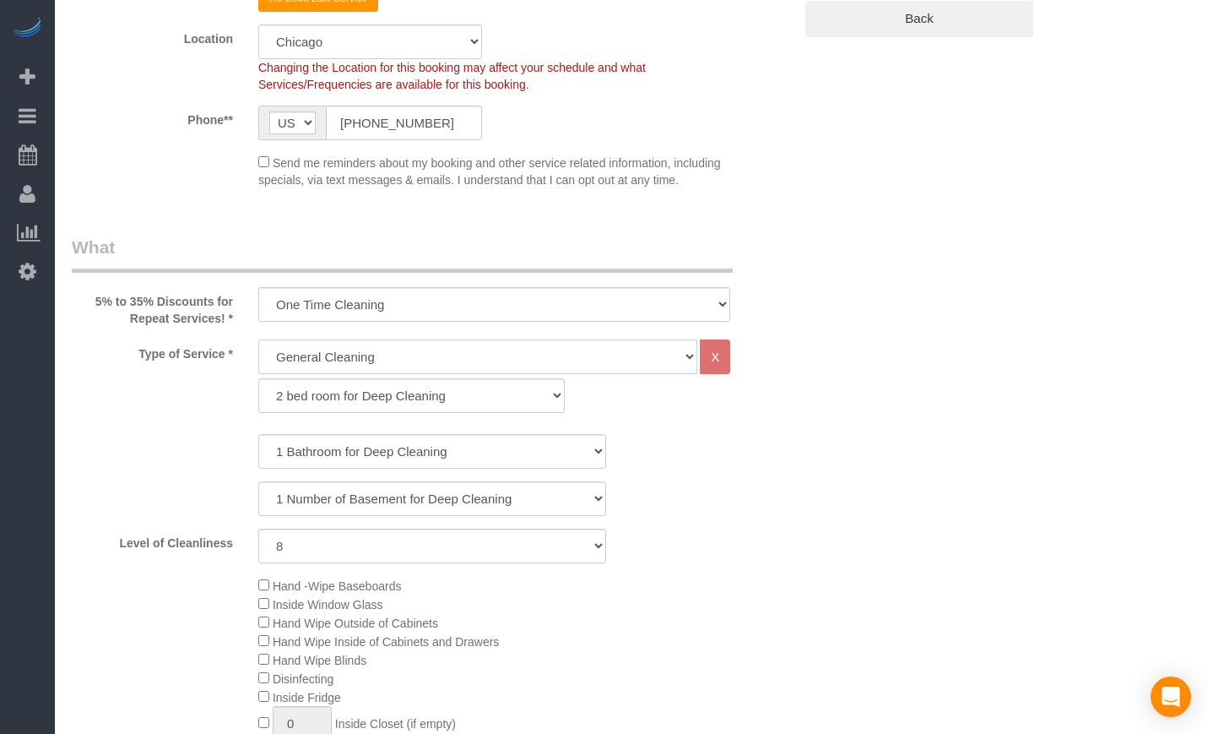
select select "8"
click at [344, 401] on select "1 bed room for General Cleaning 2 bed room for General Cleaning 3 bed room for …" at bounding box center [411, 395] width 306 height 35
select select "287"
click at [258, 378] on select "1 bed room for General Cleaning 2 bed room for General Cleaning 3 bed room for …" at bounding box center [411, 395] width 306 height 35
select select "8"
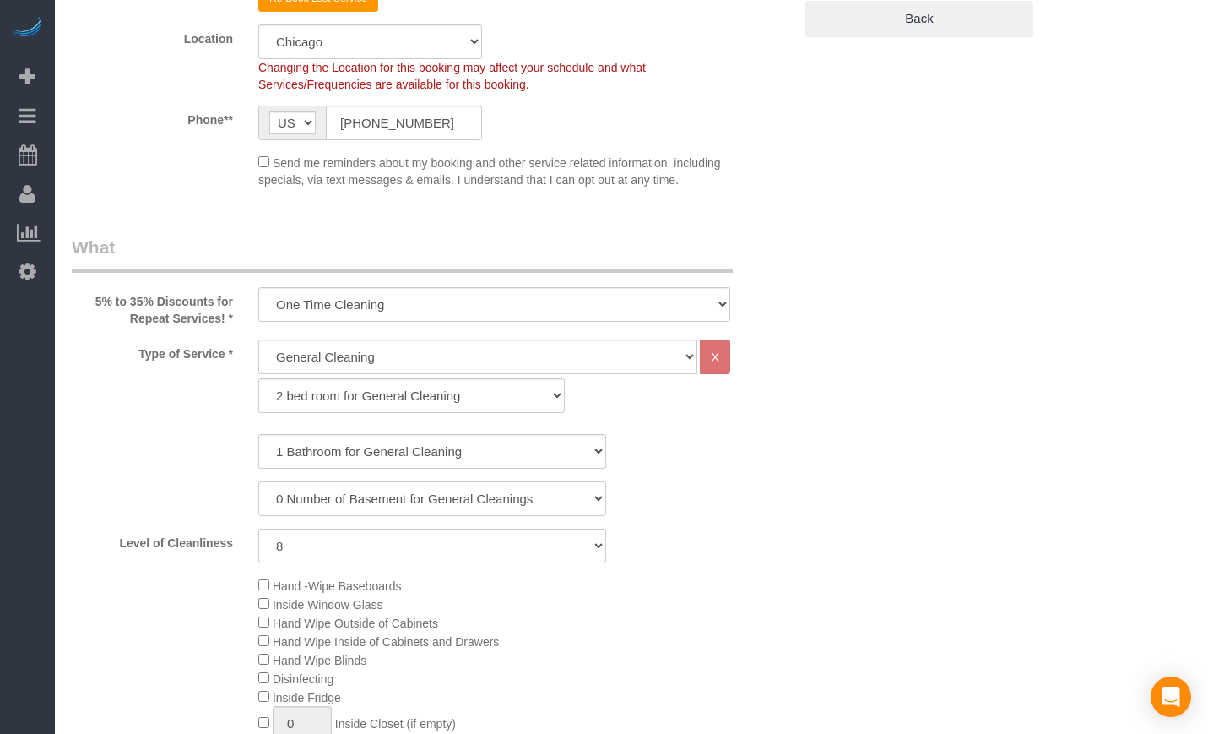
click at [328, 499] on select "0 Number of Basement for General Cleanings 1 Number of Basement for General Cle…" at bounding box center [432, 498] width 348 height 35
select select "1"
click at [258, 481] on select "0 Number of Basement for General Cleanings 1 Number of Basement for General Cle…" at bounding box center [432, 498] width 348 height 35
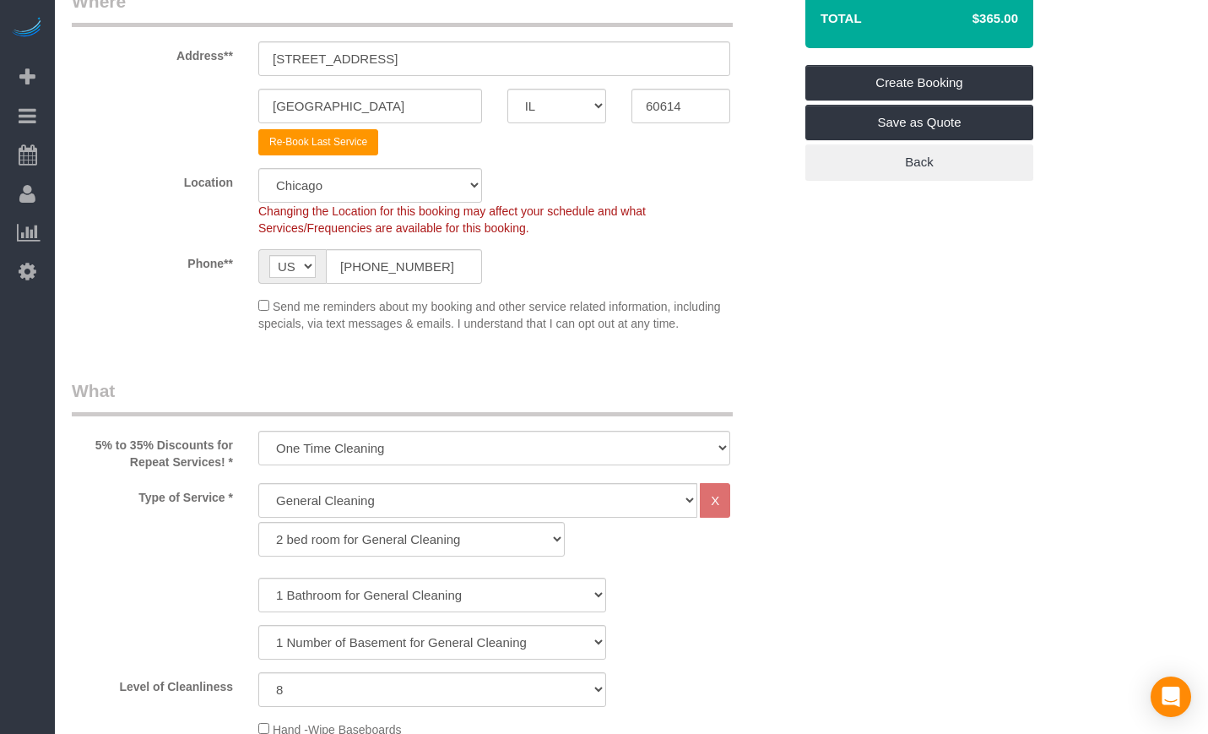
scroll to position [281, 0]
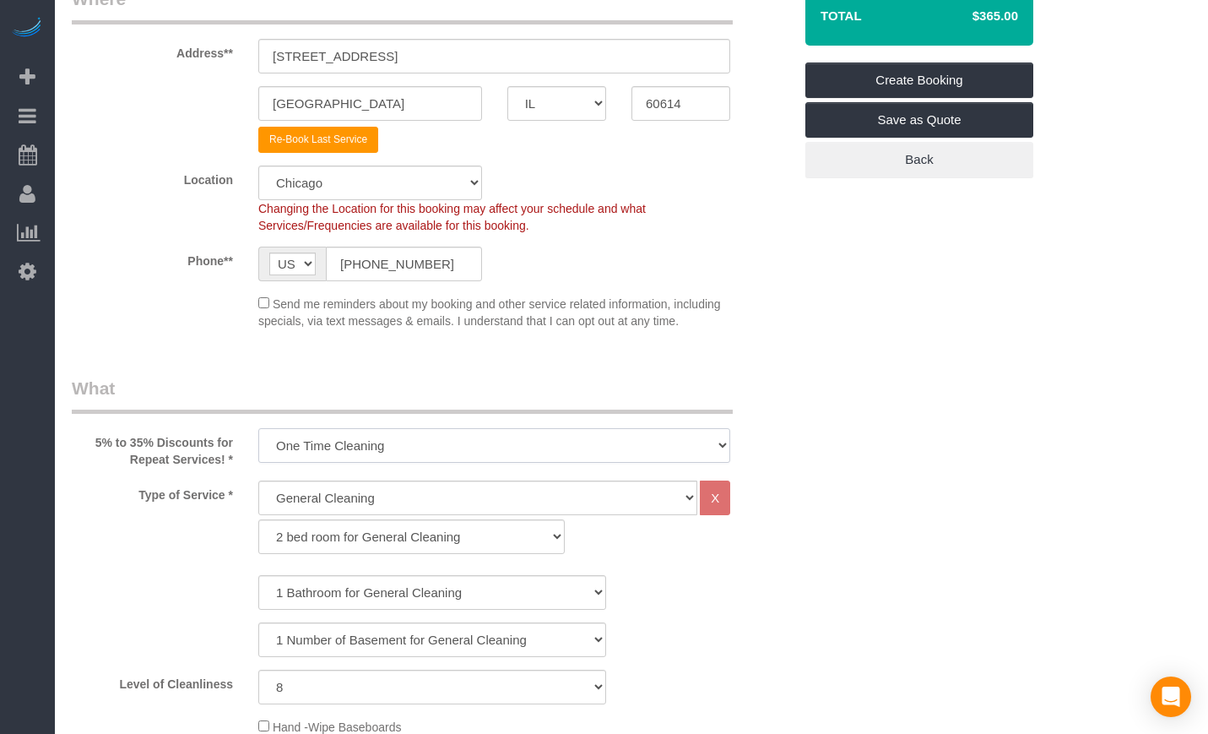
click at [478, 442] on select "One Time Cleaning Weekly Cleaning (35% Discount) - 35.00% (0% for the First Boo…" at bounding box center [494, 445] width 472 height 35
select select "object:1249"
click at [258, 428] on select "One Time Cleaning Weekly Cleaning (35% Discount) - 35.00% (0% for the First Boo…" at bounding box center [494, 445] width 472 height 35
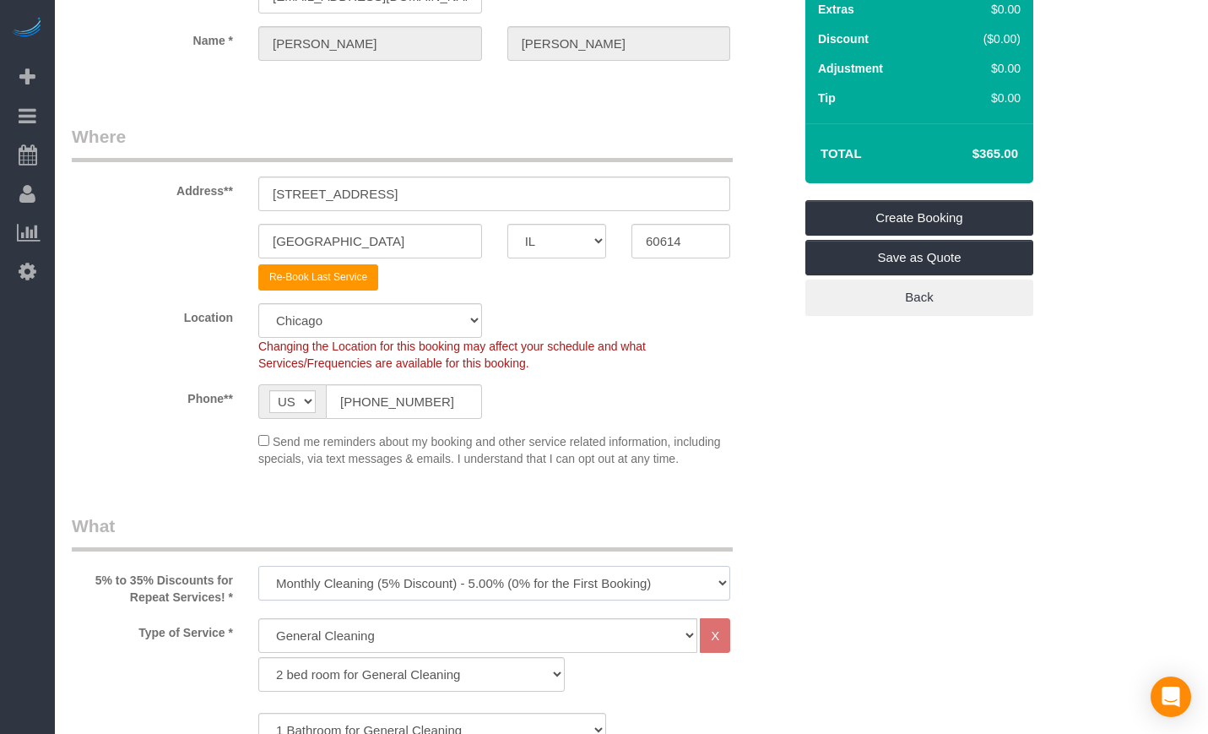
scroll to position [141, 0]
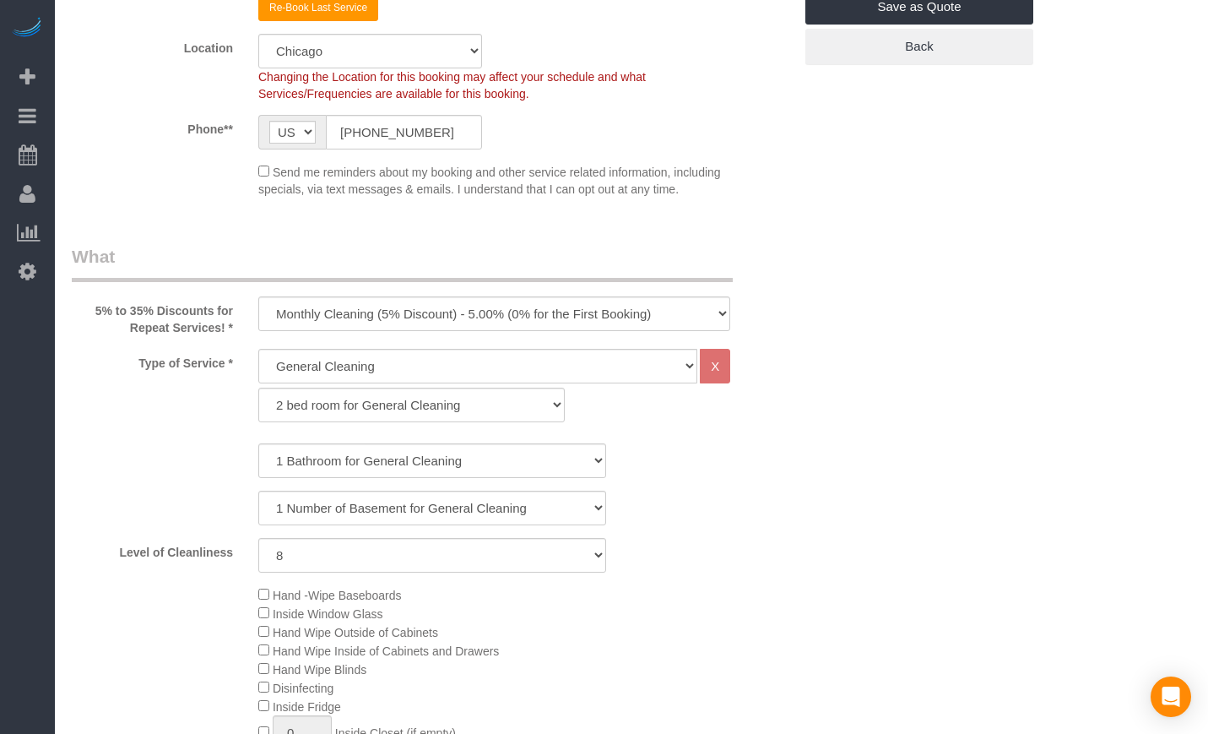
scroll to position [422, 0]
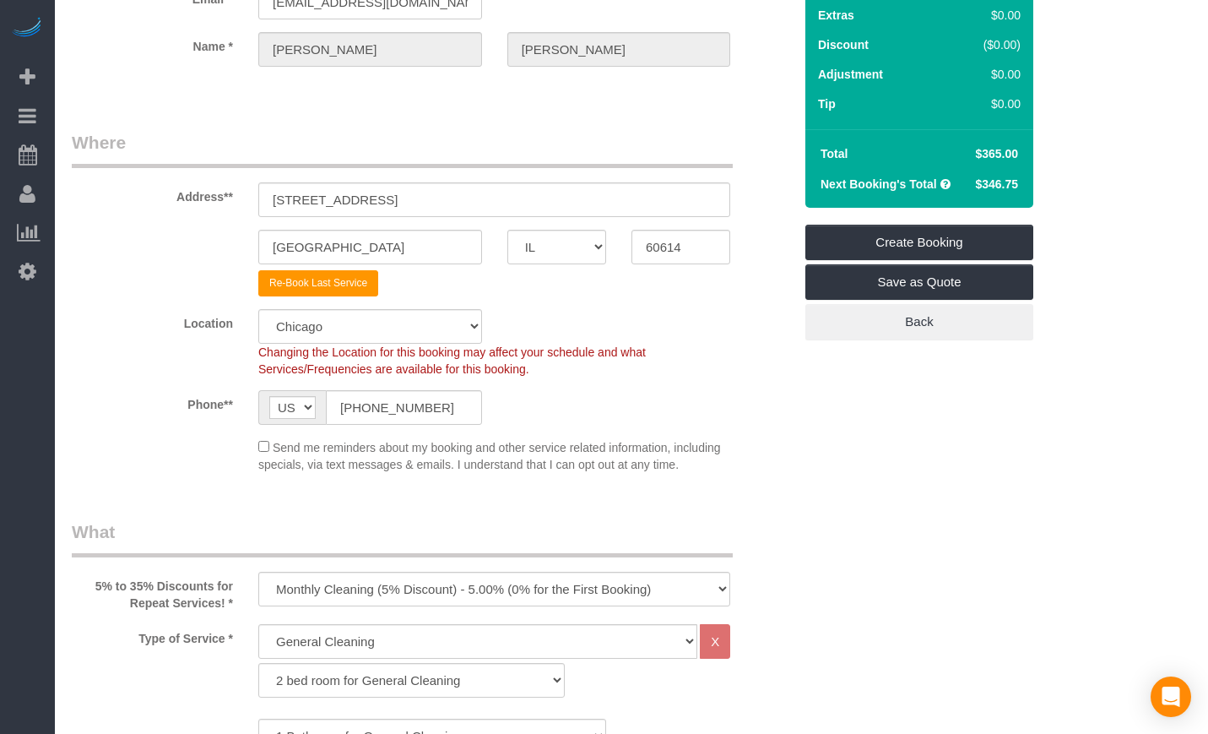
scroll to position [141, 0]
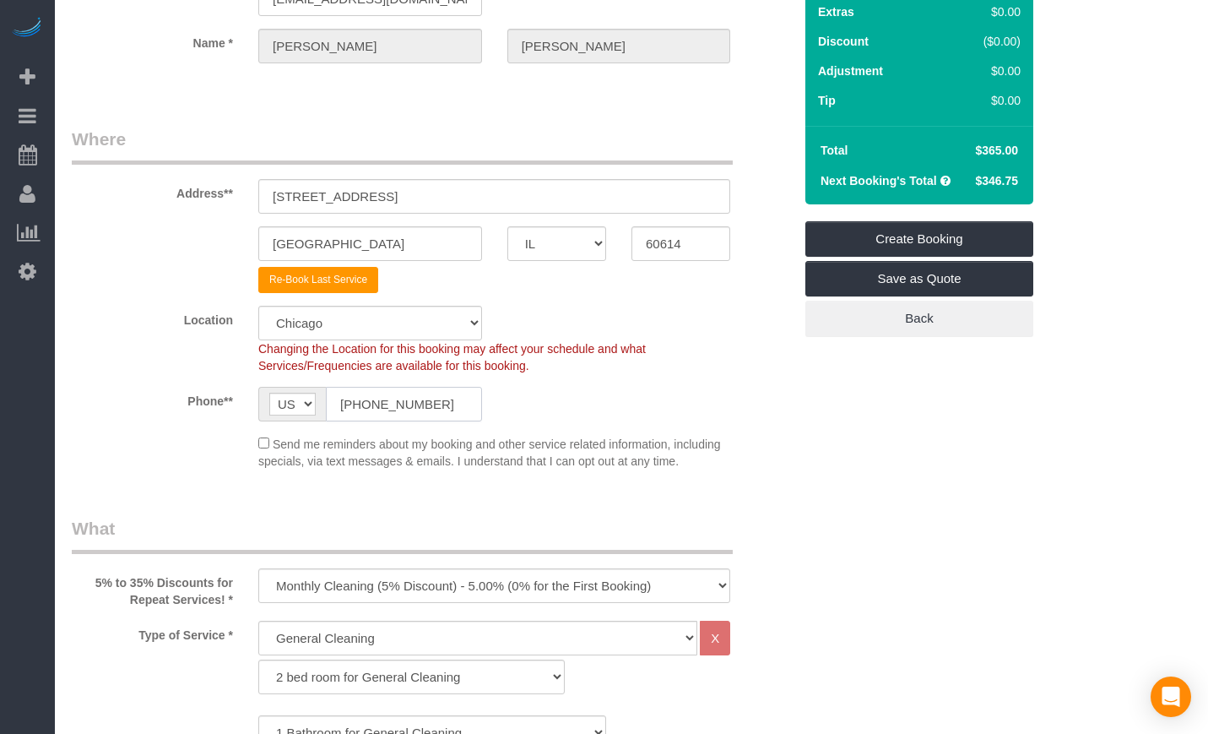
click at [453, 402] on input "(312) 799-1256" at bounding box center [404, 404] width 156 height 35
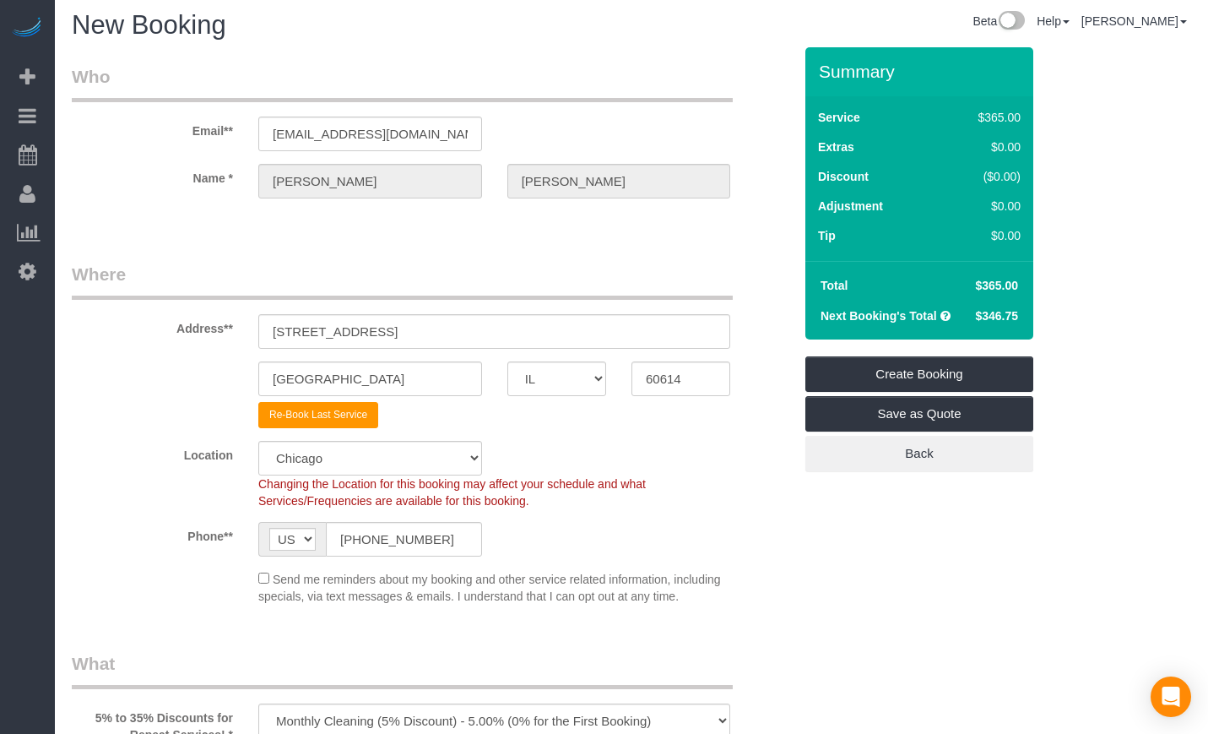
scroll to position [0, 0]
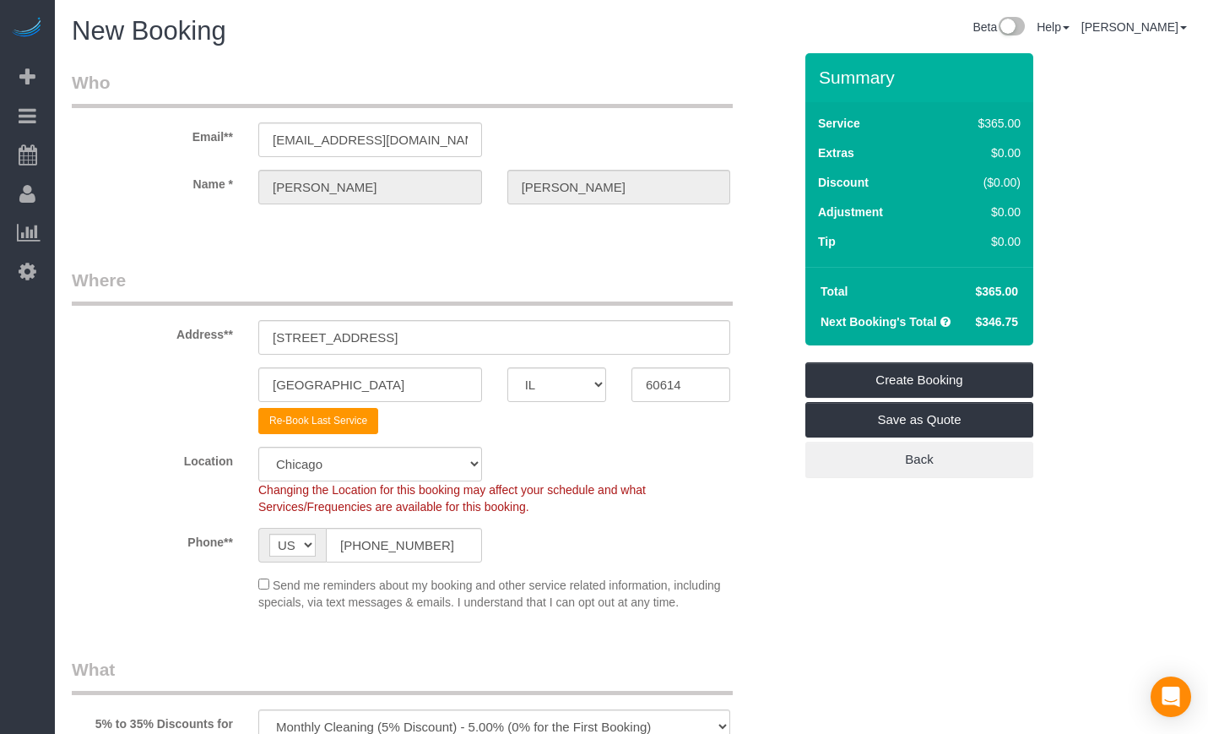
click at [707, 290] on legend "Where" at bounding box center [402, 287] width 661 height 38
drag, startPoint x: 66, startPoint y: 267, endPoint x: 751, endPoint y: 319, distance: 686.7
click at [751, 319] on div "Address** 2549 N Marshfield, Apt 1F" at bounding box center [432, 311] width 746 height 87
click at [760, 377] on div "Chicago AK AL AR AZ CA CO CT DC DE FL GA HI IA ID IL IN KS KY LA MA MD ME MI MN…" at bounding box center [432, 384] width 746 height 35
click at [447, 547] on input "(312) 799-1256" at bounding box center [404, 545] width 156 height 35
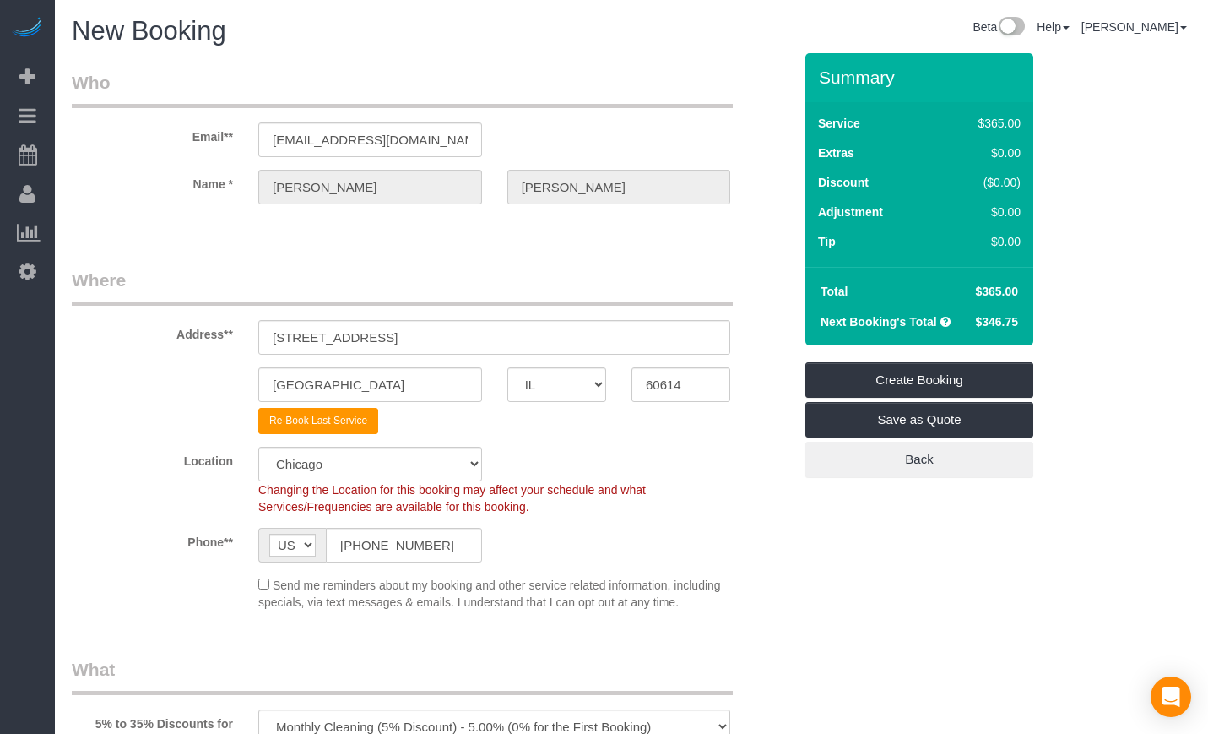
drag, startPoint x: 832, startPoint y: 567, endPoint x: 843, endPoint y: 556, distance: 16.1
drag, startPoint x: 1005, startPoint y: 523, endPoint x: 990, endPoint y: 546, distance: 27.7
drag, startPoint x: 846, startPoint y: 660, endPoint x: 813, endPoint y: 697, distance: 49.6
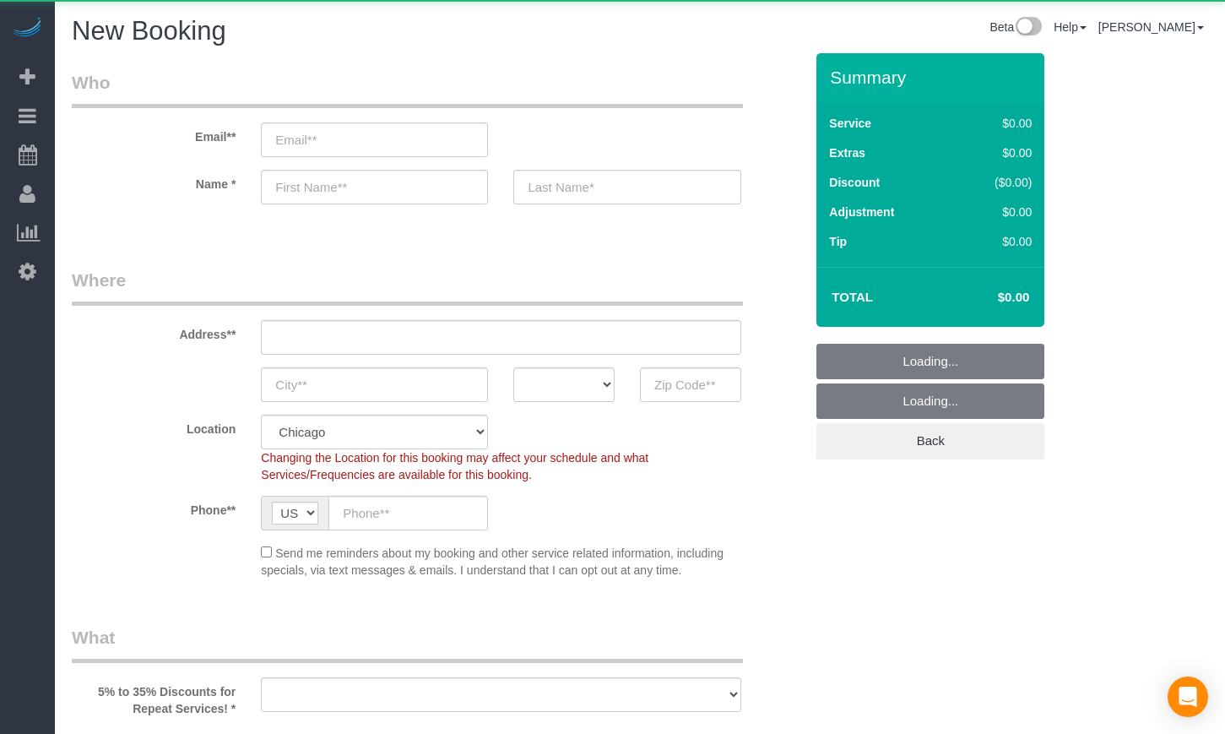
select select "512"
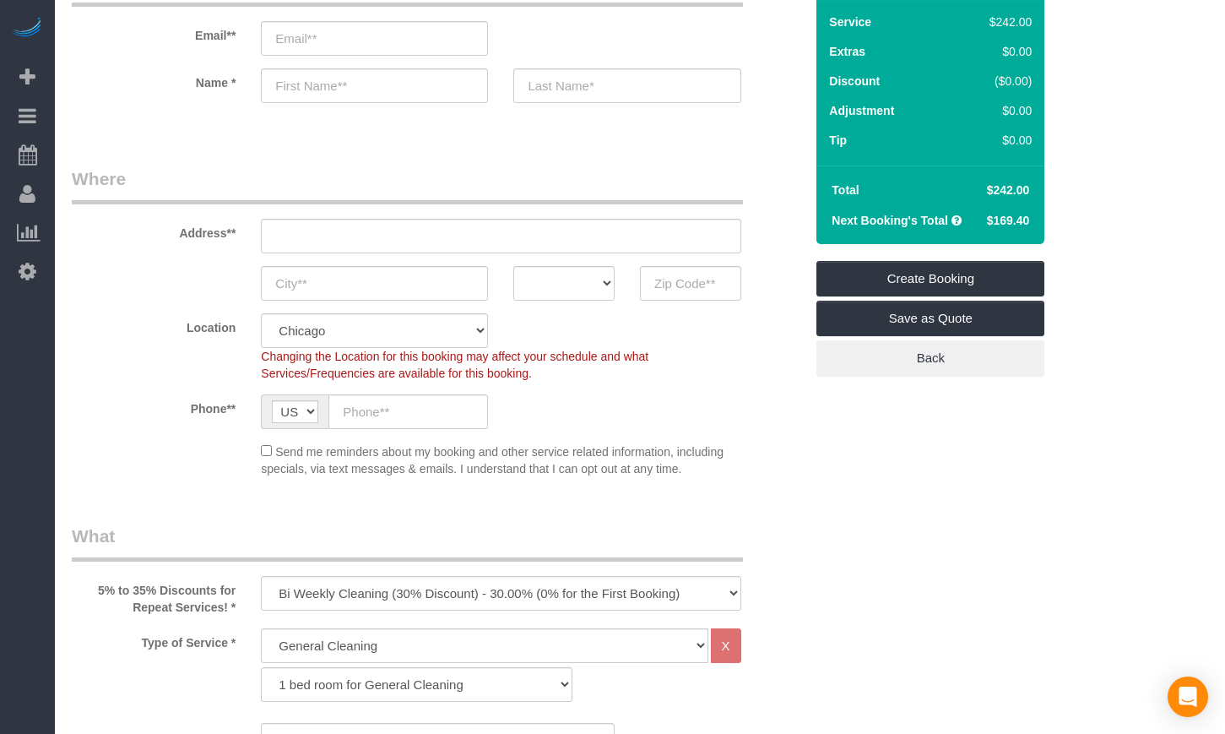
scroll to position [281, 0]
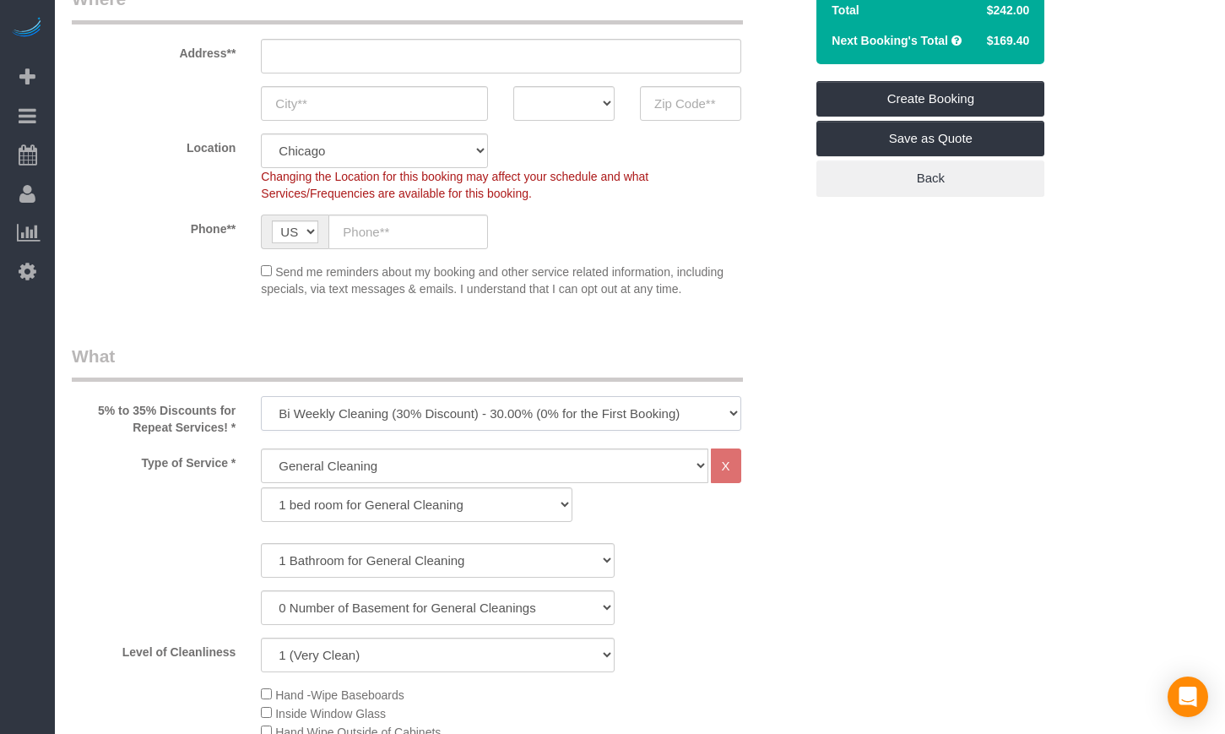
click at [398, 404] on select "One Time Cleaning Weekly Cleaning (35% Discount) - 35.00% (0% for the First Boo…" at bounding box center [501, 413] width 480 height 35
click at [416, 428] on select "One Time Cleaning Weekly Cleaning (35% Discount) - 35.00% (0% for the First Boo…" at bounding box center [501, 413] width 480 height 35
select select "object:1016"
click at [261, 396] on select "One Time Cleaning Weekly Cleaning (35% Discount) - 35.00% (0% for the First Boo…" at bounding box center [501, 413] width 480 height 35
click at [360, 463] on select "General Cleaning Deep Cleaning Move-in / Move-out Cleaning COUNTS Cleaning" at bounding box center [484, 465] width 447 height 35
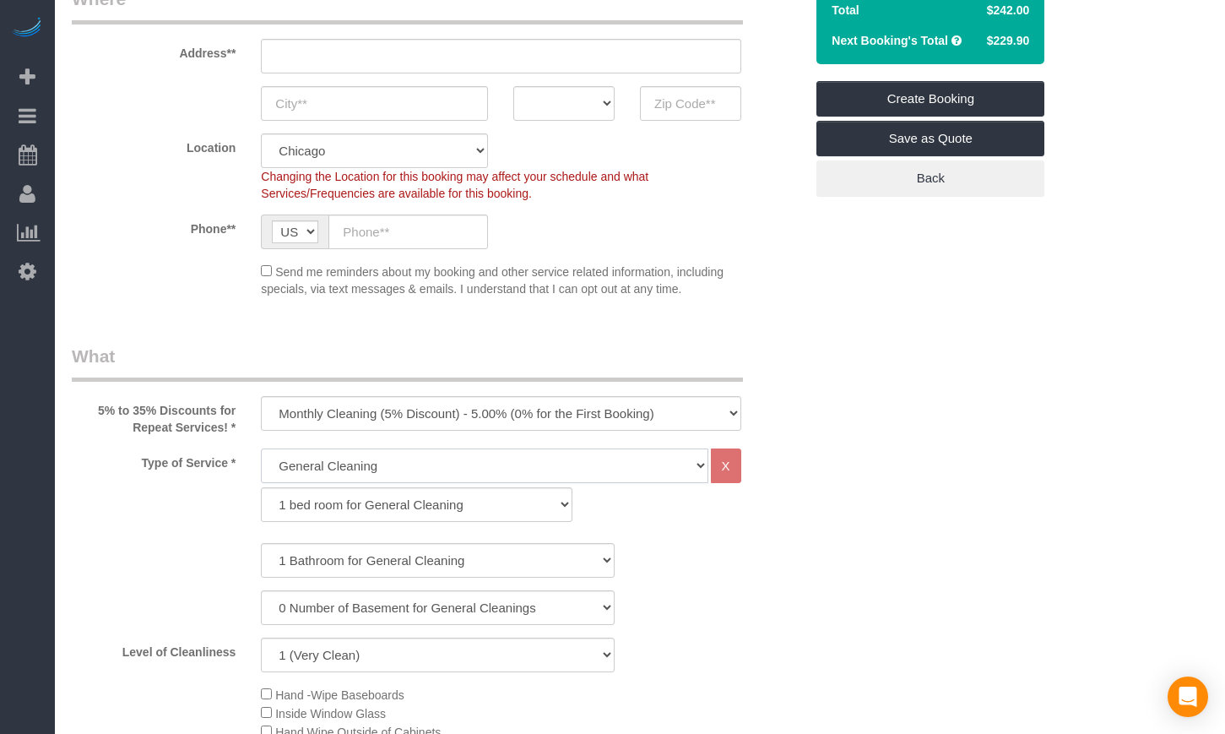
select select "513"
click at [261, 448] on select "General Cleaning Deep Cleaning Move-in / Move-out Cleaning COUNTS Cleaning" at bounding box center [484, 465] width 447 height 35
click at [322, 499] on select "1 bed room for Deep Cleaning 2 bed room for Deep Cleaning 3 bed room for Deep C…" at bounding box center [417, 504] width 312 height 35
select select "292"
click at [261, 487] on select "1 bed room for Deep Cleaning 2 bed room for Deep Cleaning 3 bed room for Deep C…" at bounding box center [417, 504] width 312 height 35
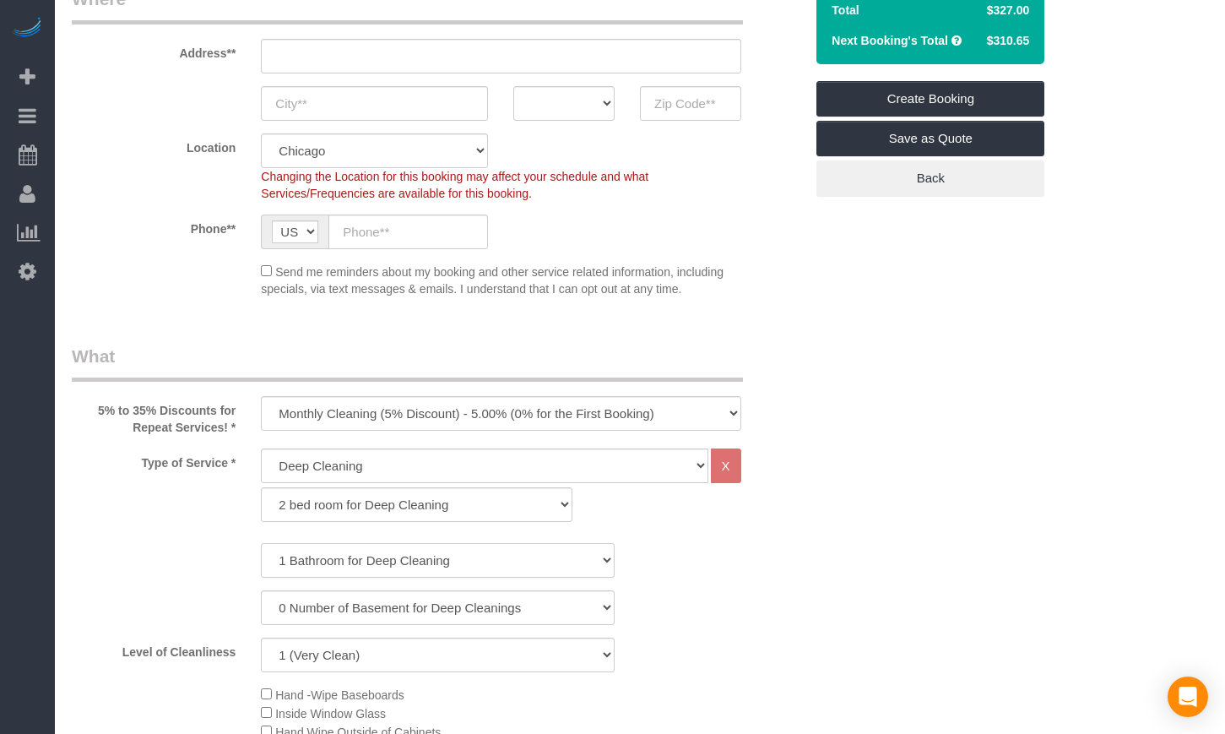
click at [304, 550] on select "1 Bathroom for Deep Cleaning 2 Bathroom for Deep Cleanings 3 Bathroom for Deep …" at bounding box center [438, 560] width 354 height 35
click at [261, 543] on select "1 Bathroom for Deep Cleaning 2 Bathroom for Deep Cleanings 3 Bathroom for Deep …" at bounding box center [438, 560] width 354 height 35
click at [295, 563] on select "1 Bathroom for Deep Cleaning 2 Bathroom for Deep Cleanings 3 Bathroom for Deep …" at bounding box center [438, 560] width 354 height 35
select select "2"
click at [261, 543] on select "1 Bathroom for Deep Cleaning 2 Bathroom for Deep Cleanings 3 Bathroom for Deep …" at bounding box center [438, 560] width 354 height 35
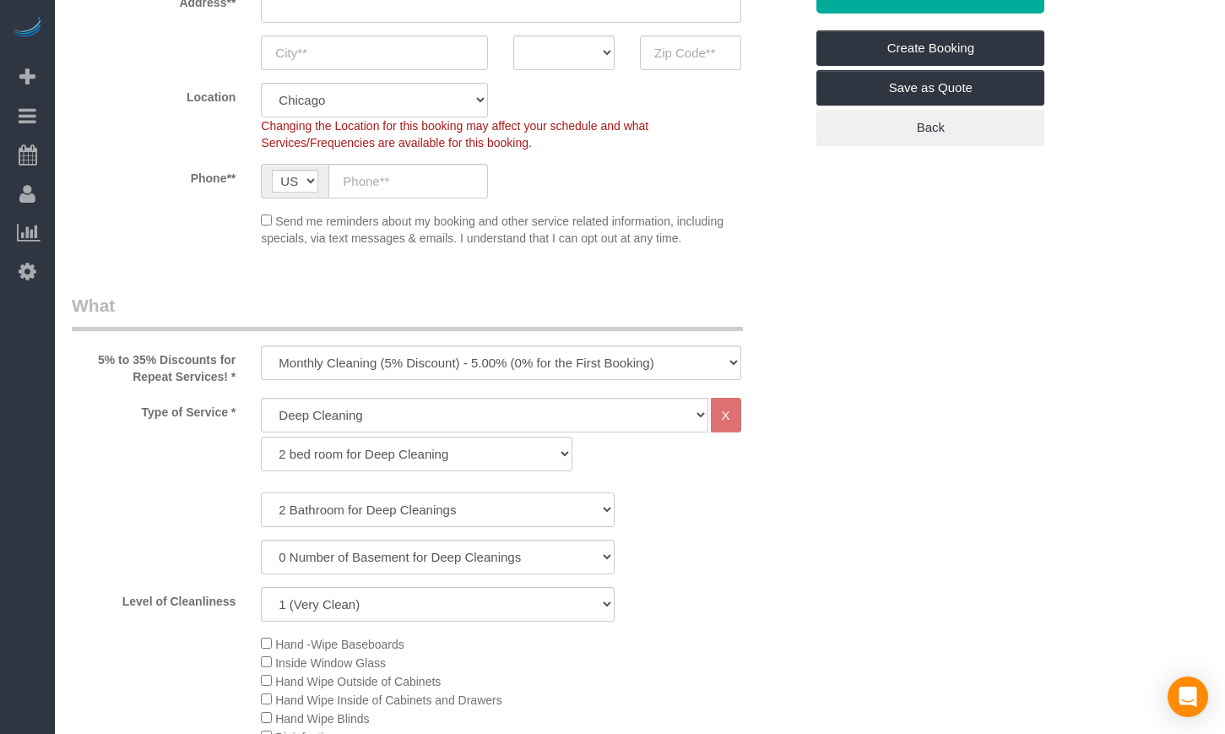
scroll to position [422, 0]
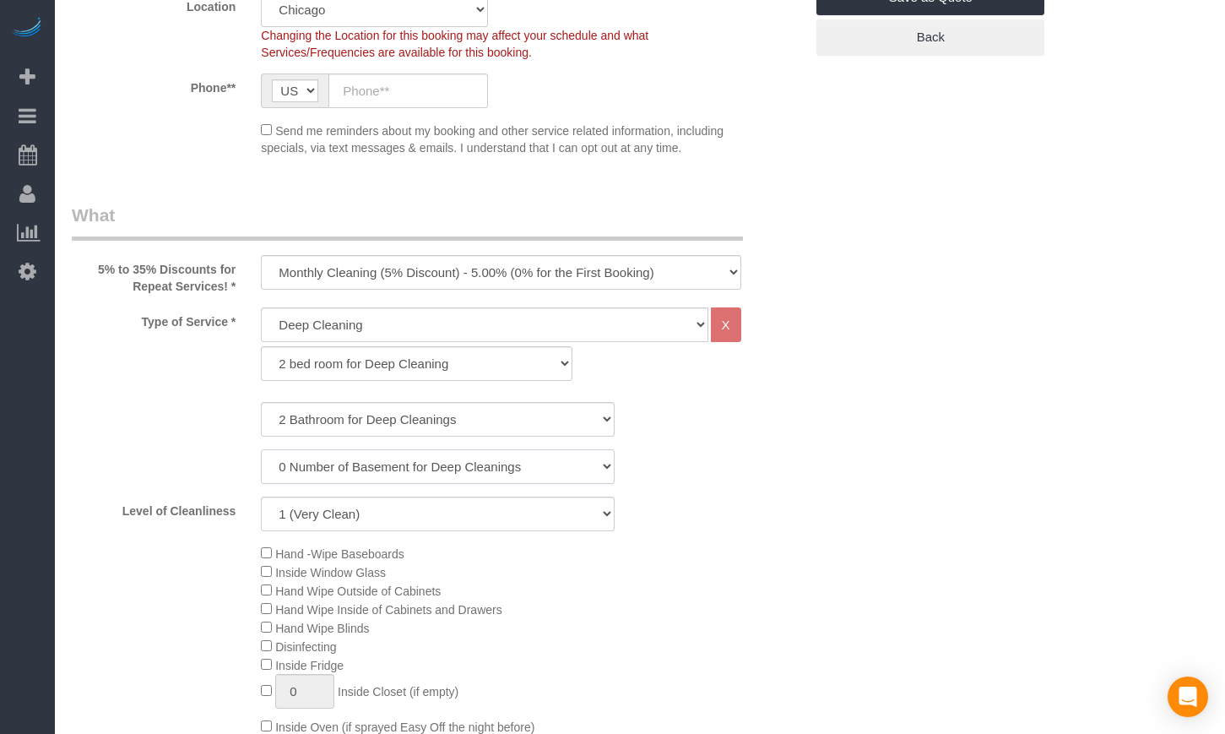
click at [367, 463] on select "0 Number of Basement for Deep Cleanings 1 Number of Basement for Deep Cleaning …" at bounding box center [438, 466] width 354 height 35
click at [261, 449] on select "0 Number of Basement for Deep Cleanings 1 Number of Basement for Deep Cleaning …" at bounding box center [438, 466] width 354 height 35
click at [345, 523] on select "1 (Very Clean) 2 3 4 5 (Average Condition) 6 7 8 9 10 (Extremely Dirty)" at bounding box center [438, 513] width 354 height 35
select select "7"
click at [261, 496] on select "1 (Very Clean) 2 3 4 5 (Average Condition) 6 7 8 9 10 (Extremely Dirty)" at bounding box center [438, 513] width 354 height 35
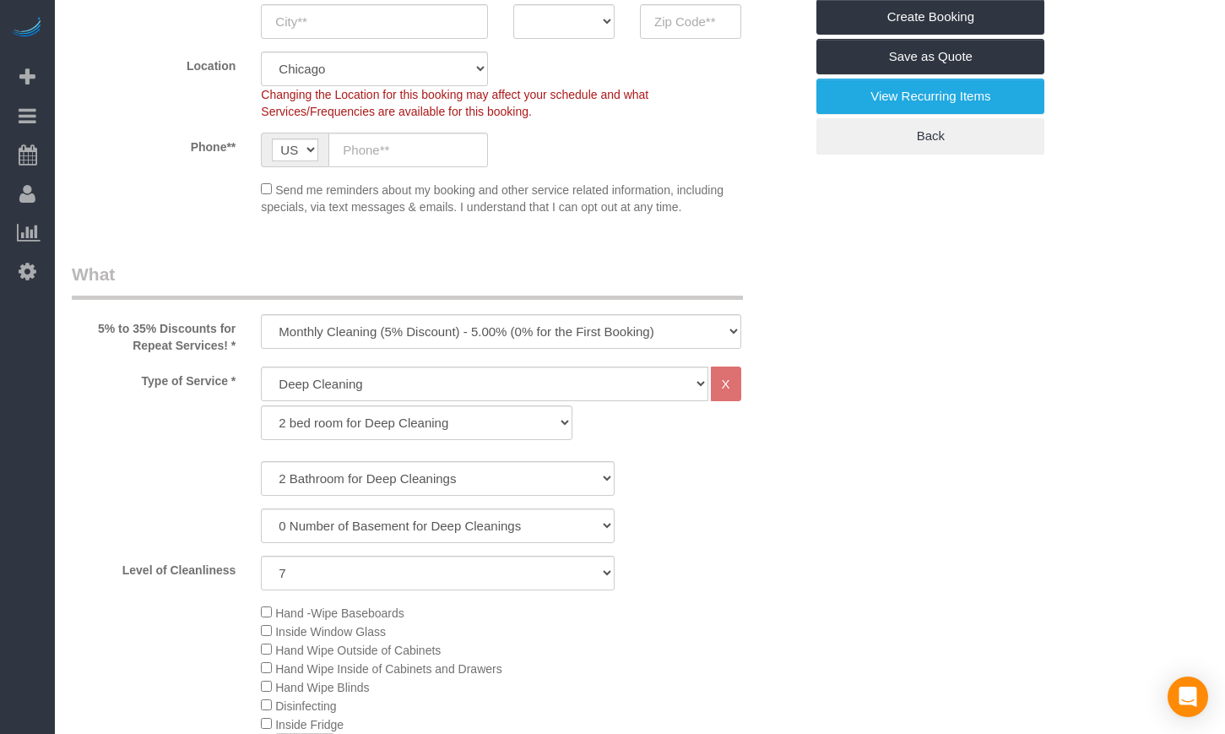
scroll to position [281, 0]
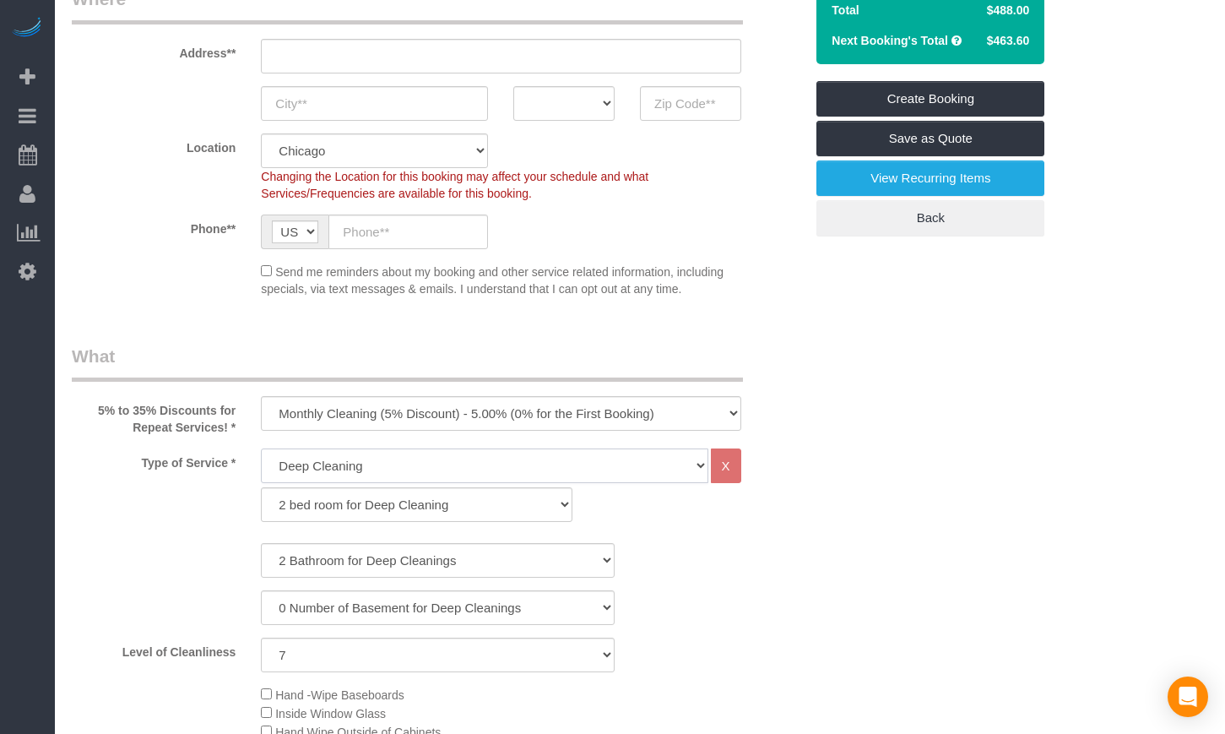
click at [365, 465] on select "General Cleaning Deep Cleaning Move-in / Move-out Cleaning COUNTS Cleaning" at bounding box center [484, 465] width 447 height 35
select select "512"
click at [261, 448] on select "General Cleaning Deep Cleaning Move-in / Move-out Cleaning COUNTS Cleaning" at bounding box center [484, 465] width 447 height 35
select select "286"
select select "7"
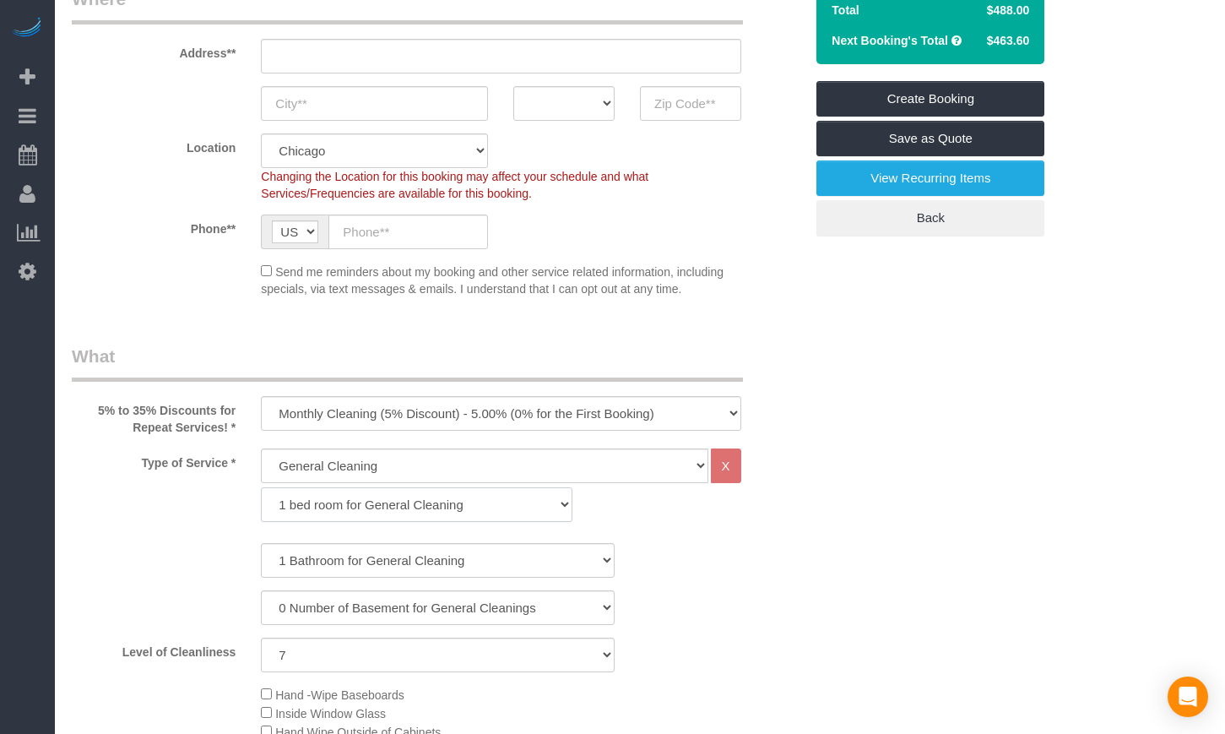
click at [330, 510] on select "1 bed room for General Cleaning 2 bed room for General Cleaning 3 bed room for …" at bounding box center [417, 504] width 312 height 35
select select "287"
click at [261, 487] on select "1 bed room for General Cleaning 2 bed room for General Cleaning 3 bed room for …" at bounding box center [417, 504] width 312 height 35
select select "7"
click at [302, 550] on select "1 Bathroom for General Cleaning 2 Bathroom for General Cleanings 3 Bathroom for…" at bounding box center [438, 560] width 354 height 35
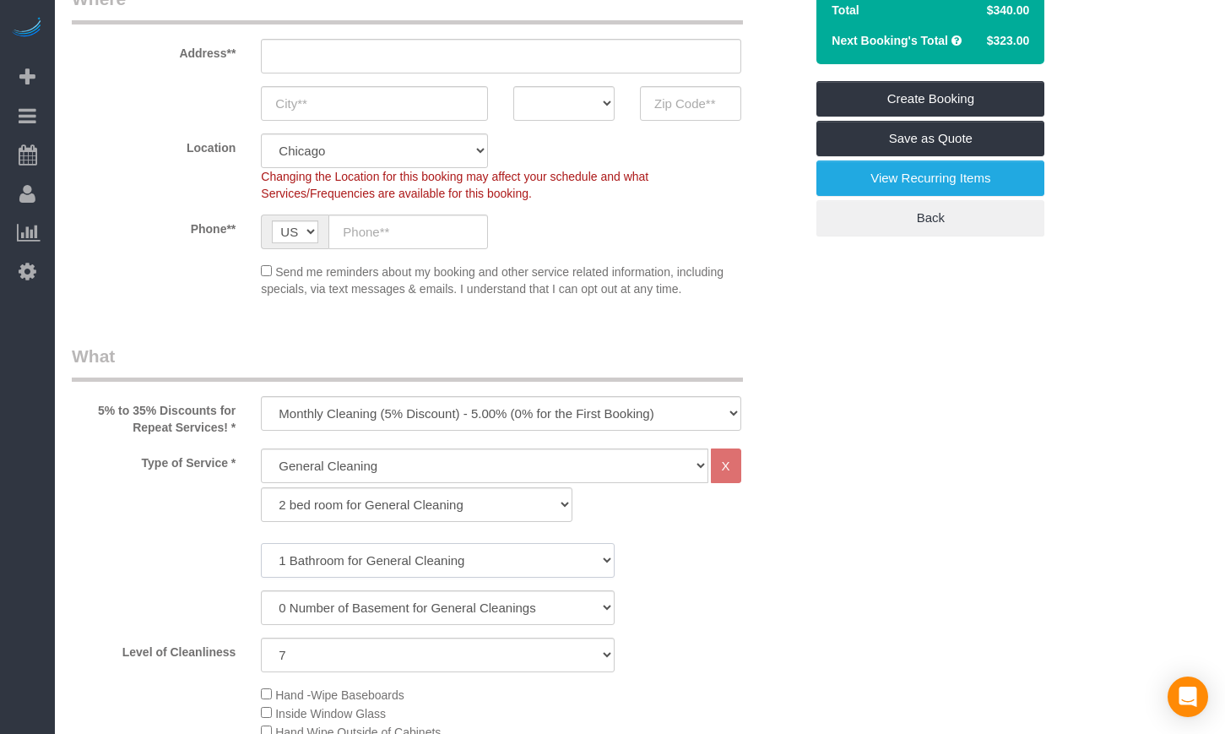
select select "2"
click at [261, 543] on select "1 Bathroom for General Cleaning 2 Bathroom for General Cleanings 3 Bathroom for…" at bounding box center [438, 560] width 354 height 35
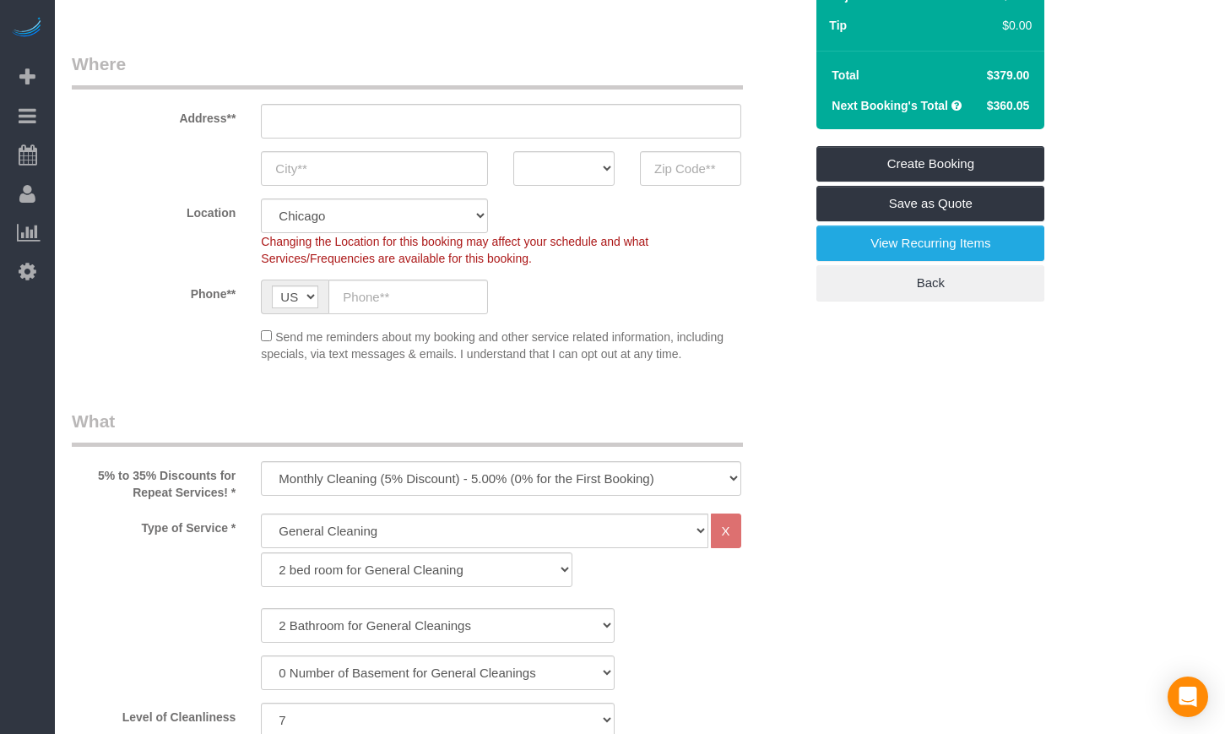
scroll to position [422, 0]
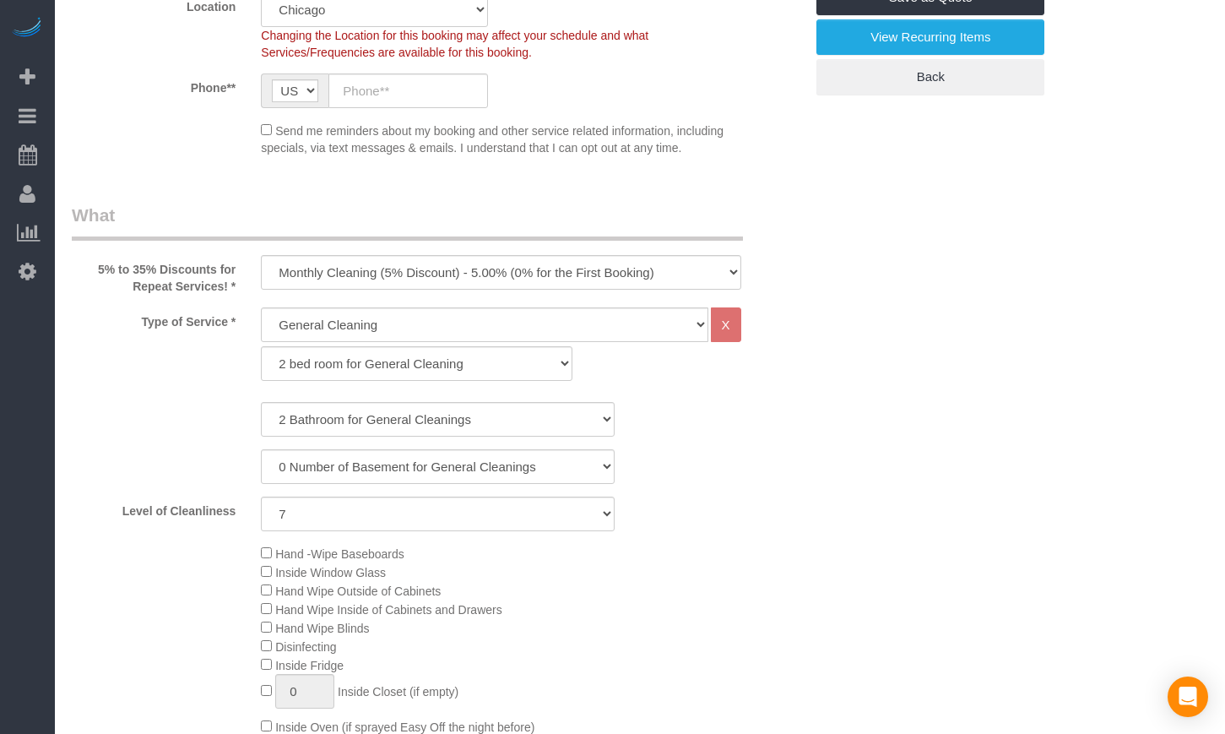
click at [215, 436] on div "1 Bathroom for General Cleaning 2 Bathroom for General Cleanings 3 Bathroom for…" at bounding box center [438, 466] width 732 height 129
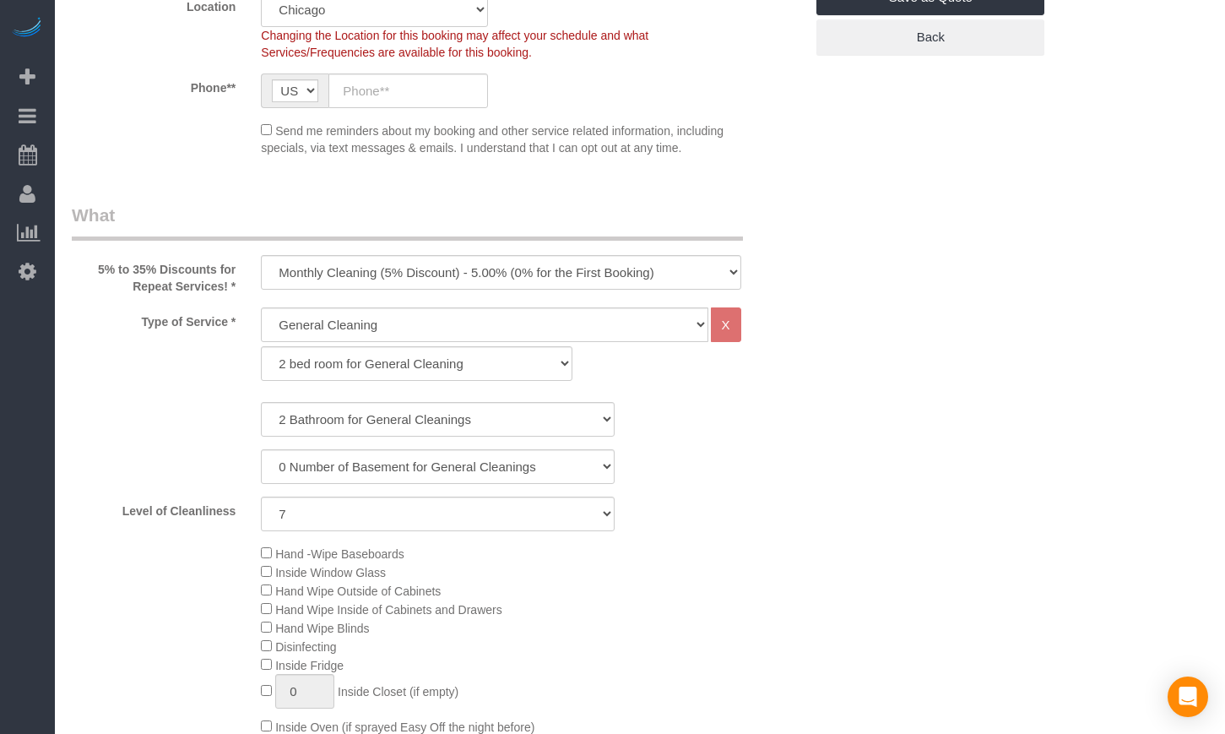
click at [204, 602] on div "Hand -Wipe Baseboards Inside Window Glass Hand Wipe Outside of Cabinets Hand Wi…" at bounding box center [437, 729] width 757 height 371
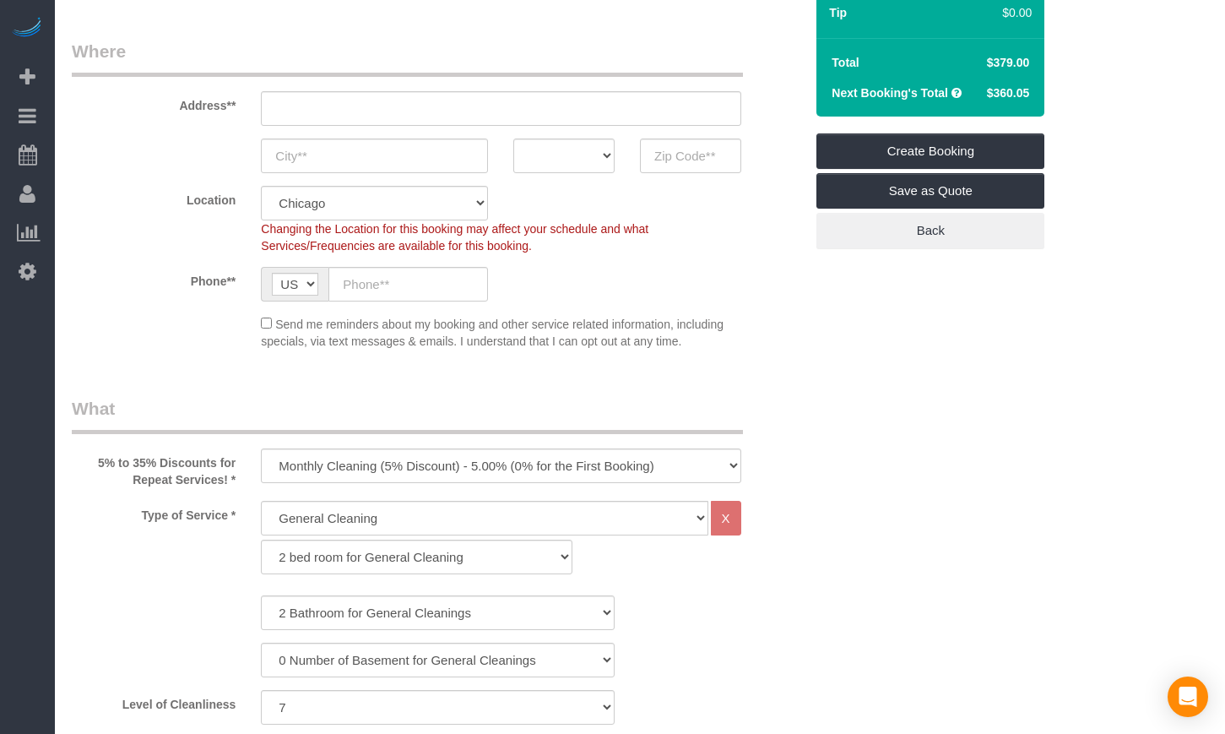
scroll to position [141, 0]
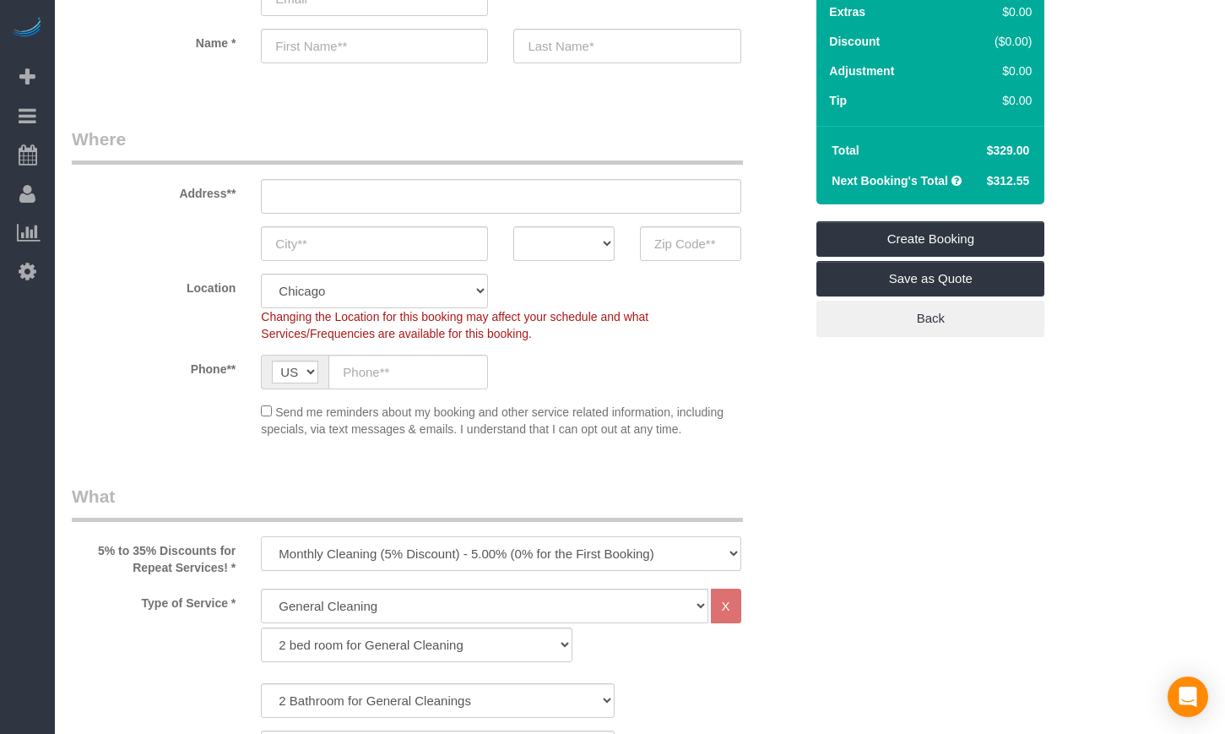
click at [292, 542] on select "One Time Cleaning Weekly Cleaning (35% Discount) - 35.00% (0% for the First Boo…" at bounding box center [501, 553] width 480 height 35
select select "object:1015"
click at [261, 536] on select "One Time Cleaning Weekly Cleaning (35% Discount) - 35.00% (0% for the First Boo…" at bounding box center [501, 553] width 480 height 35
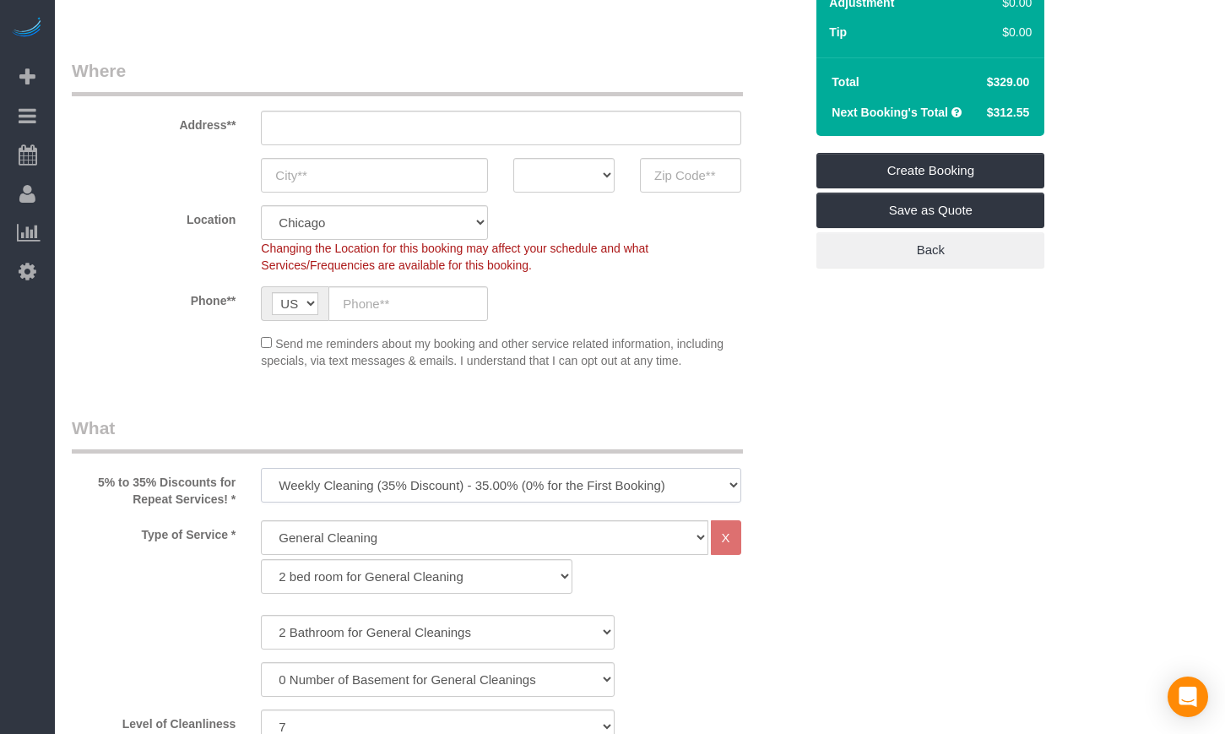
scroll to position [281, 0]
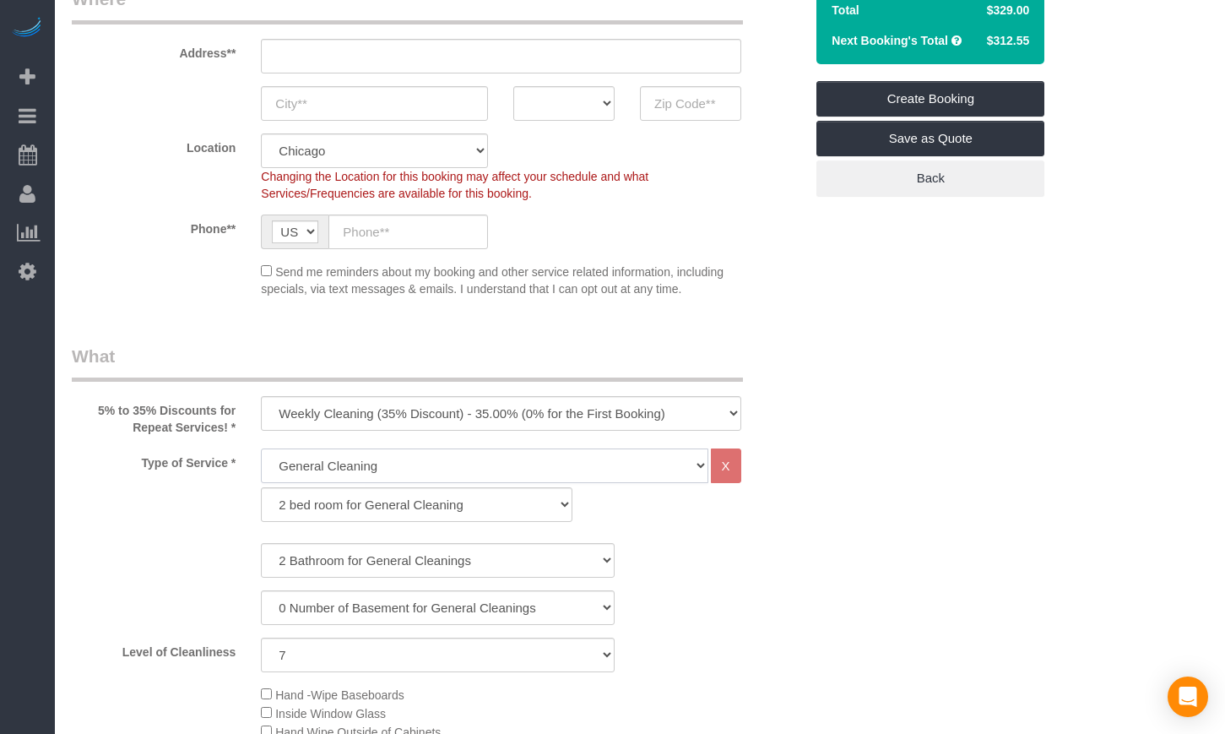
click at [365, 456] on select "General Cleaning Deep Cleaning Move-in / Move-out Cleaning COUNTS Cleaning" at bounding box center [484, 465] width 447 height 35
select select "513"
click at [261, 448] on select "General Cleaning Deep Cleaning Move-in / Move-out Cleaning COUNTS Cleaning" at bounding box center [484, 465] width 447 height 35
select select "291"
select select "7"
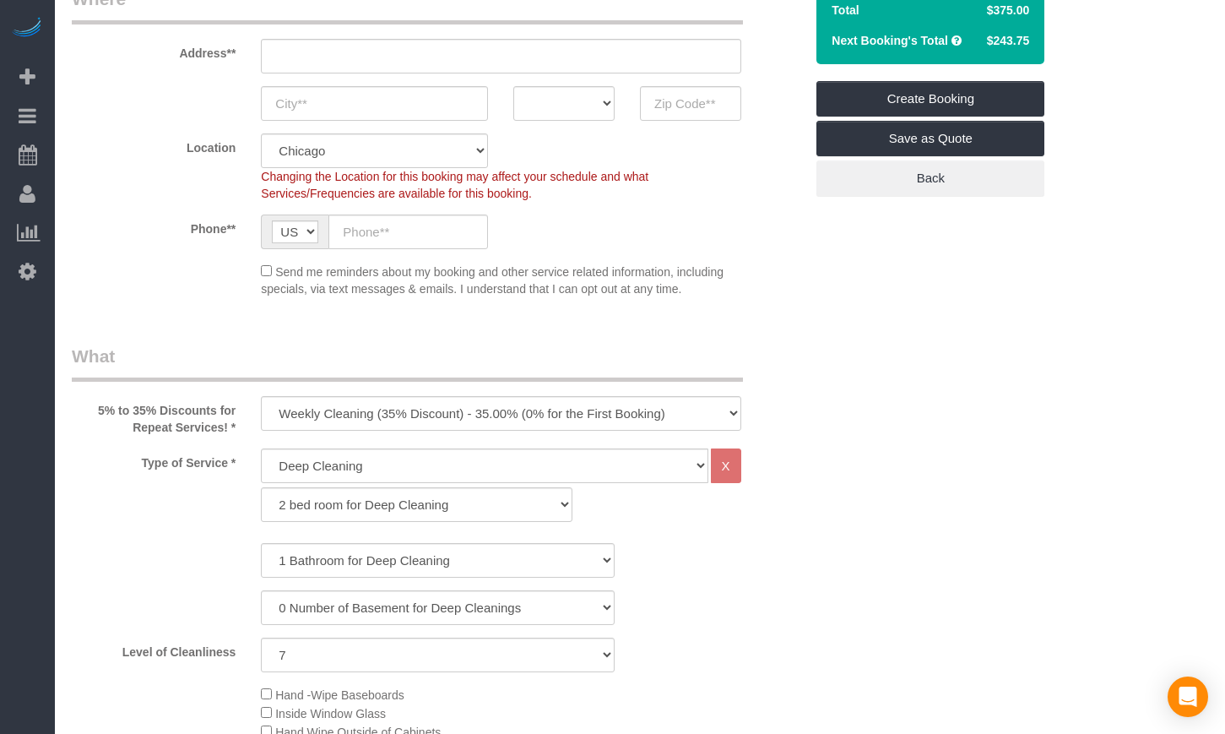
click at [674, 598] on div "0 Number of Basement for Deep Cleanings 1 Number of Basement for Deep Cleaning …" at bounding box center [437, 607] width 757 height 35
click at [281, 491] on select "1 bed room for Deep Cleaning 2 bed room for Deep Cleaning 3 bed room for Deep C…" at bounding box center [417, 504] width 312 height 35
select select "294"
click at [261, 487] on select "1 bed room for Deep Cleaning 2 bed room for Deep Cleaning 3 bed room for Deep C…" at bounding box center [417, 504] width 312 height 35
select select "7"
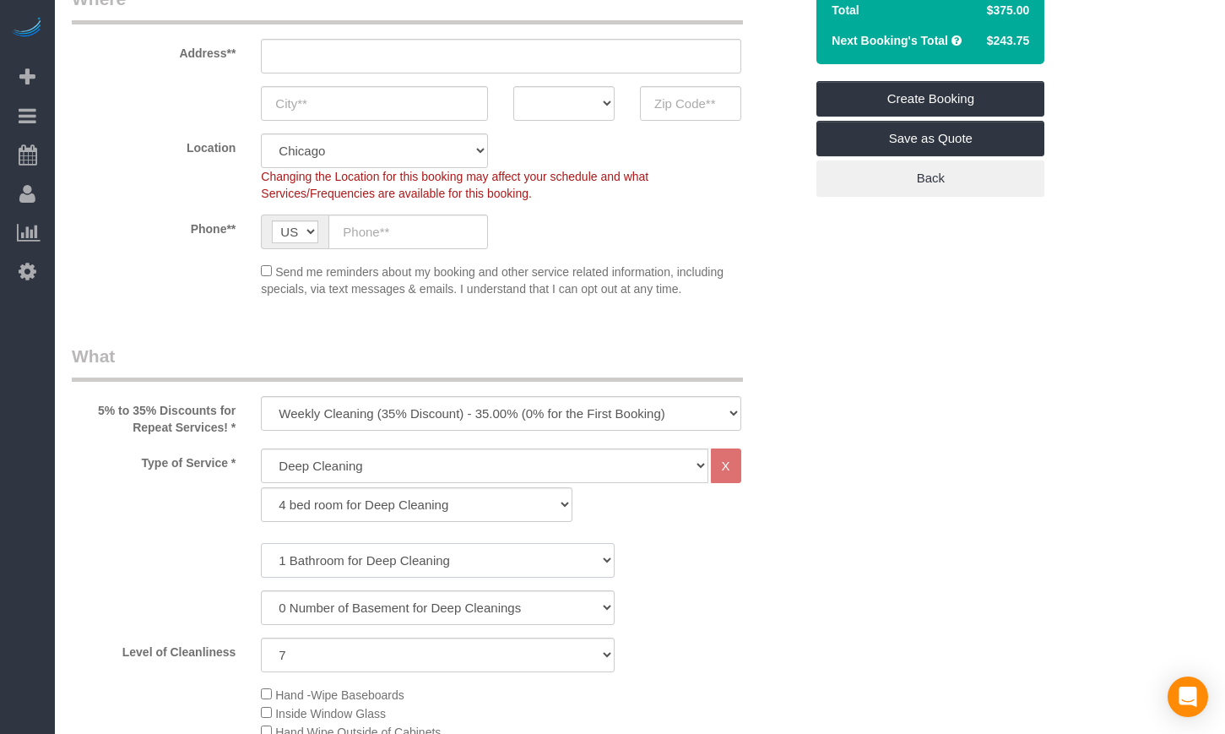
click at [298, 566] on select "1 Bathroom for Deep Cleaning 2 Bathroom for Deep Cleanings 3 Bathroom for Deep …" at bounding box center [438, 560] width 354 height 35
select select "3"
click at [261, 543] on select "1 Bathroom for Deep Cleaning 2 Bathroom for Deep Cleanings 3 Bathroom for Deep …" at bounding box center [438, 560] width 354 height 35
click at [223, 550] on div "1 Bathroom for Deep Cleaning 2 Bathroom for Deep Cleanings 3 Bathroom for Deep …" at bounding box center [437, 560] width 757 height 35
click at [405, 662] on select "1 (Very Clean) 2 3 4 5 (Average Condition) 6 7 8 9 10 (Extremely Dirty)" at bounding box center [438, 654] width 354 height 35
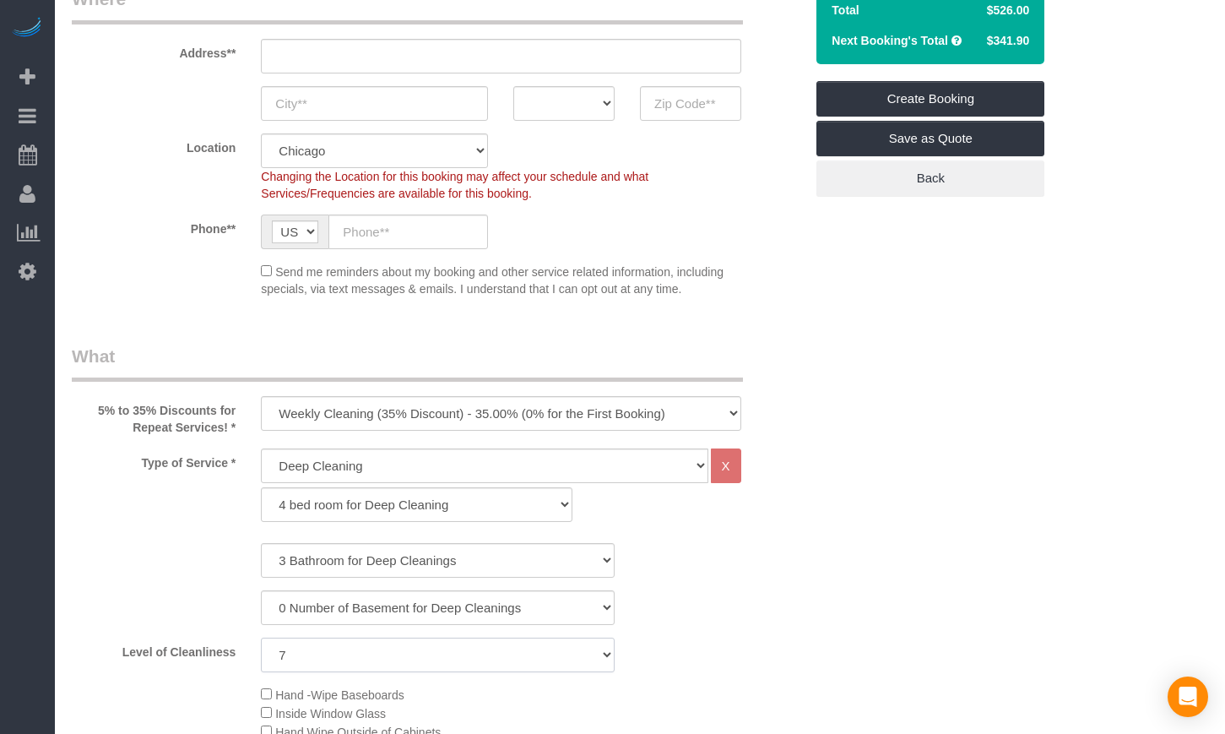
select select "3"
click at [261, 637] on select "1 (Very Clean) 2 3 4 5 (Average Condition) 6 7 8 9 10 (Extremely Dirty)" at bounding box center [438, 654] width 354 height 35
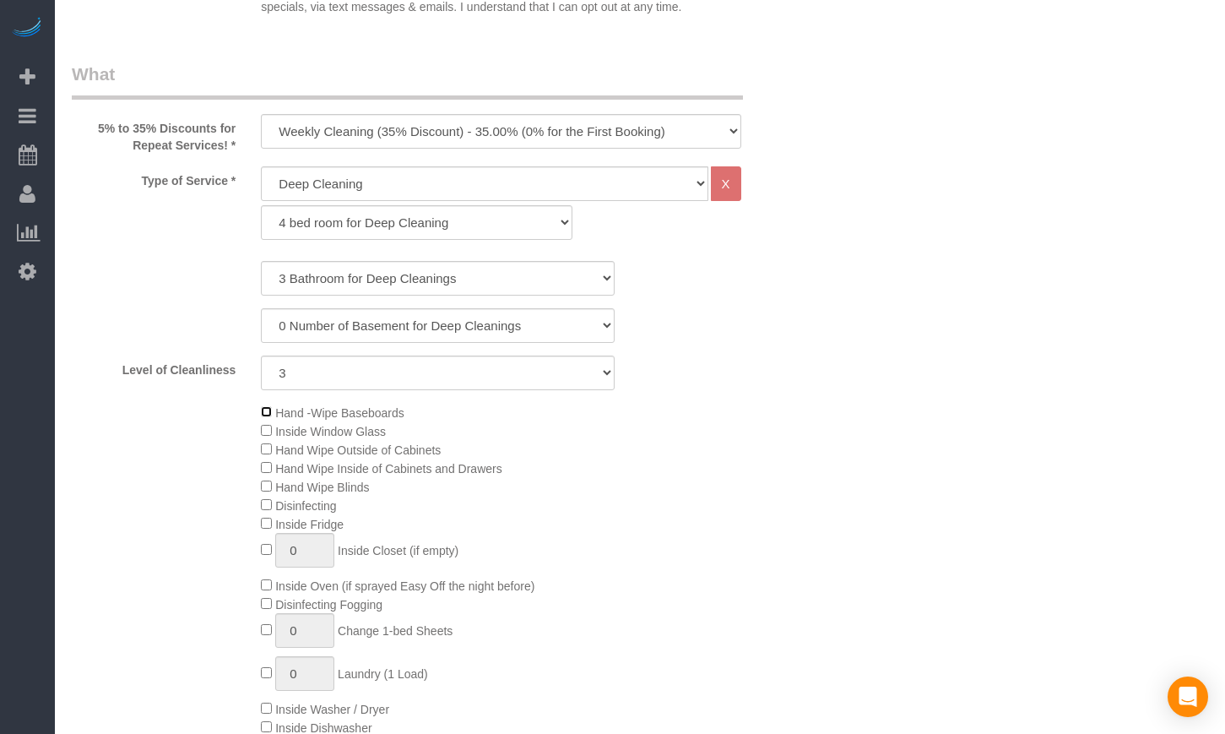
scroll to position [703, 0]
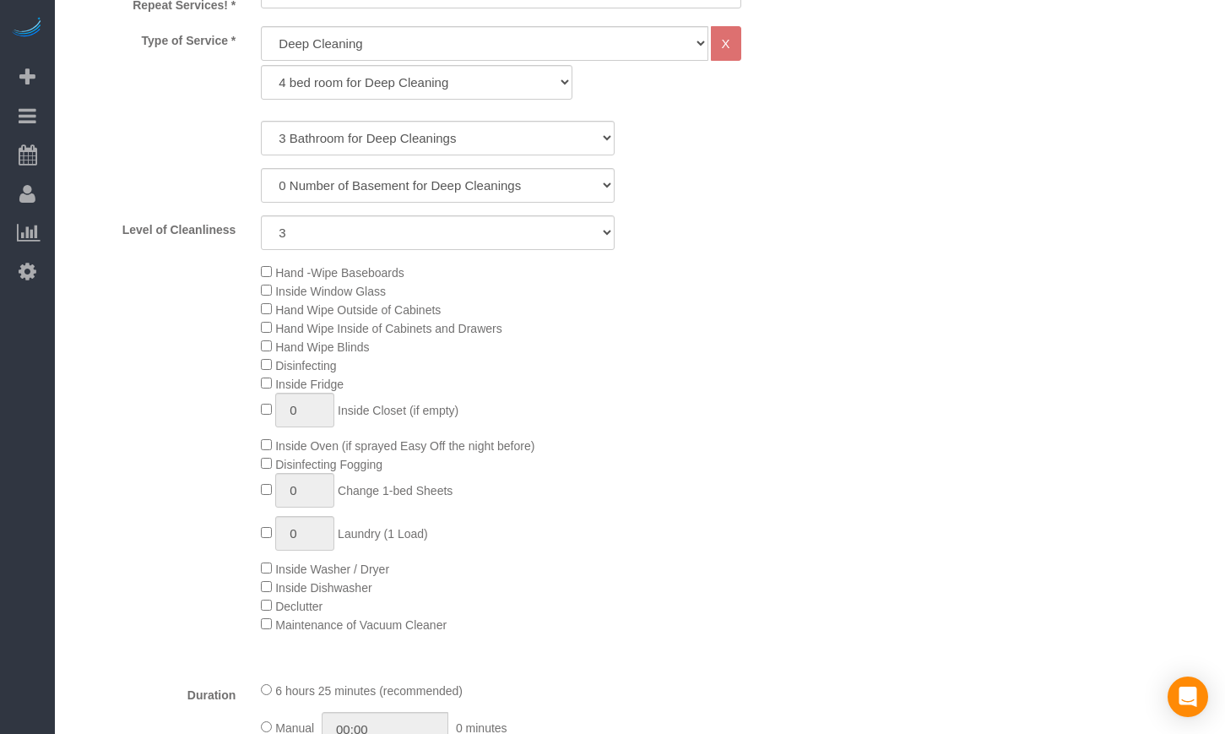
click at [261, 470] on span "Disinfecting Fogging" at bounding box center [322, 465] width 122 height 14
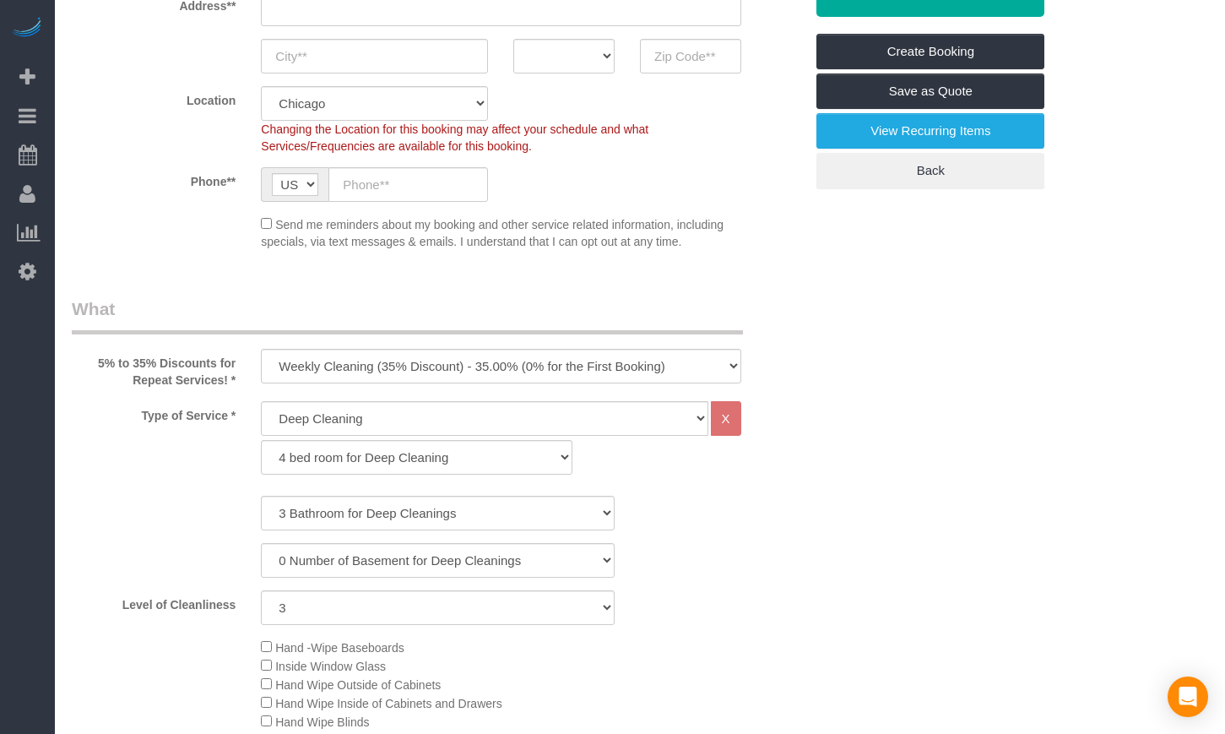
scroll to position [281, 0]
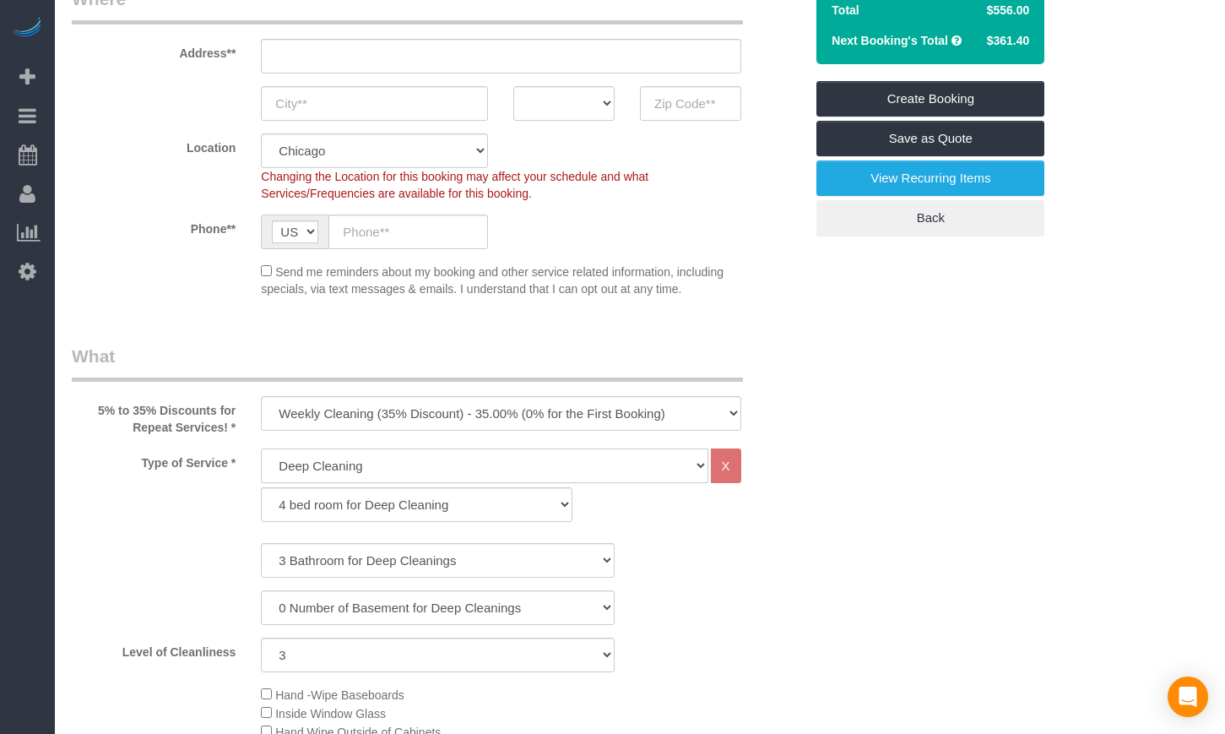
click at [322, 463] on select "General Cleaning Deep Cleaning Move-in / Move-out Cleaning COUNTS Cleaning" at bounding box center [484, 465] width 447 height 35
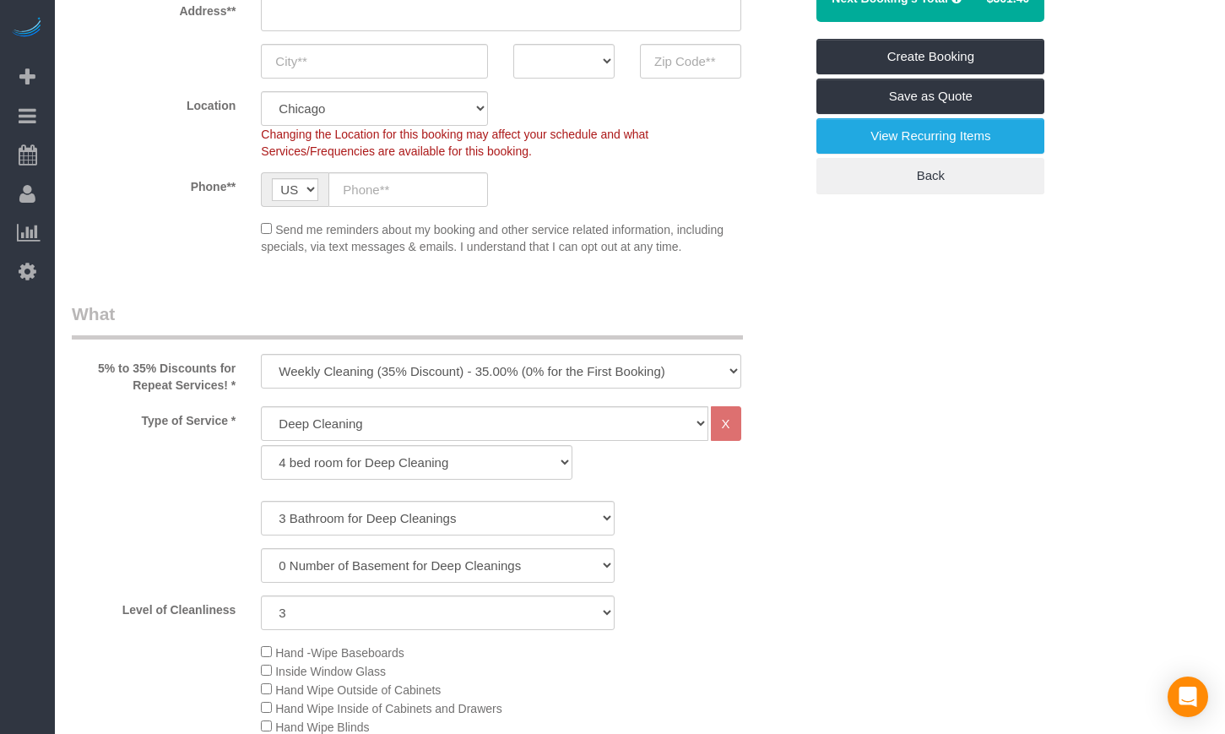
scroll to position [422, 0]
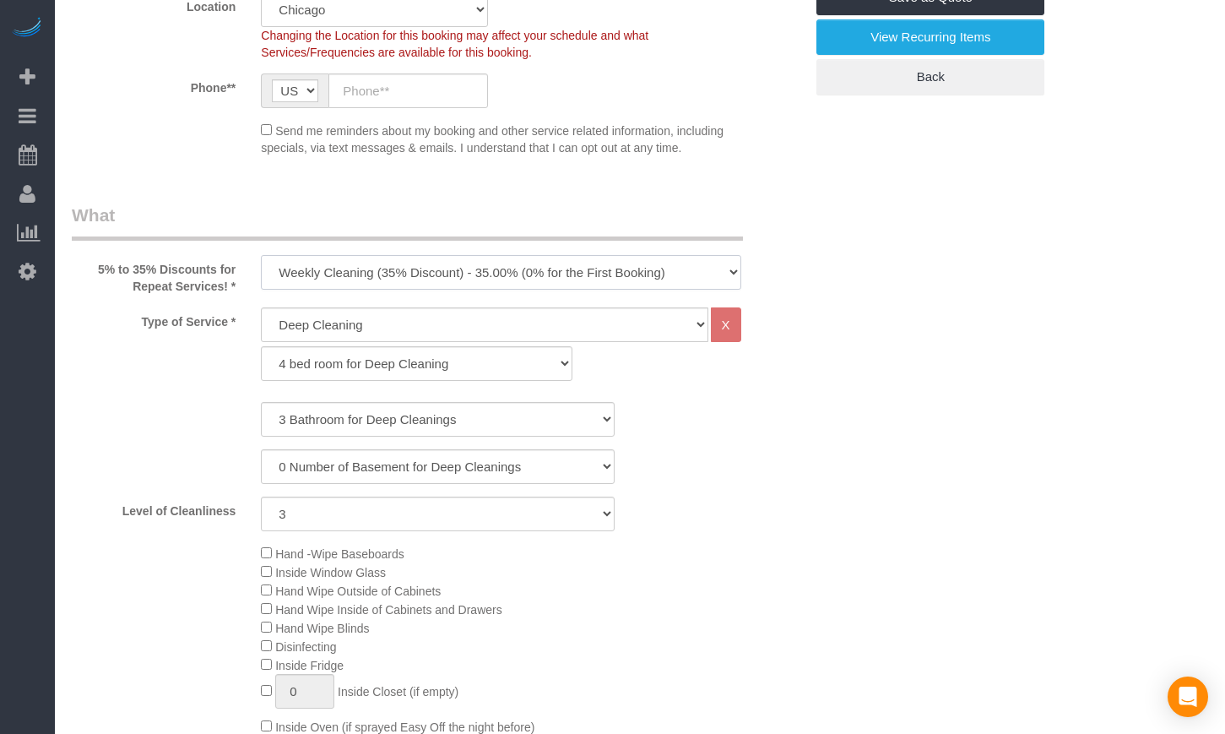
click at [369, 284] on select "One Time Cleaning Weekly Cleaning (35% Discount) - 35.00% (0% for the First Boo…" at bounding box center [501, 272] width 480 height 35
click at [261, 255] on select "One Time Cleaning Weekly Cleaning (35% Discount) - 35.00% (0% for the First Boo…" at bounding box center [501, 272] width 480 height 35
click at [542, 322] on select "General Cleaning Deep Cleaning Move-in / Move-out Cleaning COUNTS Cleaning" at bounding box center [484, 324] width 447 height 35
select select "512"
click at [261, 307] on select "General Cleaning Deep Cleaning Move-in / Move-out Cleaning COUNTS Cleaning" at bounding box center [484, 324] width 447 height 35
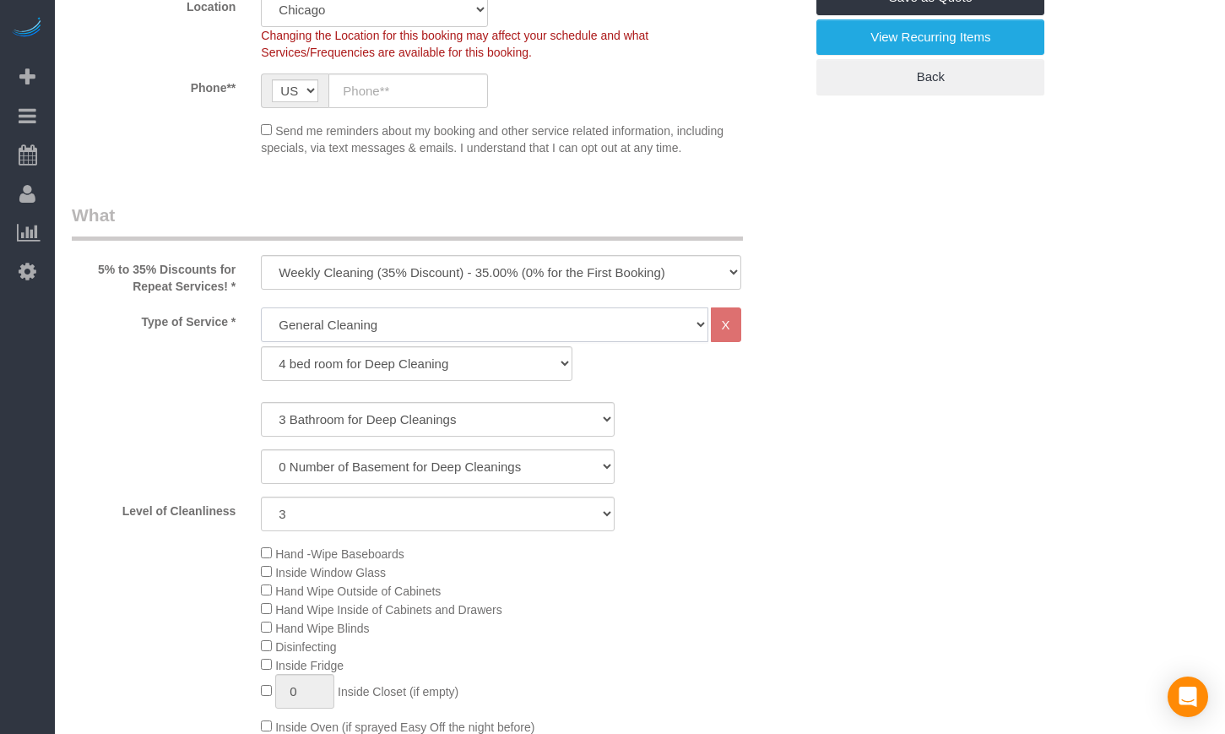
select select "286"
select select "3"
click at [342, 370] on select "1 bed room for General Cleaning 2 bed room for General Cleaning 3 bed room for …" at bounding box center [417, 363] width 312 height 35
select select "289"
click at [261, 346] on select "1 bed room for General Cleaning 2 bed room for General Cleaning 3 bed room for …" at bounding box center [417, 363] width 312 height 35
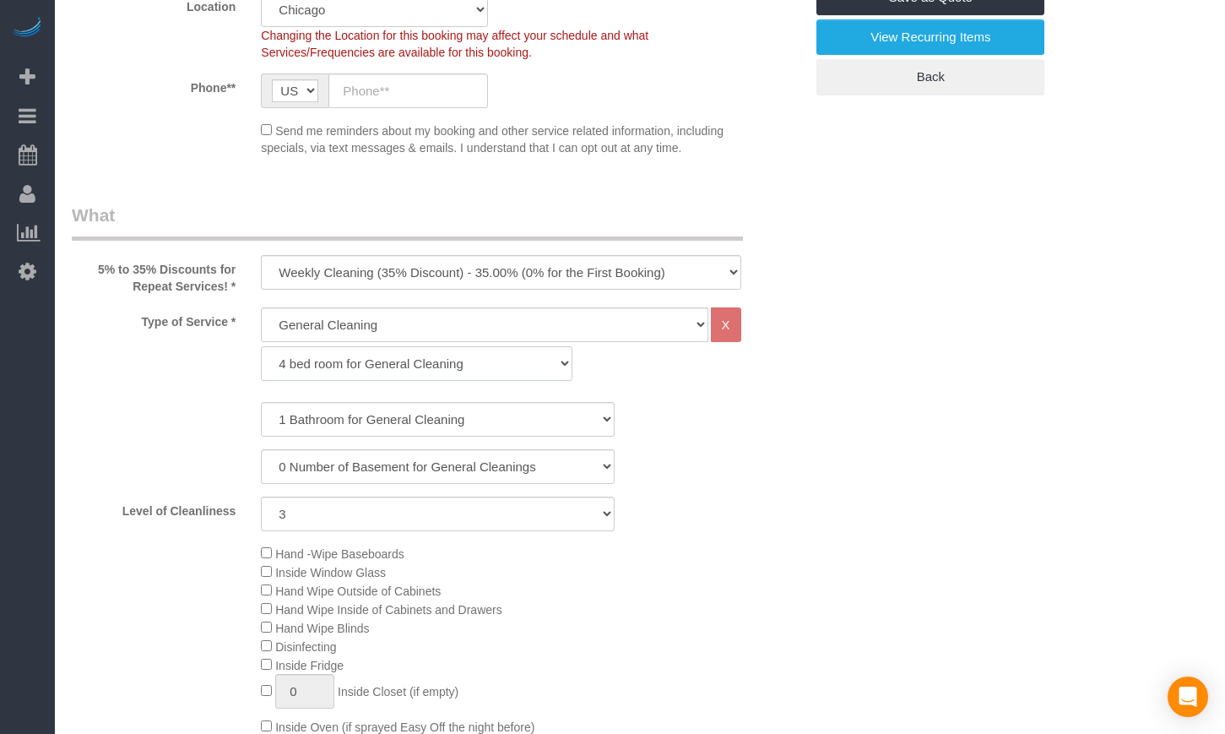
select select "3"
click at [310, 424] on select "1 Bathroom for General Cleaning 2 Bathroom for General Cleanings 3 Bathroom for…" at bounding box center [438, 419] width 354 height 35
select select "3"
click at [261, 402] on select "1 Bathroom for General Cleaning 2 Bathroom for General Cleanings 3 Bathroom for…" at bounding box center [438, 419] width 354 height 35
click at [264, 558] on span "Hand -Wipe Baseboards" at bounding box center [332, 554] width 143 height 14
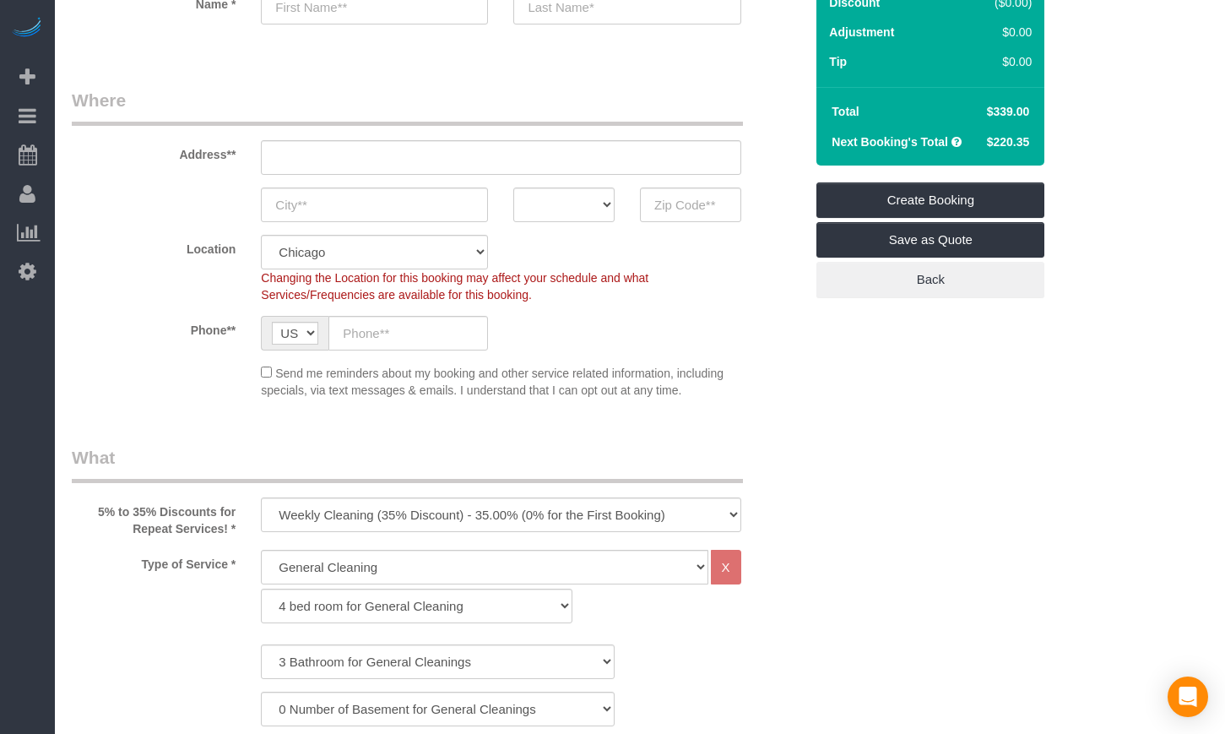
scroll to position [141, 0]
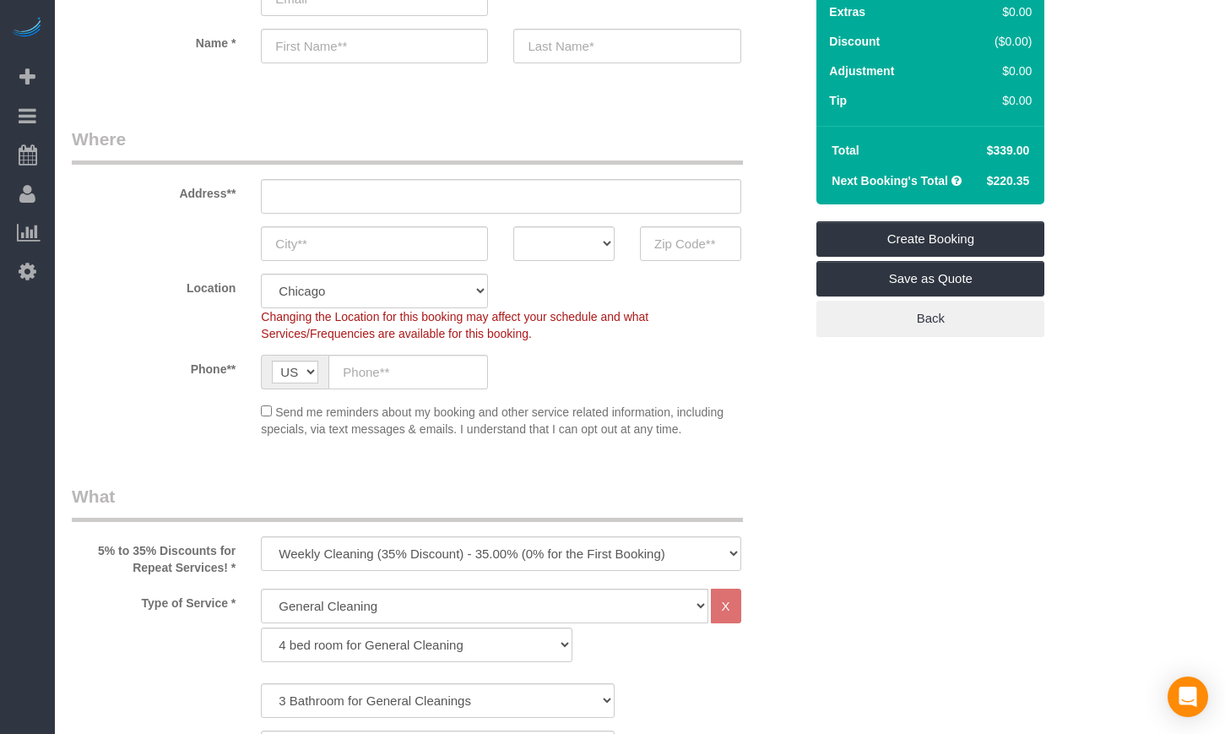
click at [337, 552] on select "One Time Cleaning Weekly Cleaning (35% Discount) - 35.00% (0% for the First Boo…" at bounding box center [501, 553] width 480 height 35
select select "object:1013"
click at [261, 536] on select "One Time Cleaning Weekly Cleaning (35% Discount) - 35.00% (0% for the First Boo…" at bounding box center [501, 553] width 480 height 35
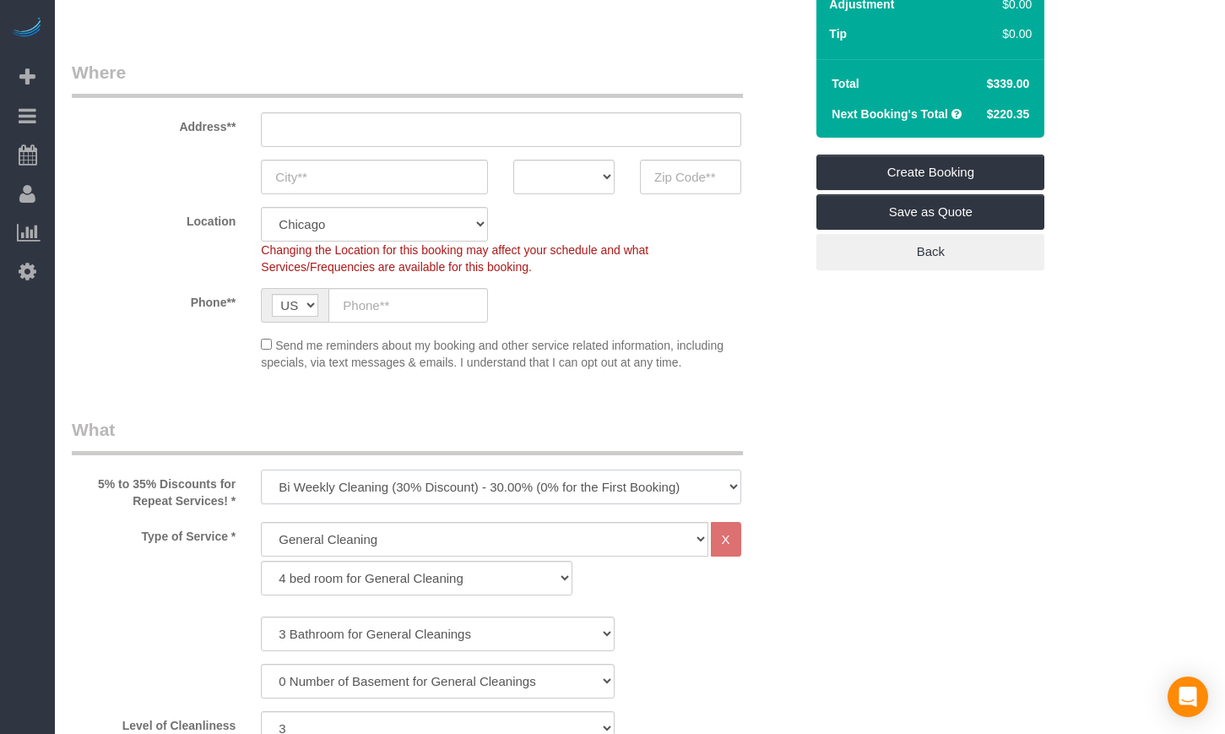
scroll to position [281, 0]
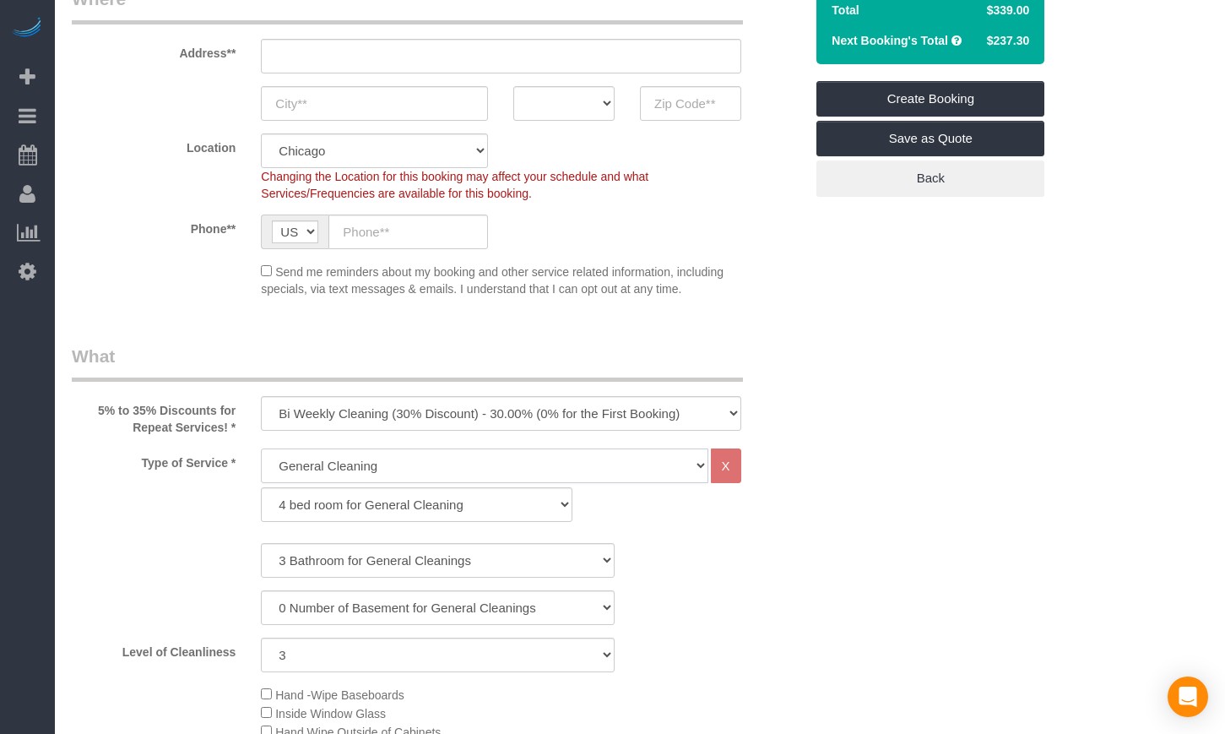
click at [371, 465] on select "General Cleaning Deep Cleaning Move-in / Move-out Cleaning COUNTS Cleaning" at bounding box center [484, 465] width 447 height 35
select select "514"
click at [261, 448] on select "General Cleaning Deep Cleaning Move-in / Move-out Cleaning COUNTS Cleaning" at bounding box center [484, 465] width 447 height 35
select select "3"
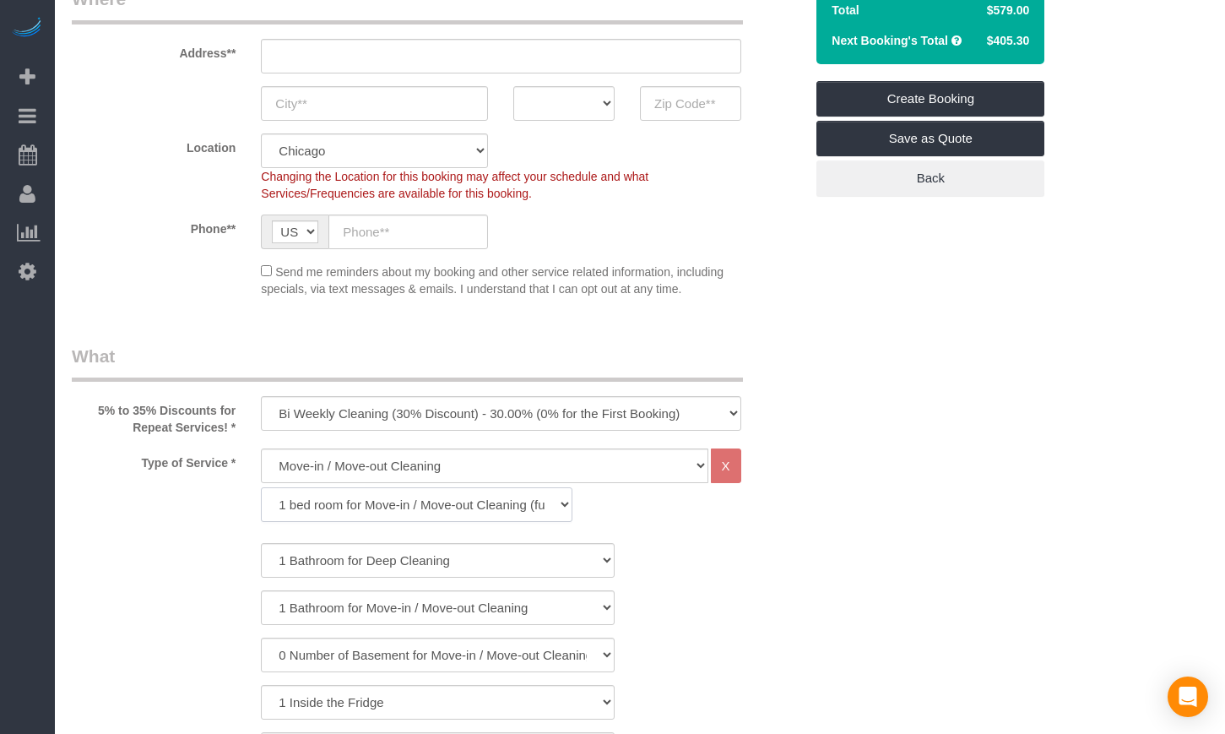
click at [300, 498] on select "1 bed room for Move-in / Move-out Cleaning (full scale) 2 bed room for Move-in …" at bounding box center [417, 504] width 312 height 35
select select "298"
click at [261, 487] on select "1 bed room for Move-in / Move-out Cleaning (full scale) 2 bed room for Move-in …" at bounding box center [417, 504] width 312 height 35
select select "3"
click at [319, 612] on select "0 Number of Basement for Move-in / Move-out Cleanings 1 Number of Basement for …" at bounding box center [438, 607] width 354 height 35
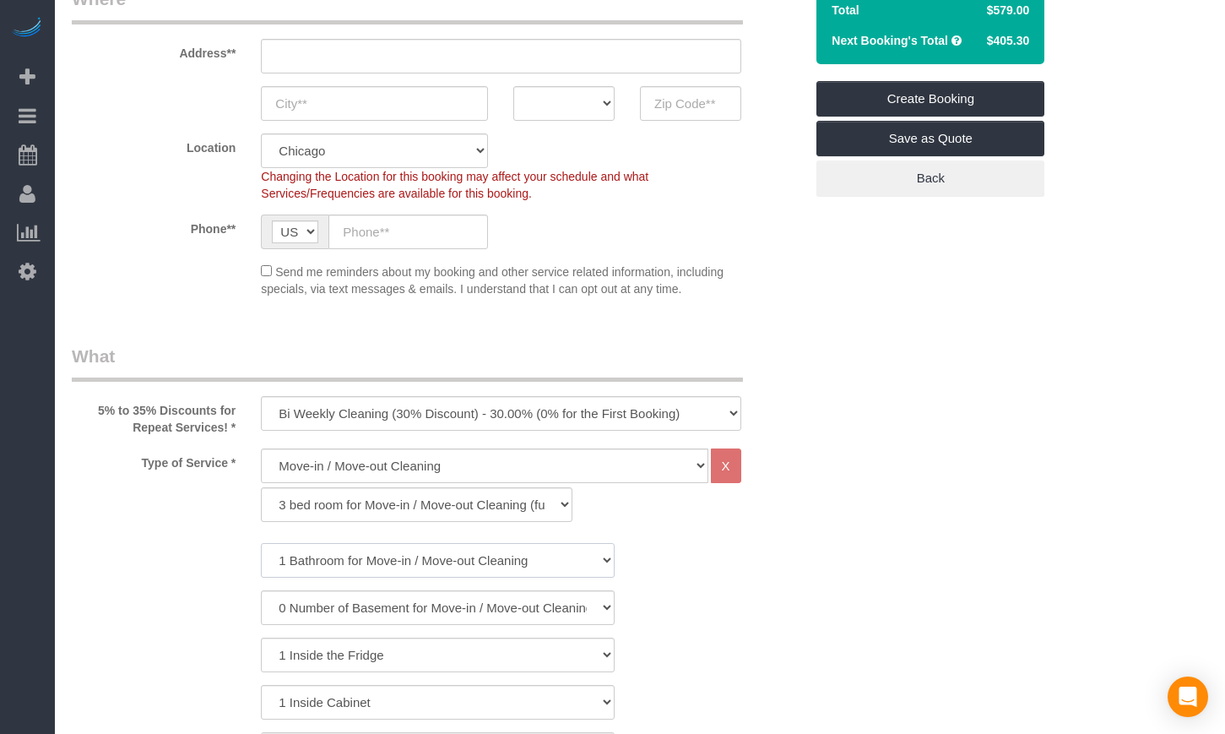
click at [309, 546] on select "1 Bathroom for Move-in / Move-out Cleaning 2 Bathroom for Move-in / Move-out Cl…" at bounding box center [438, 560] width 354 height 35
click at [305, 488] on select "1 bed room for Move-in / Move-out Cleaning (full scale) 2 bed room for Move-in …" at bounding box center [417, 504] width 312 height 35
click at [291, 515] on select "1 bed room for Move-in / Move-out Cleaning (full scale) 2 bed room for Move-in …" at bounding box center [417, 504] width 312 height 35
select select "299"
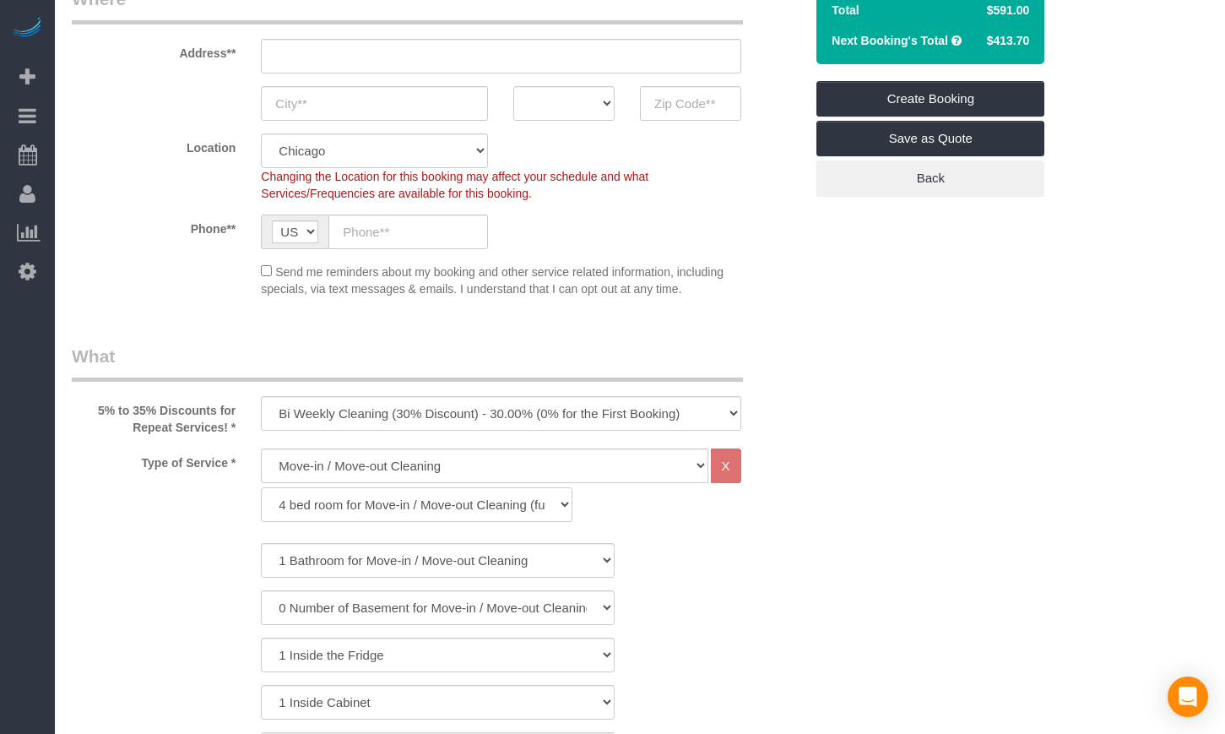
click at [261, 487] on select "1 bed room for Move-in / Move-out Cleaning (full scale) 2 bed room for Move-in …" at bounding box center [417, 504] width 312 height 35
select select "3"
click at [327, 567] on select "1 Bathroom for Move-in / Move-out Cleaning 2 Bathroom for Move-in / Move-out Cl…" at bounding box center [438, 560] width 354 height 35
select select "3"
click at [261, 543] on select "1 Bathroom for Move-in / Move-out Cleaning 2 Bathroom for Move-in / Move-out Cl…" at bounding box center [438, 560] width 354 height 35
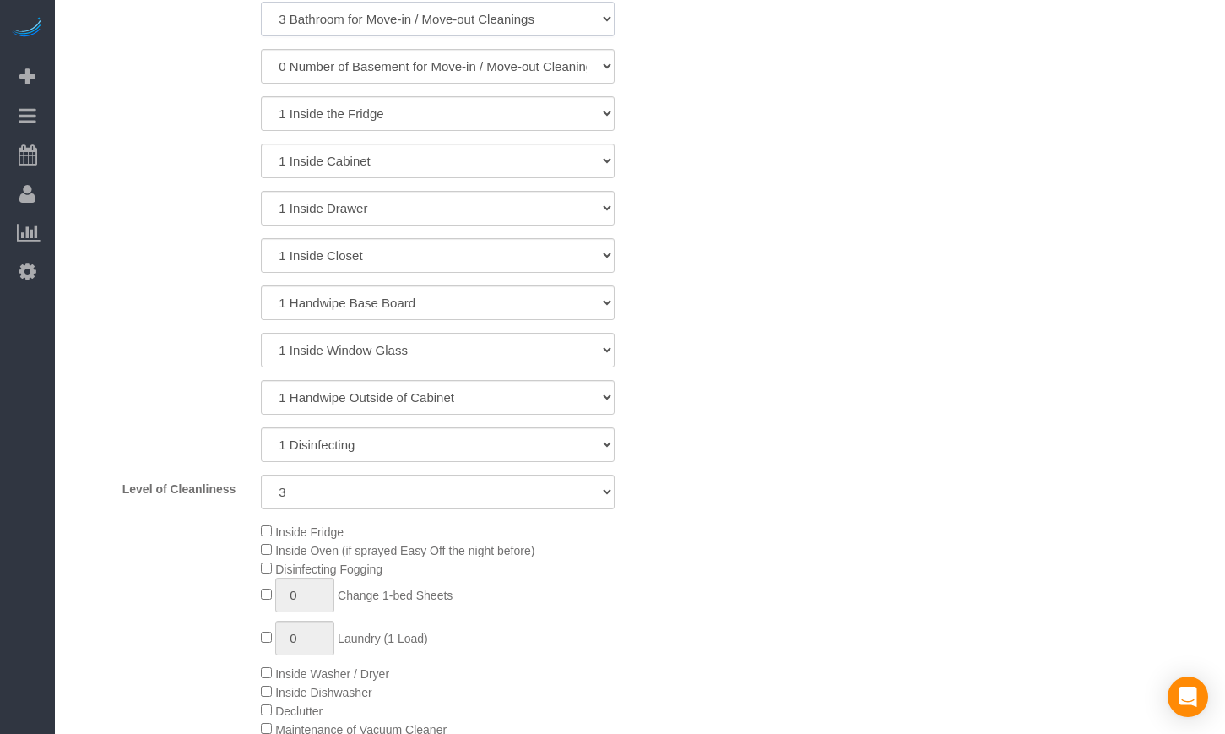
scroll to position [844, 0]
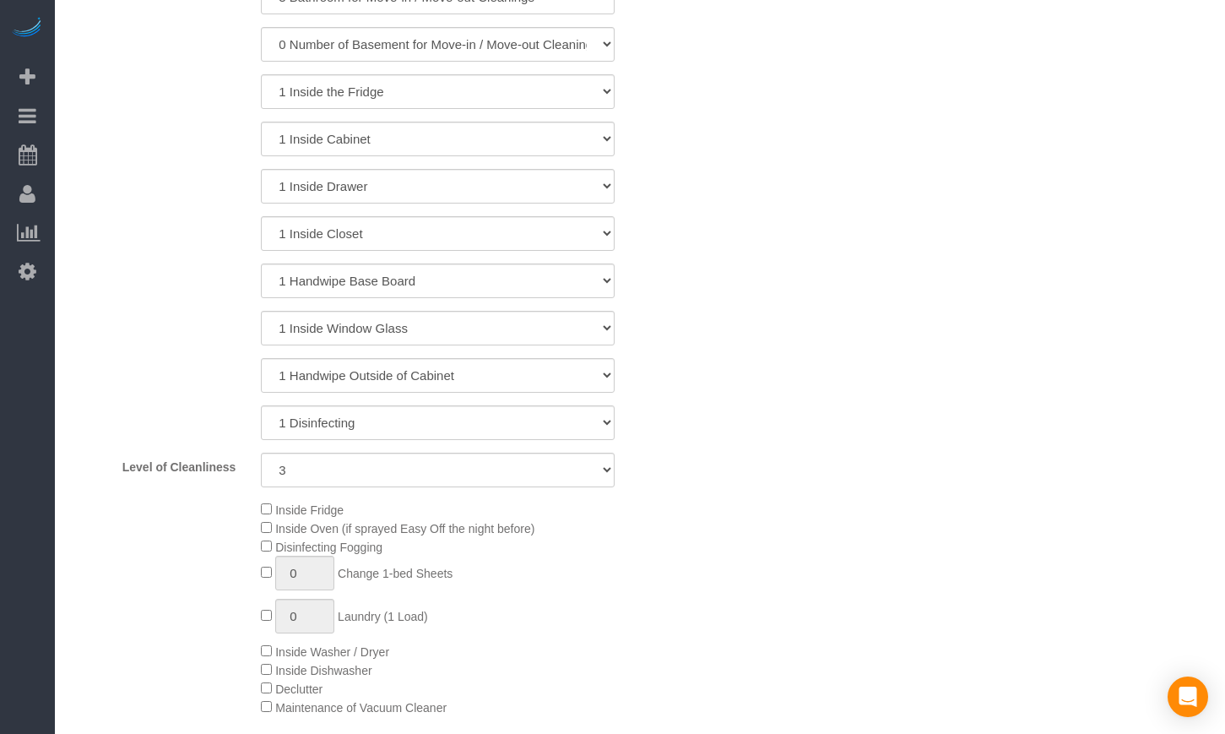
click at [183, 522] on div "Inside Fridge Inside Oven (if sprayed Easy Off the night before) Disinfecting F…" at bounding box center [437, 608] width 757 height 216
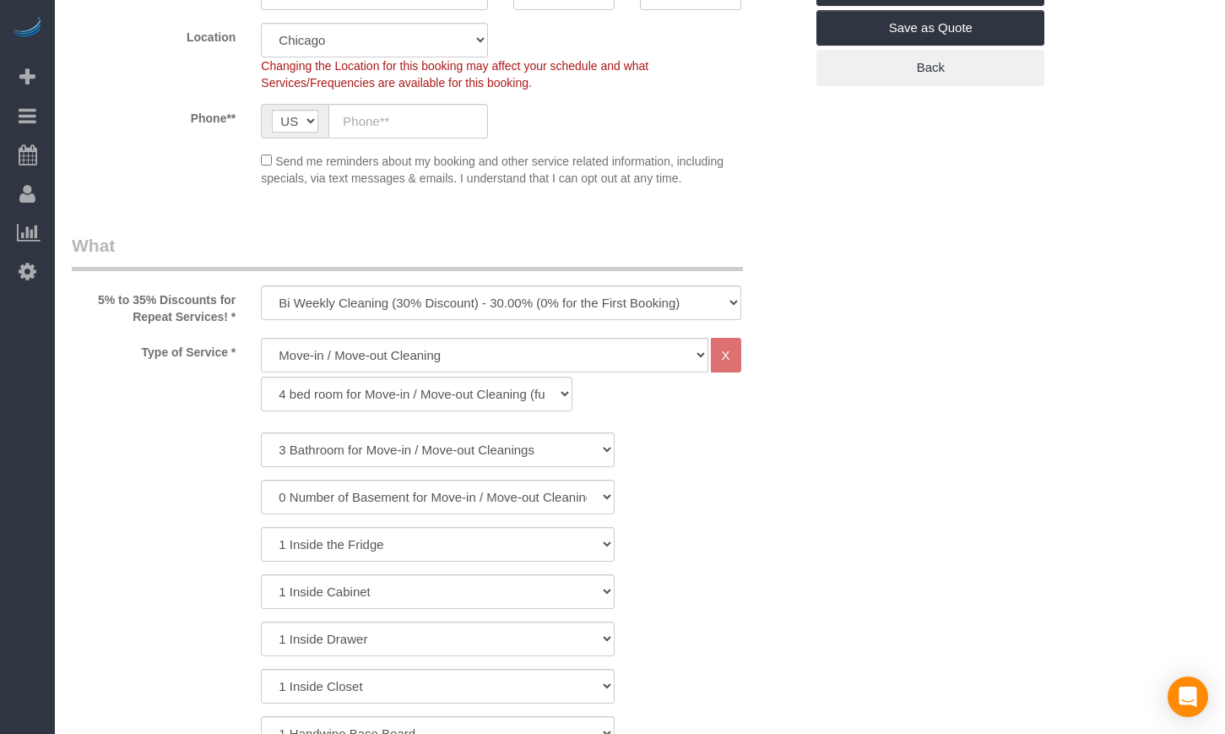
scroll to position [422, 0]
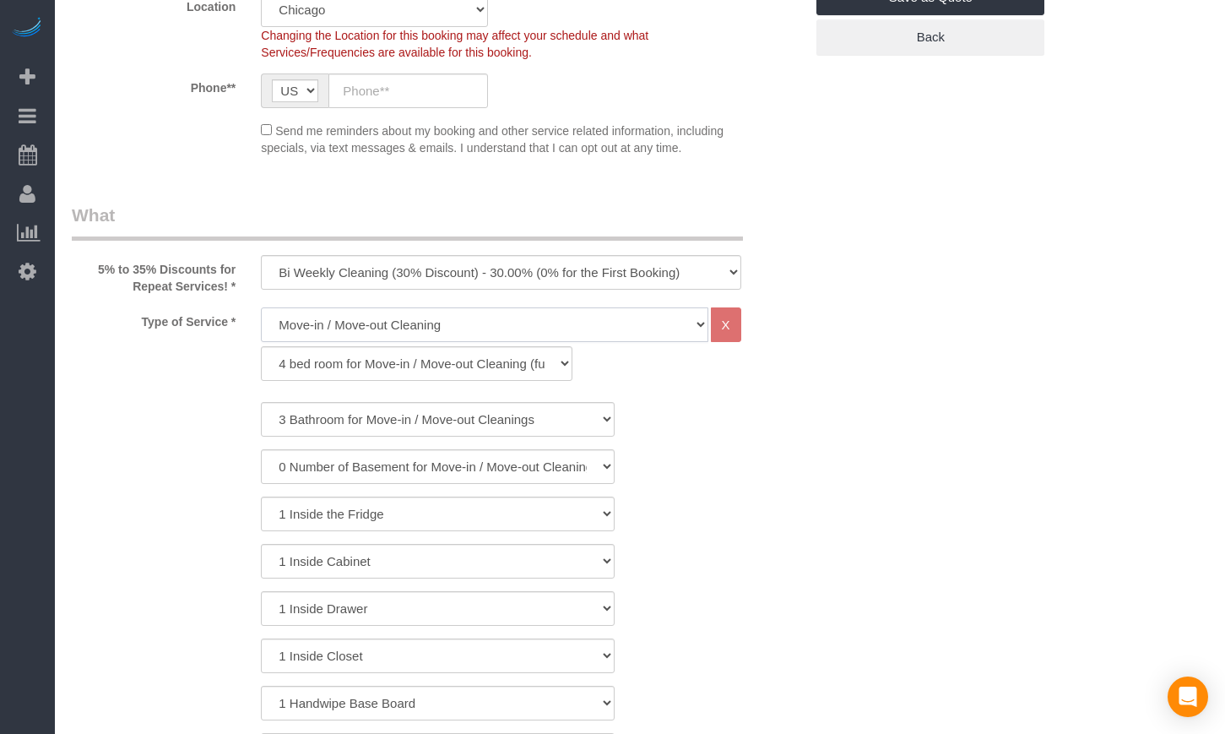
click at [350, 330] on select "General Cleaning Deep Cleaning Move-in / Move-out Cleaning COUNTS Cleaning" at bounding box center [484, 324] width 447 height 35
select select "512"
click at [261, 307] on select "General Cleaning Deep Cleaning Move-in / Move-out Cleaning COUNTS Cleaning" at bounding box center [484, 324] width 447 height 35
select select "286"
select select "3"
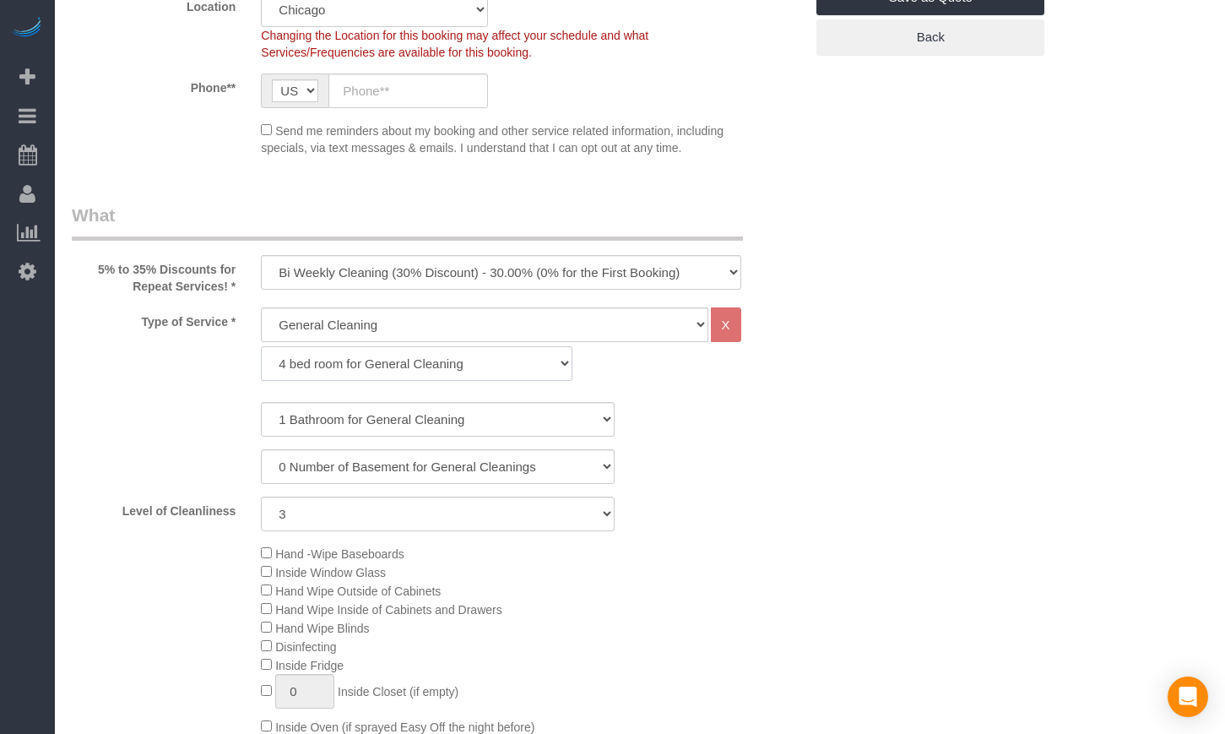
click at [328, 358] on select "1 bed room for General Cleaning 2 bed room for General Cleaning 3 bed room for …" at bounding box center [417, 363] width 312 height 35
select select "289"
click at [261, 346] on select "1 bed room for General Cleaning 2 bed room for General Cleaning 3 bed room for …" at bounding box center [417, 363] width 312 height 35
select select "3"
click at [316, 422] on select "1 Bathroom for General Cleaning 2 Bathroom for General Cleanings 3 Bathroom for…" at bounding box center [438, 419] width 354 height 35
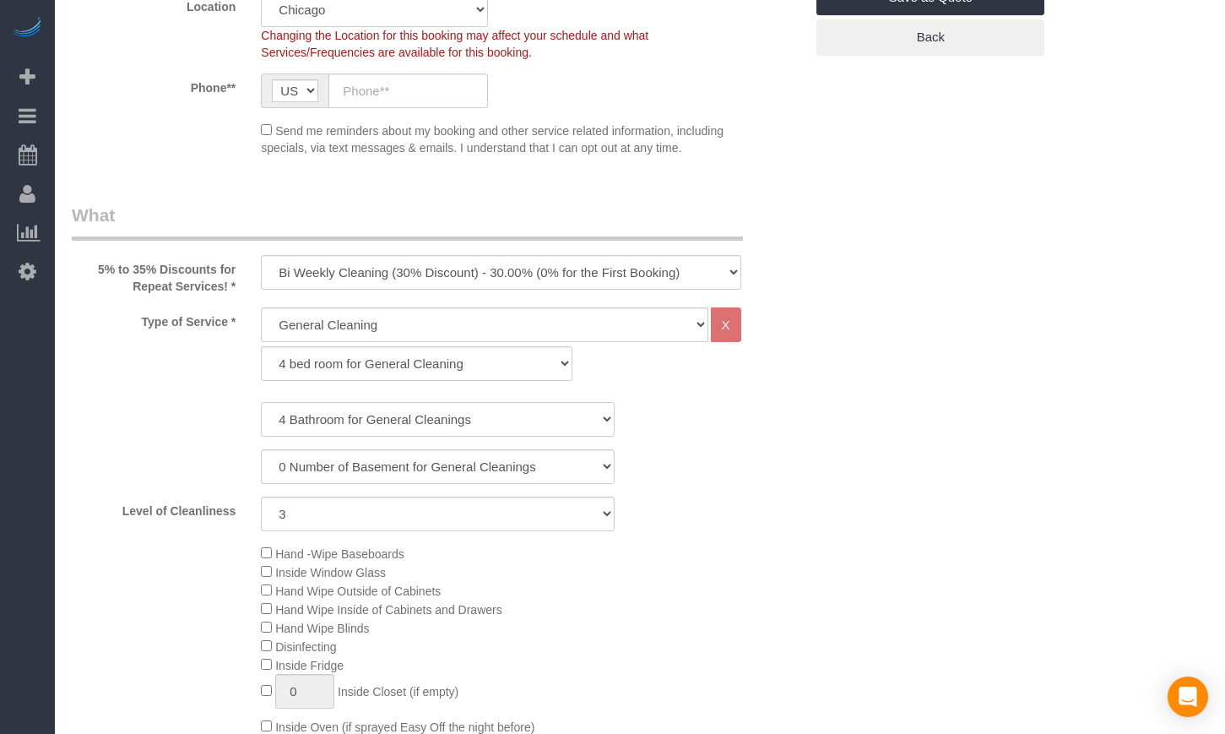
click at [261, 402] on select "1 Bathroom for General Cleaning 2 Bathroom for General Cleanings 3 Bathroom for…" at bounding box center [438, 419] width 354 height 35
click at [305, 425] on select "1 Bathroom for General Cleaning 2 Bathroom for General Cleanings 3 Bathroom for…" at bounding box center [438, 419] width 354 height 35
select select "3"
click at [261, 402] on select "1 Bathroom for General Cleaning 2 Bathroom for General Cleanings 3 Bathroom for…" at bounding box center [438, 419] width 354 height 35
click at [682, 600] on div "Hand -Wipe Baseboards Inside Window Glass Hand Wipe Outside of Cabinets Hand Wi…" at bounding box center [532, 729] width 568 height 371
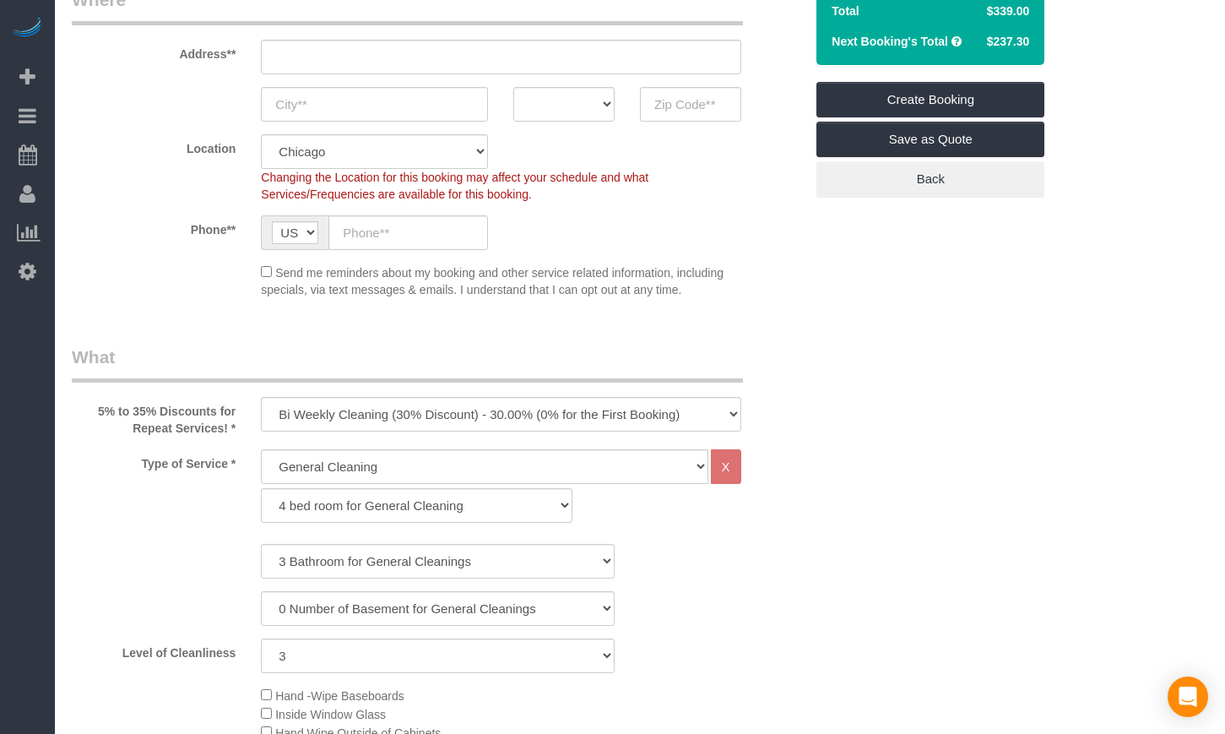
scroll to position [281, 0]
click at [418, 415] on select "One Time Cleaning Weekly Cleaning (35% Discount) - 35.00% (0% for the First Boo…" at bounding box center [501, 413] width 480 height 35
select select "object:1014"
click at [261, 396] on select "One Time Cleaning Weekly Cleaning (35% Discount) - 35.00% (0% for the First Boo…" at bounding box center [501, 413] width 480 height 35
click at [375, 420] on select "One Time Cleaning Weekly Cleaning (35% Discount) - 35.00% (0% for the First Boo…" at bounding box center [501, 413] width 480 height 35
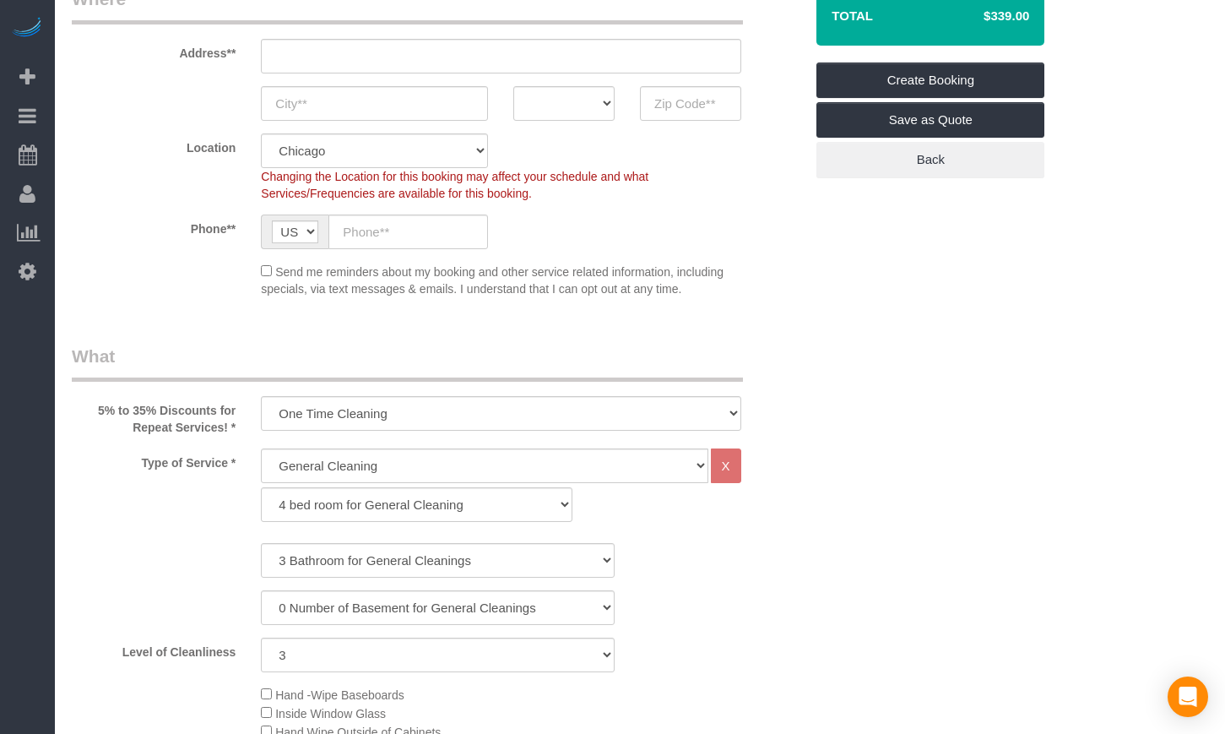
click at [446, 425] on select "One Time Cleaning Weekly Cleaning (35% Discount) - 35.00% (0% for the First Boo…" at bounding box center [501, 413] width 480 height 35
click at [753, 345] on div "5% to 35% Discounts for Repeat Services! * One Time Cleaning Weekly Cleaning (3…" at bounding box center [437, 390] width 757 height 92
click at [341, 474] on select "General Cleaning Deep Cleaning Move-in / Move-out Cleaning COUNTS Cleaning" at bounding box center [484, 465] width 447 height 35
select select "514"
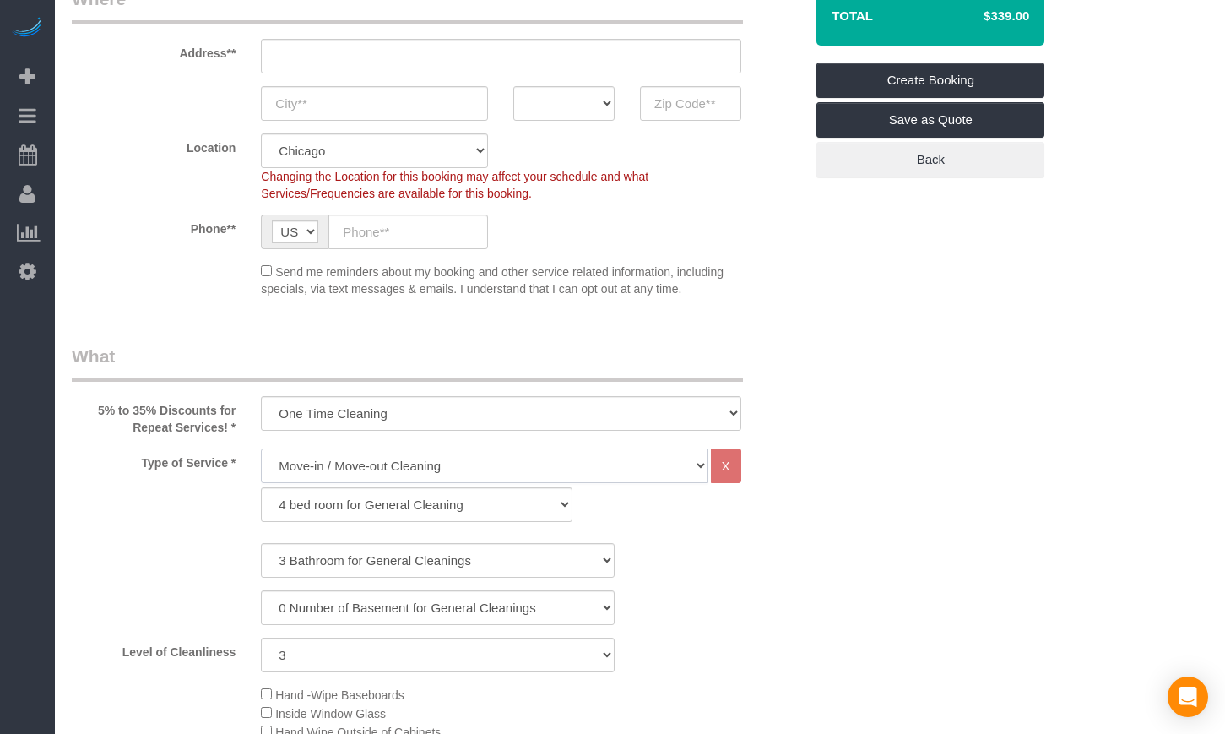
click at [261, 448] on select "General Cleaning Deep Cleaning Move-in / Move-out Cleaning COUNTS Cleaning" at bounding box center [484, 465] width 447 height 35
select select "296"
select select "3"
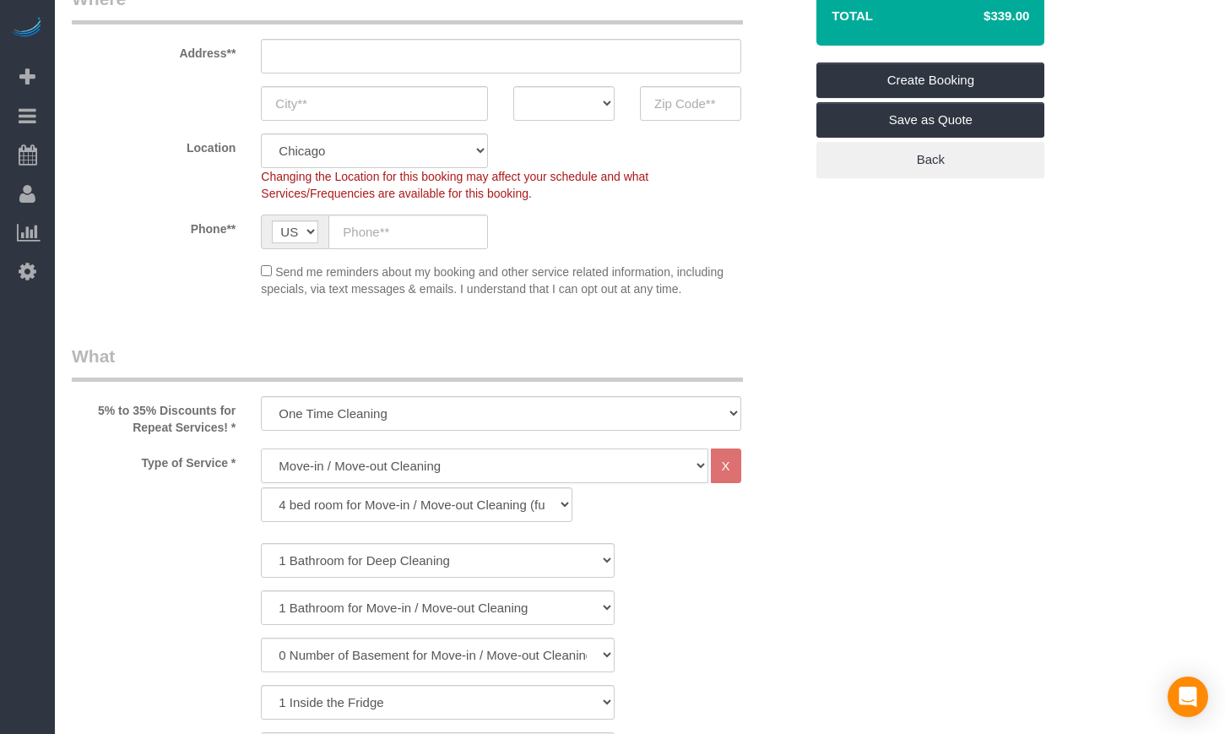
click at [340, 464] on select "General Cleaning Deep Cleaning Move-in / Move-out Cleaning COUNTS Cleaning" at bounding box center [484, 465] width 447 height 35
click at [361, 472] on select "General Cleaning Deep Cleaning Move-in / Move-out Cleaning COUNTS Cleaning" at bounding box center [484, 465] width 447 height 35
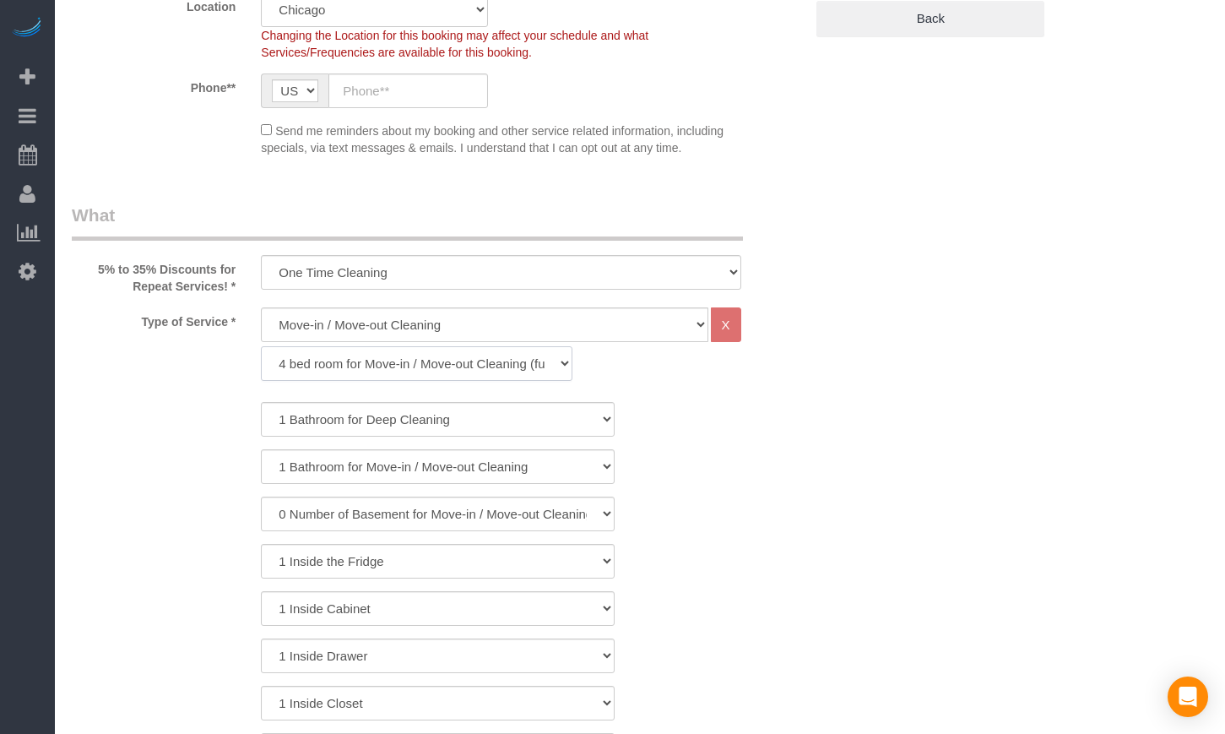
click at [357, 356] on select "1 bed room for Move-in / Move-out Cleaning (full scale) 2 bed room for Move-in …" at bounding box center [417, 363] width 312 height 35
click at [355, 362] on select "1 bed room for Move-in / Move-out Cleaning (full scale) 2 bed room for Move-in …" at bounding box center [417, 363] width 312 height 35
click at [307, 543] on div "1 Bathroom for Deep Cleaning 2 Bathroom for Deep Cleanings 3 Bathroom for Deep …" at bounding box center [438, 679] width 732 height 555
click at [307, 560] on select "1 Inside the Fridge" at bounding box center [438, 561] width 354 height 35
drag, startPoint x: 307, startPoint y: 560, endPoint x: 306, endPoint y: 568, distance: 8.5
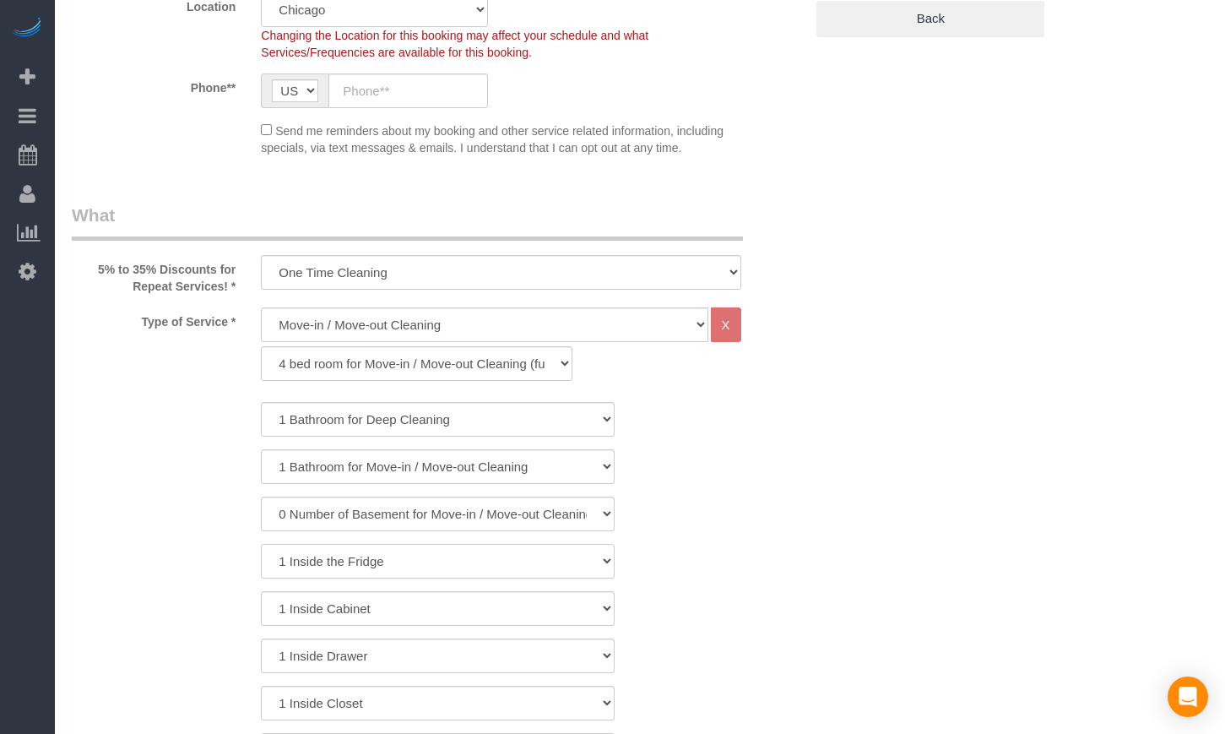
click at [307, 560] on select "1 Inside the Fridge" at bounding box center [438, 561] width 354 height 35
click at [349, 324] on select "General Cleaning Deep Cleaning Move-in / Move-out Cleaning COUNTS Cleaning" at bounding box center [484, 324] width 447 height 35
click at [350, 373] on select "1 bed room for Move-in / Move-out Cleaning (full scale) 2 bed room for Move-in …" at bounding box center [417, 363] width 312 height 35
select select "256"
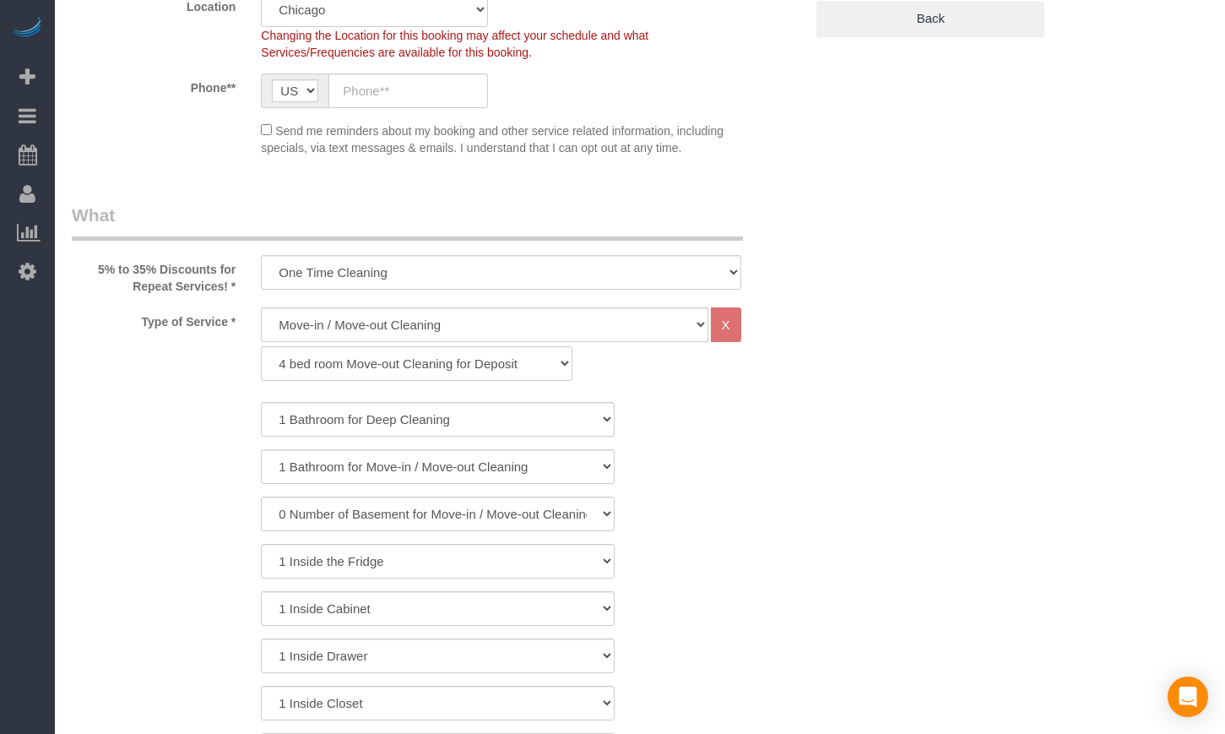
click at [261, 346] on select "1 bed room for Move-in / Move-out Cleaning (full scale) 2 bed room for Move-in …" at bounding box center [417, 363] width 312 height 35
select select "3"
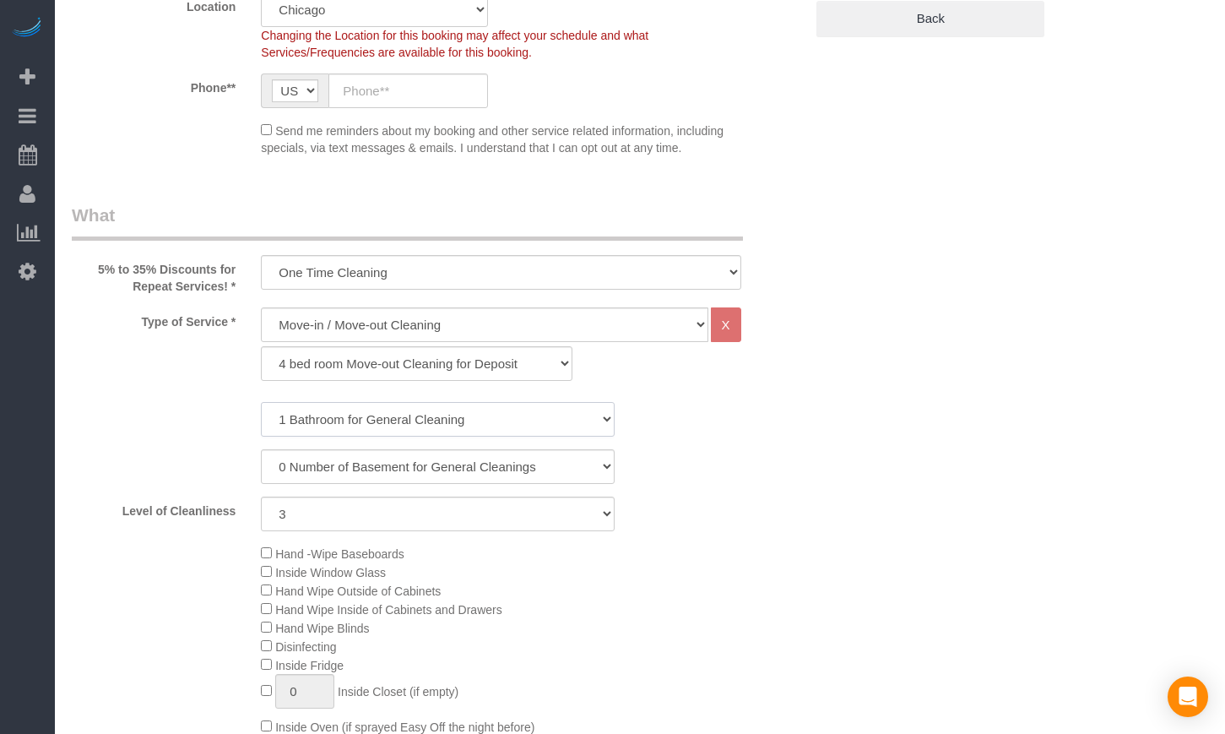
click at [358, 424] on select "1 Bathroom for General Cleaning 2 Bathroom for General Cleanings 3 Bathroom for…" at bounding box center [438, 419] width 354 height 35
select select "3"
click at [261, 402] on select "1 Bathroom for General Cleaning 2 Bathroom for General Cleanings 3 Bathroom for…" at bounding box center [438, 419] width 354 height 35
click at [163, 446] on div "1 Bathroom for General Cleaning 2 Bathroom for General Cleanings 3 Bathroom for…" at bounding box center [438, 466] width 732 height 129
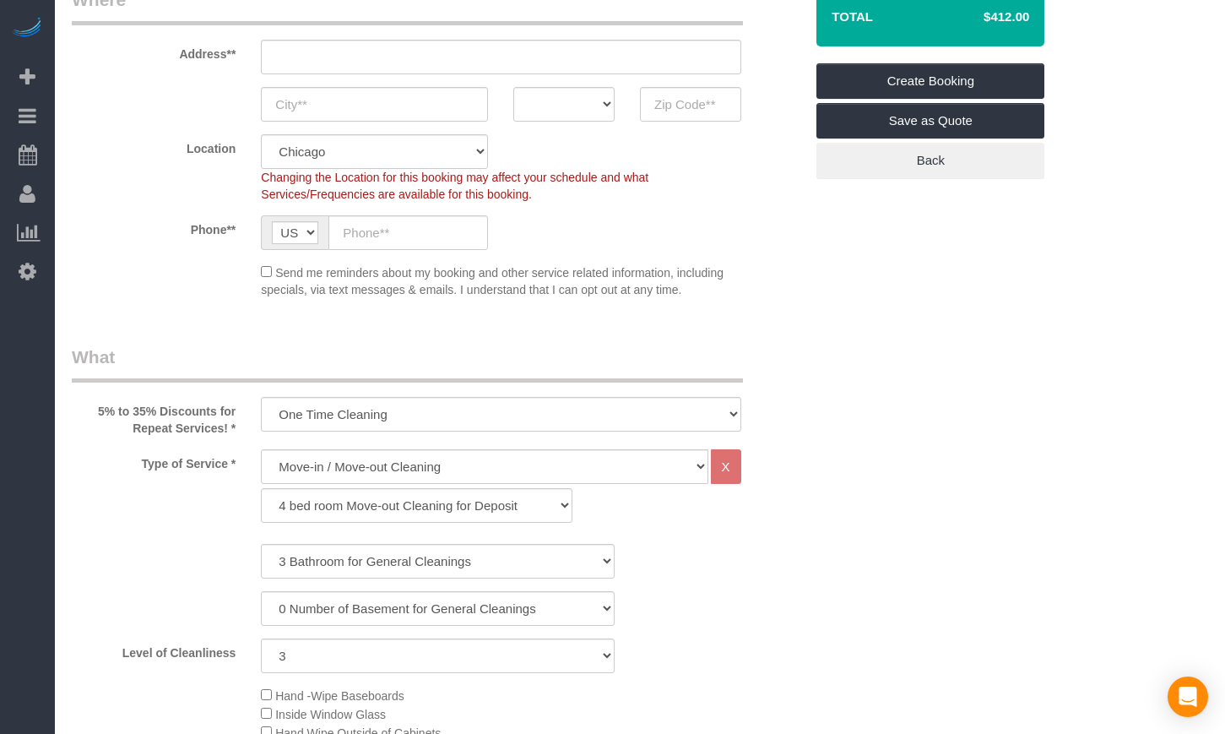
scroll to position [281, 0]
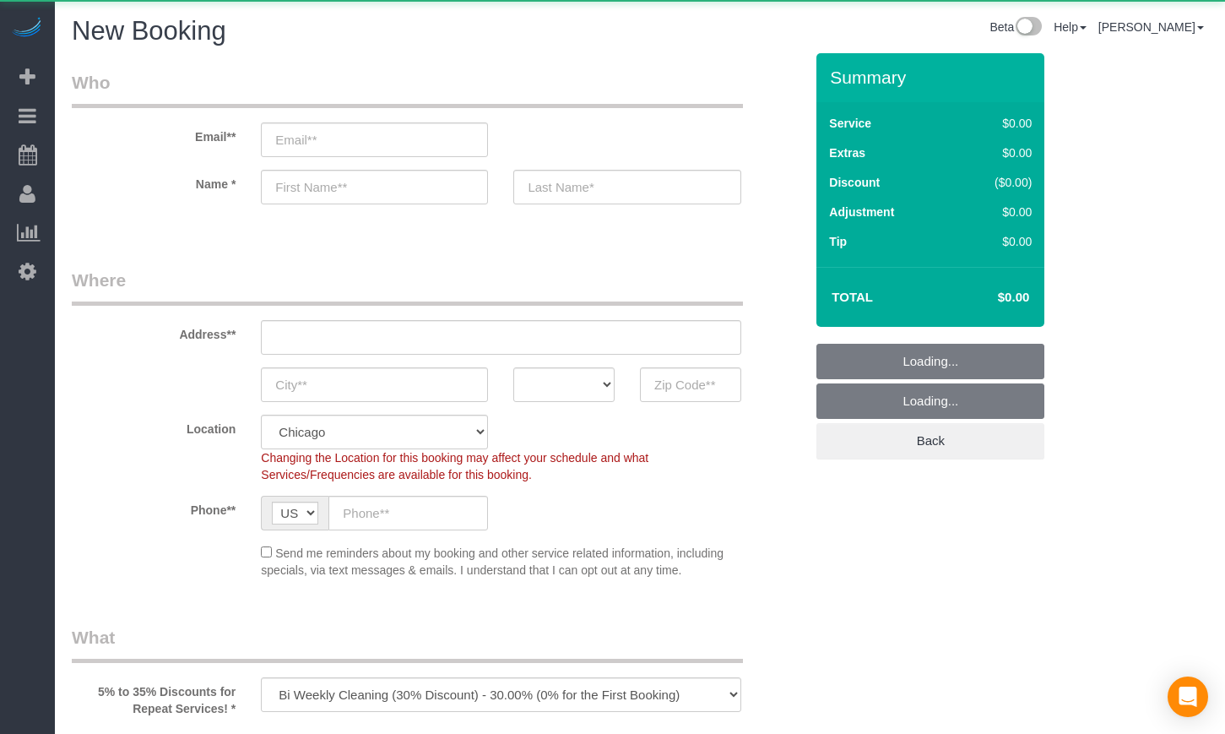
select select "512"
select select "object:922"
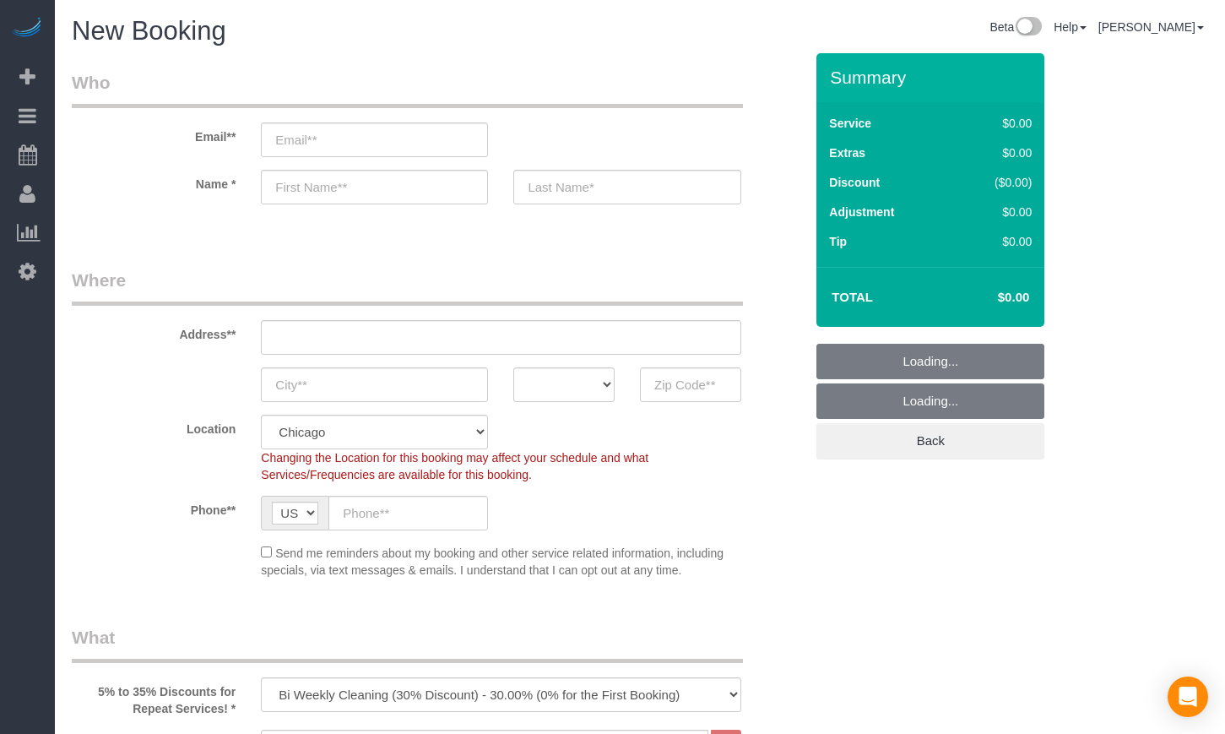
scroll to position [281, 0]
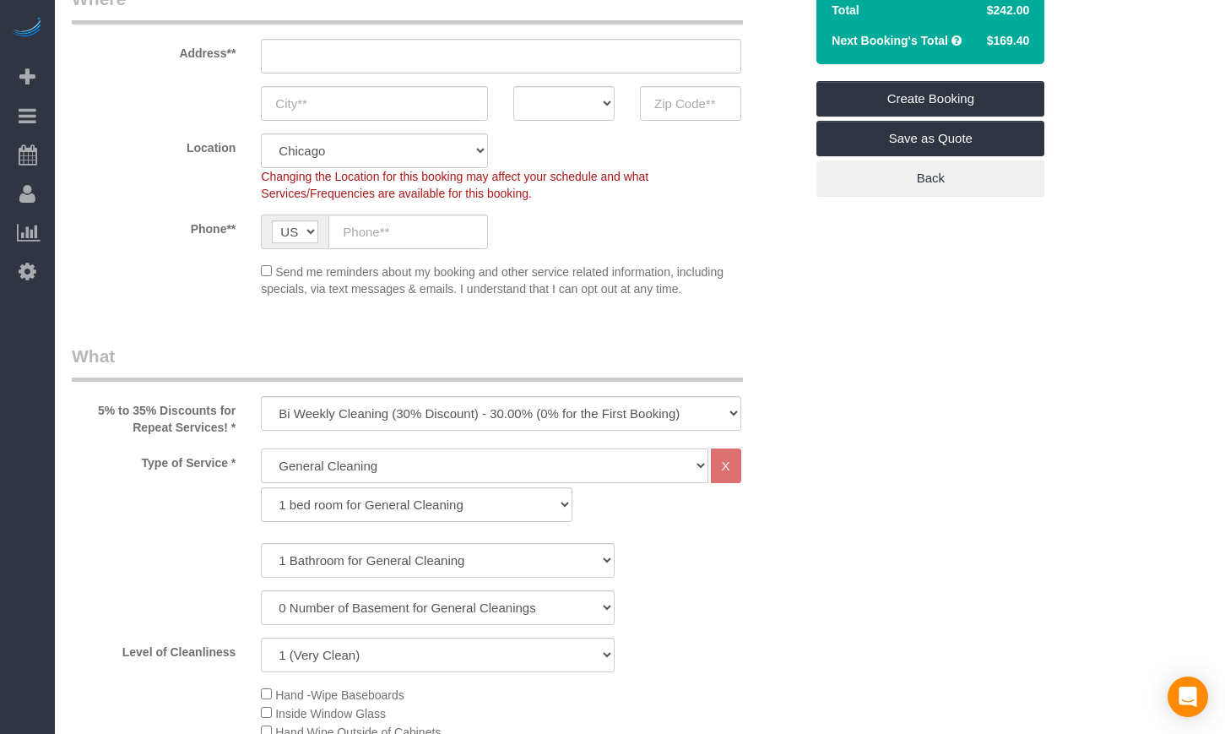
click at [433, 461] on select "General Cleaning Deep Cleaning Move-in / Move-out Cleaning COUNTS Cleaning" at bounding box center [484, 465] width 447 height 35
select select "514"
click at [261, 448] on select "General Cleaning Deep Cleaning Move-in / Move-out Cleaning COUNTS Cleaning" at bounding box center [484, 465] width 447 height 35
select select "296"
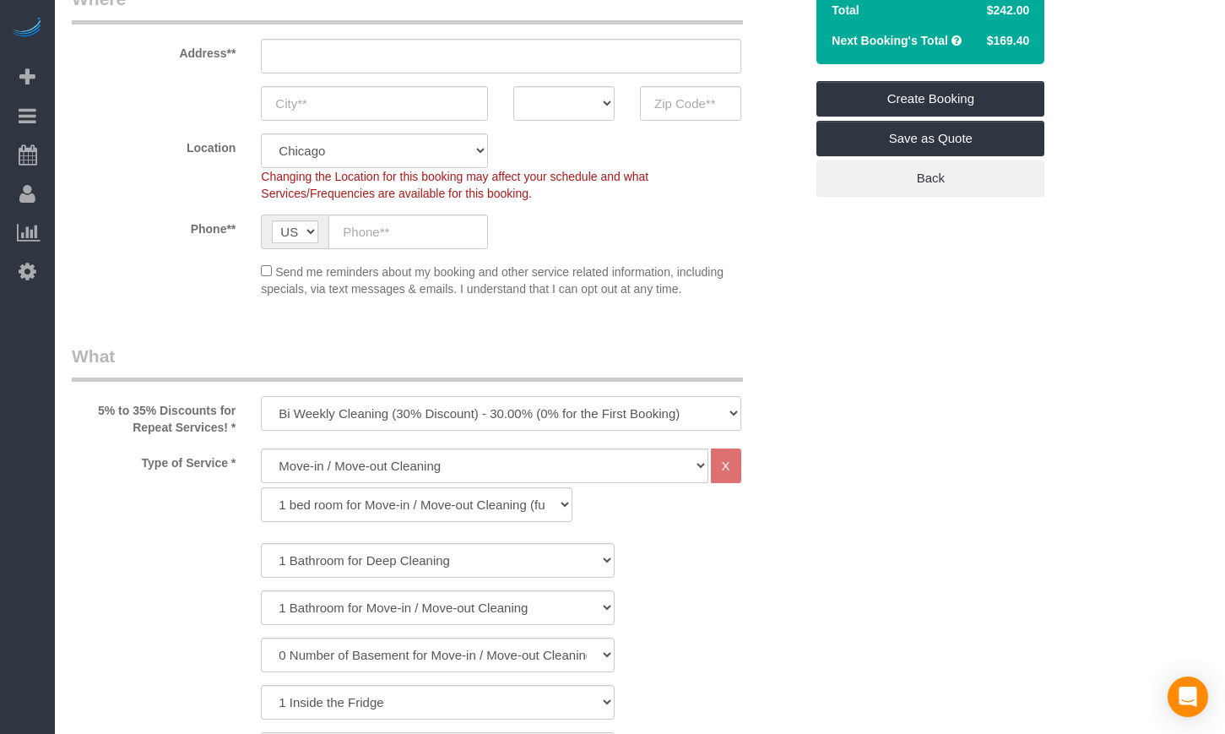
click at [390, 418] on select "One Time Cleaning Weekly Cleaning (35% Discount) - 35.00% (0% for the First Boo…" at bounding box center [501, 413] width 480 height 35
select select "object:923"
click at [261, 396] on select "One Time Cleaning Weekly Cleaning (35% Discount) - 35.00% (0% for the First Boo…" at bounding box center [501, 413] width 480 height 35
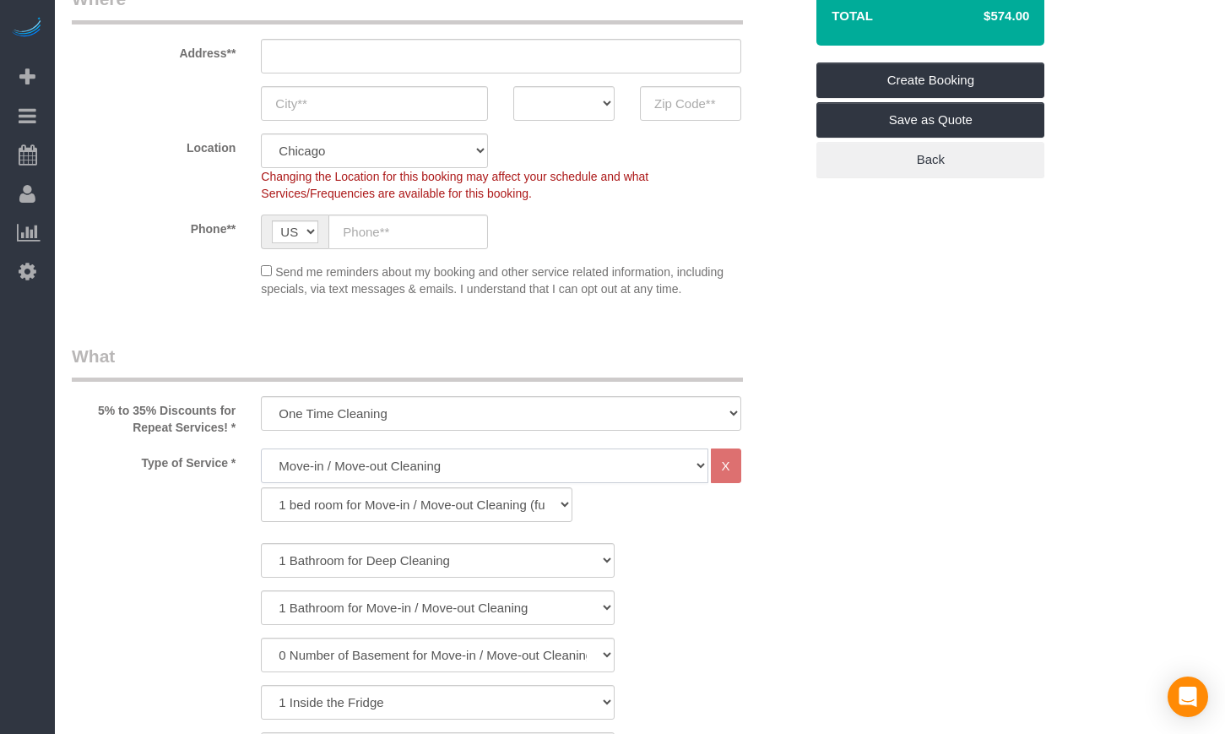
click at [308, 466] on select "General Cleaning Deep Cleaning Move-in / Move-out Cleaning COUNTS Cleaning" at bounding box center [484, 465] width 447 height 35
click at [318, 512] on select "1 bed room for Move-in / Move-out Cleaning (full scale) 2 bed room for Move-in …" at bounding box center [417, 504] width 312 height 35
select select "255"
click at [261, 487] on select "1 bed room for Move-in / Move-out Cleaning (full scale) 2 bed room for Move-in …" at bounding box center [417, 504] width 312 height 35
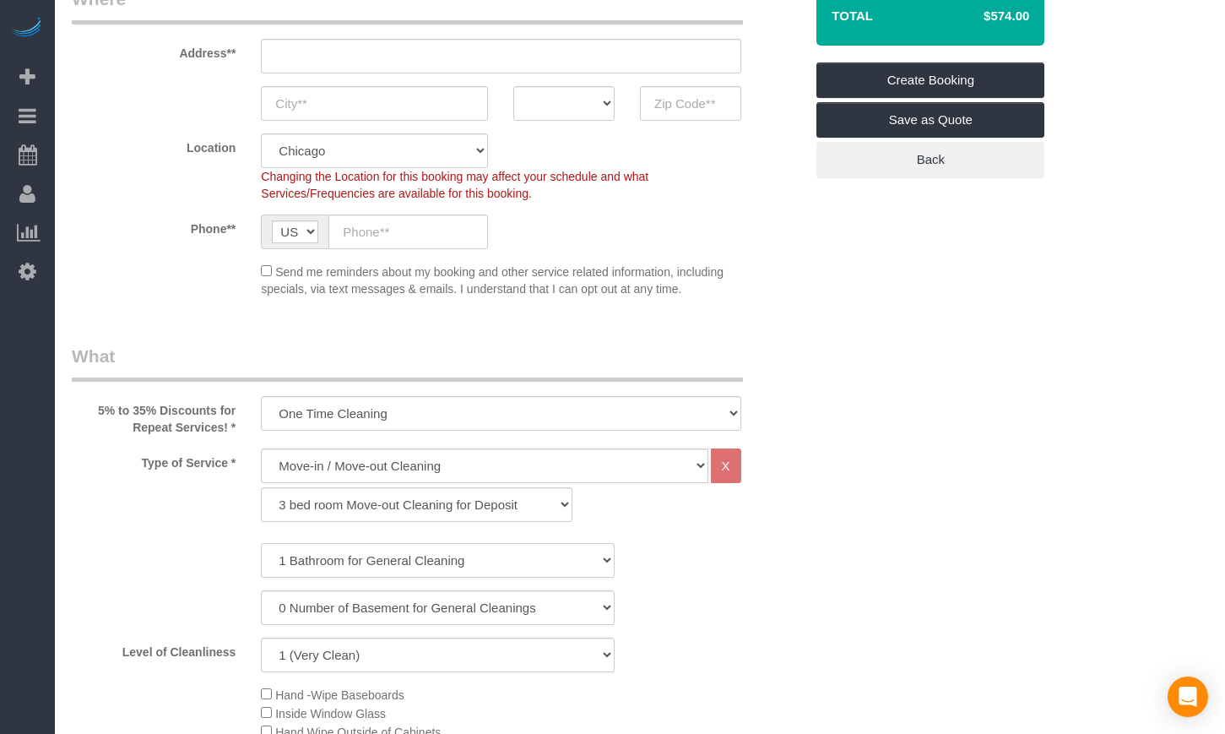
click at [328, 550] on select "1 Bathroom for General Cleaning 2 Bathroom for General Cleanings 3 Bathroom for…" at bounding box center [438, 560] width 354 height 35
select select "3"
click at [261, 543] on select "1 Bathroom for General Cleaning 2 Bathroom for General Cleanings 3 Bathroom for…" at bounding box center [438, 560] width 354 height 35
click at [382, 655] on select "1 (Very Clean) 2 3 4 5 (Average Condition) 6 7 8 9 10 (Extremely Dirty)" at bounding box center [438, 654] width 354 height 35
select select "5"
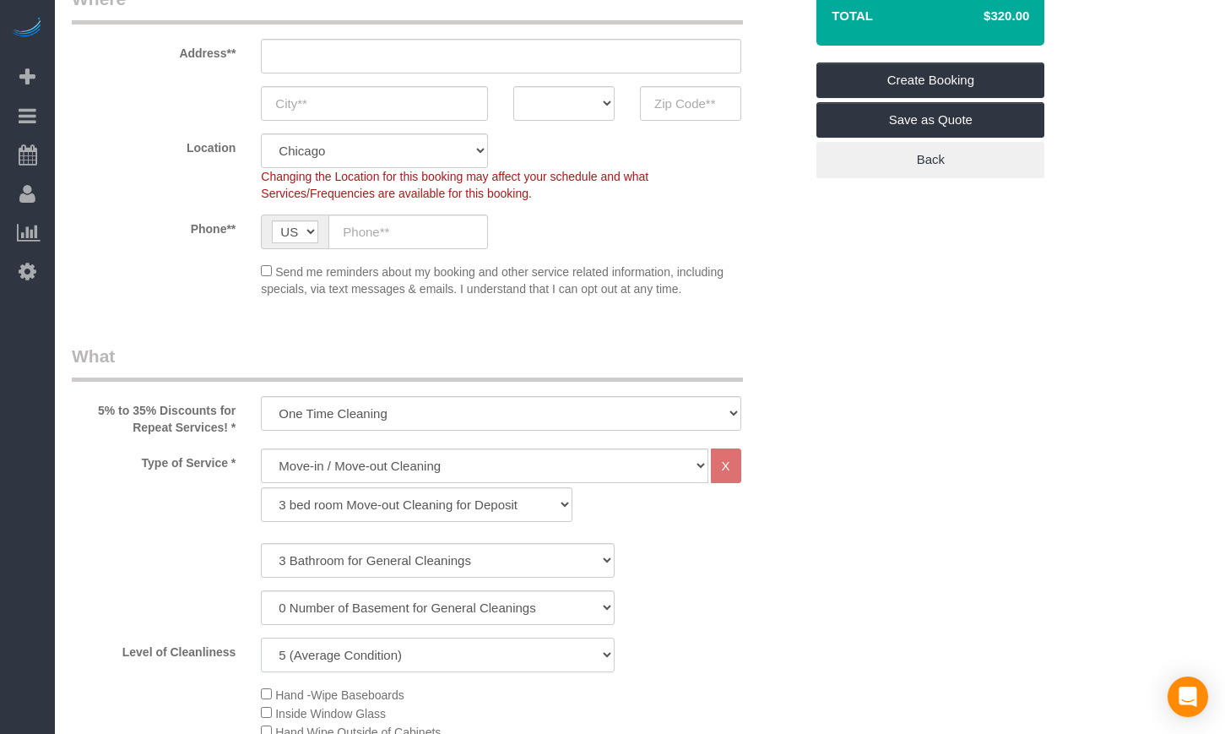
click at [261, 637] on select "1 (Very Clean) 2 3 4 5 (Average Condition) 6 7 8 9 10 (Extremely Dirty)" at bounding box center [438, 654] width 354 height 35
click at [395, 410] on select "One Time Cleaning Weekly Cleaning (35% Discount) - 35.00% (0% for the First Boo…" at bounding box center [501, 413] width 480 height 35
select select "object:924"
click at [261, 396] on select "One Time Cleaning Weekly Cleaning (35% Discount) - 35.00% (0% for the First Boo…" at bounding box center [501, 413] width 480 height 35
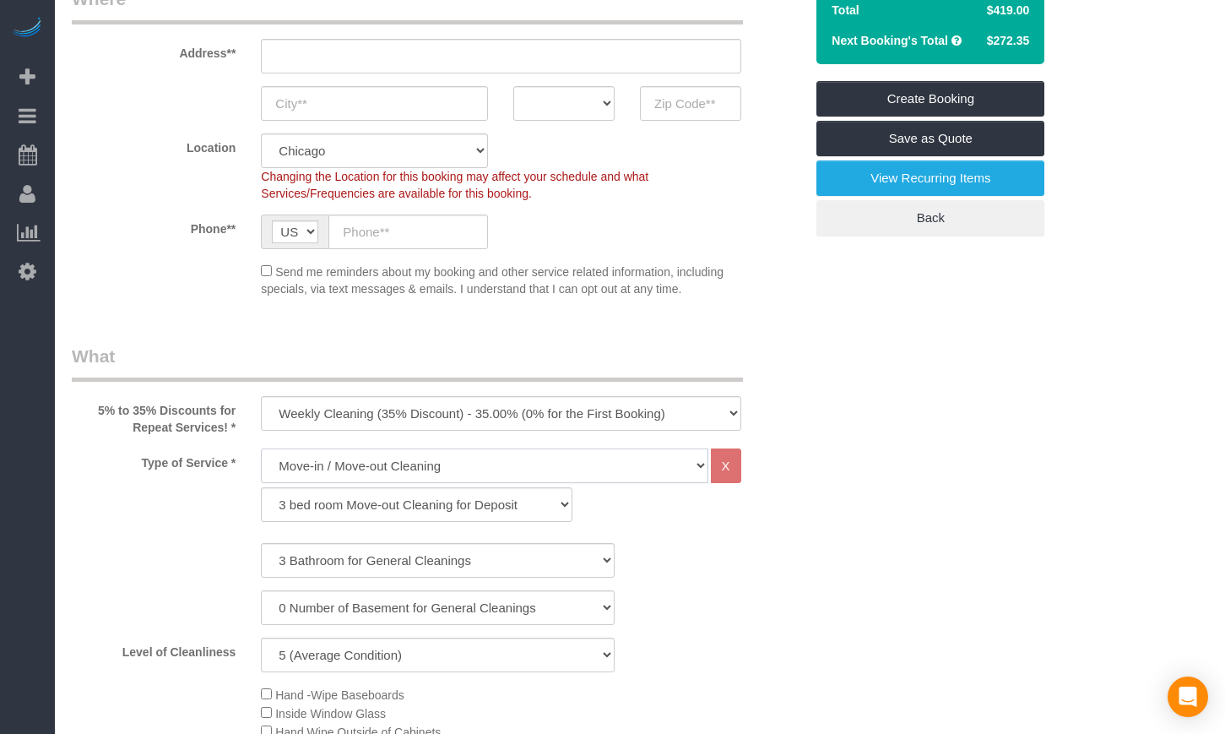
click at [341, 466] on select "General Cleaning Deep Cleaning Move-in / Move-out Cleaning COUNTS Cleaning" at bounding box center [484, 465] width 447 height 35
select select "513"
click at [261, 448] on select "General Cleaning Deep Cleaning Move-in / Move-out Cleaning COUNTS Cleaning" at bounding box center [484, 465] width 447 height 35
select select "291"
select select "5"
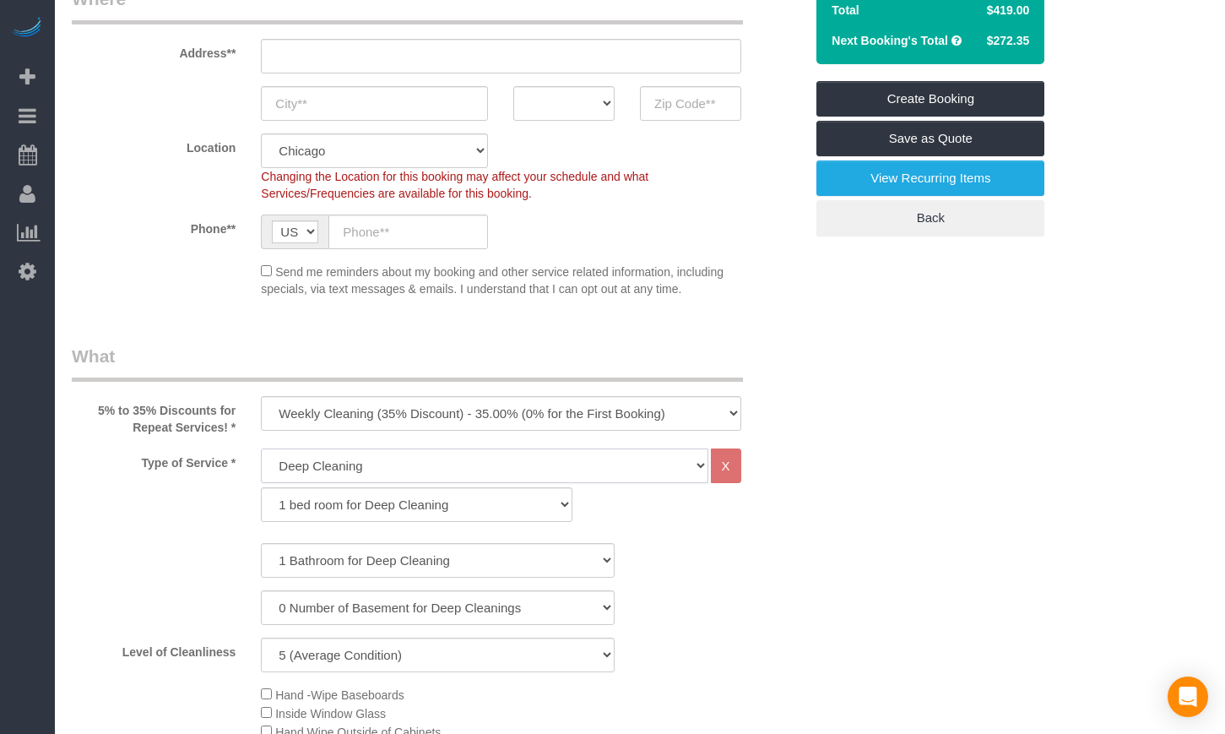
click at [317, 475] on select "General Cleaning Deep Cleaning Move-in / Move-out Cleaning COUNTS Cleaning" at bounding box center [484, 465] width 447 height 35
select select "512"
click at [261, 448] on select "General Cleaning Deep Cleaning Move-in / Move-out Cleaning COUNTS Cleaning" at bounding box center [484, 465] width 447 height 35
select select "286"
select select "5"
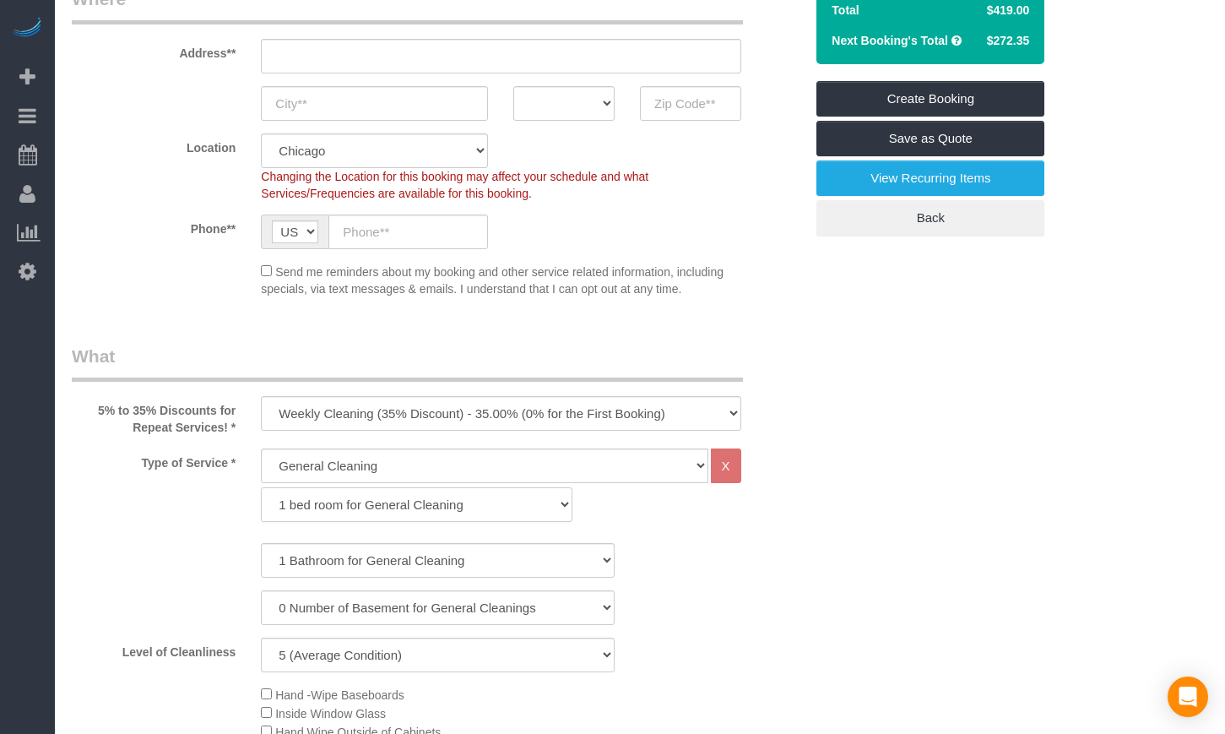
click at [314, 494] on select "1 bed room for General Cleaning 2 bed room for General Cleaning 3 bed room for …" at bounding box center [417, 504] width 312 height 35
click at [182, 498] on div "Type of Service * General Cleaning Deep Cleaning Move-in / Move-out Cleaning CO…" at bounding box center [437, 489] width 757 height 82
click at [321, 510] on select "1 bed room for General Cleaning 2 bed room for General Cleaning 3 bed room for …" at bounding box center [417, 504] width 312 height 35
select select "287"
click at [261, 487] on select "1 bed room for General Cleaning 2 bed room for General Cleaning 3 bed room for …" at bounding box center [417, 504] width 312 height 35
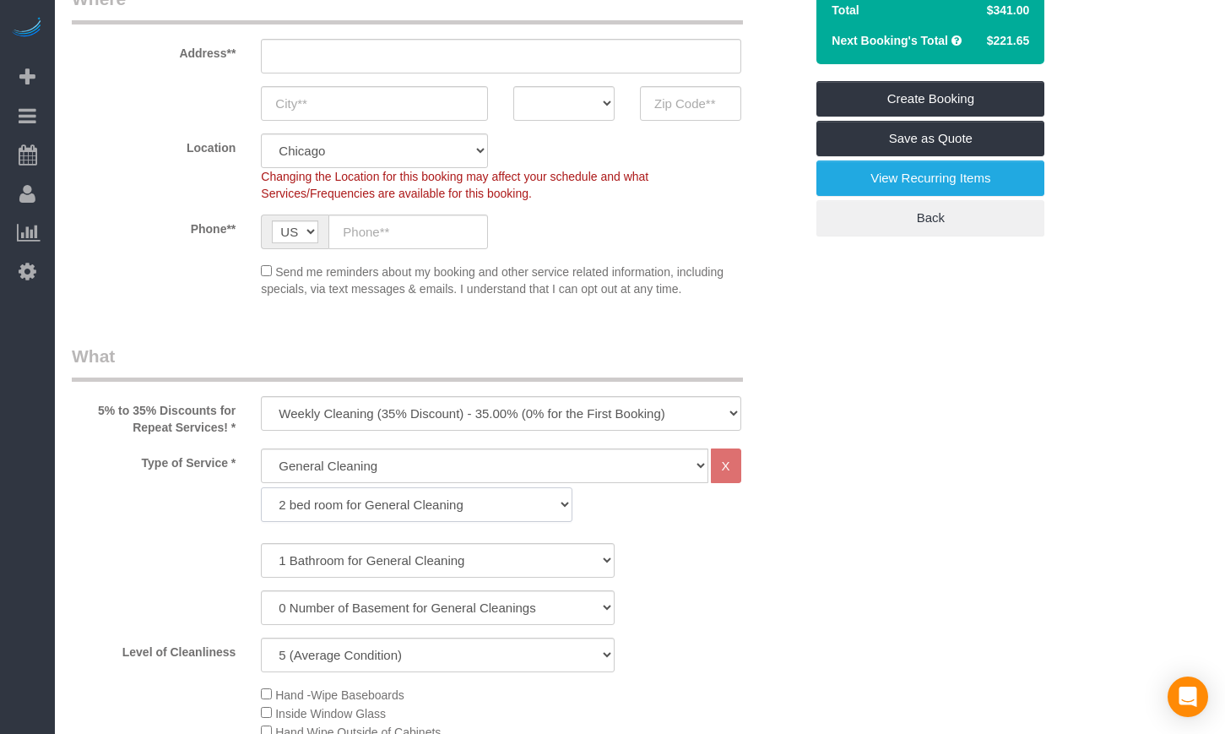
select select "5"
click at [307, 552] on select "1 Bathroom for General Cleaning 2 Bathroom for General Cleanings 3 Bathroom for…" at bounding box center [438, 560] width 354 height 35
select select "2"
click at [261, 543] on select "1 Bathroom for General Cleaning 2 Bathroom for General Cleanings 3 Bathroom for…" at bounding box center [438, 560] width 354 height 35
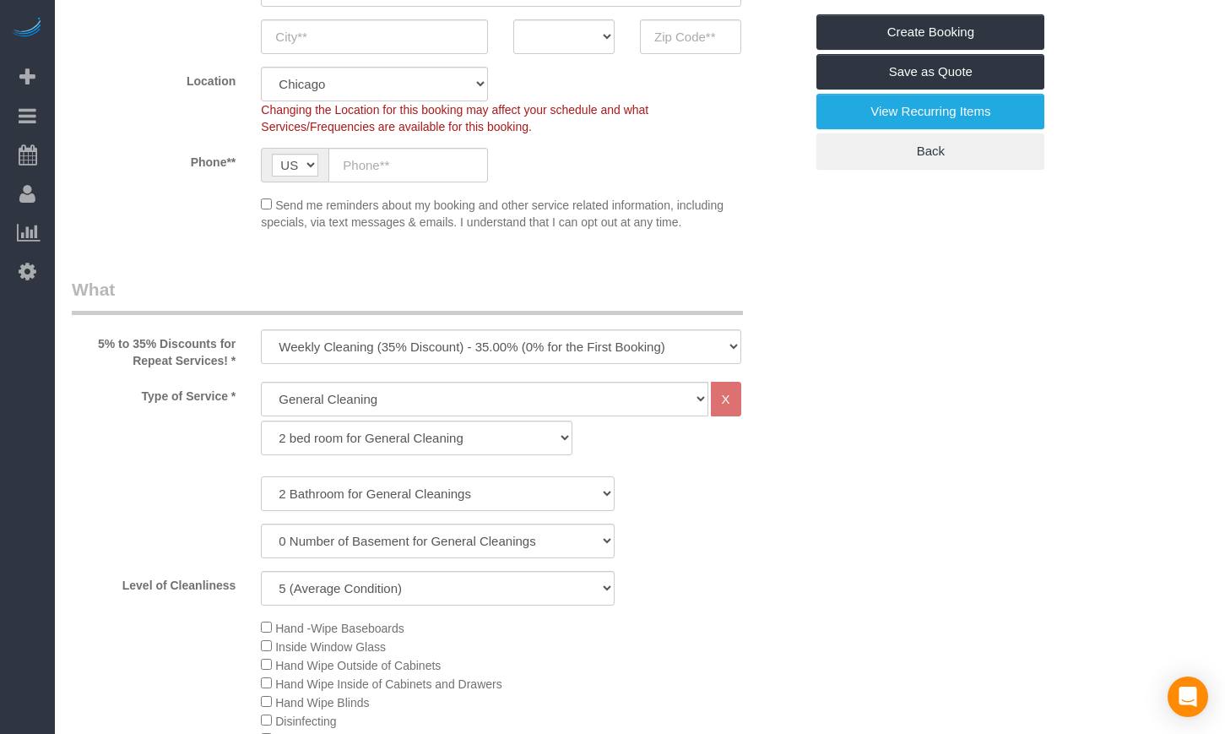
scroll to position [422, 0]
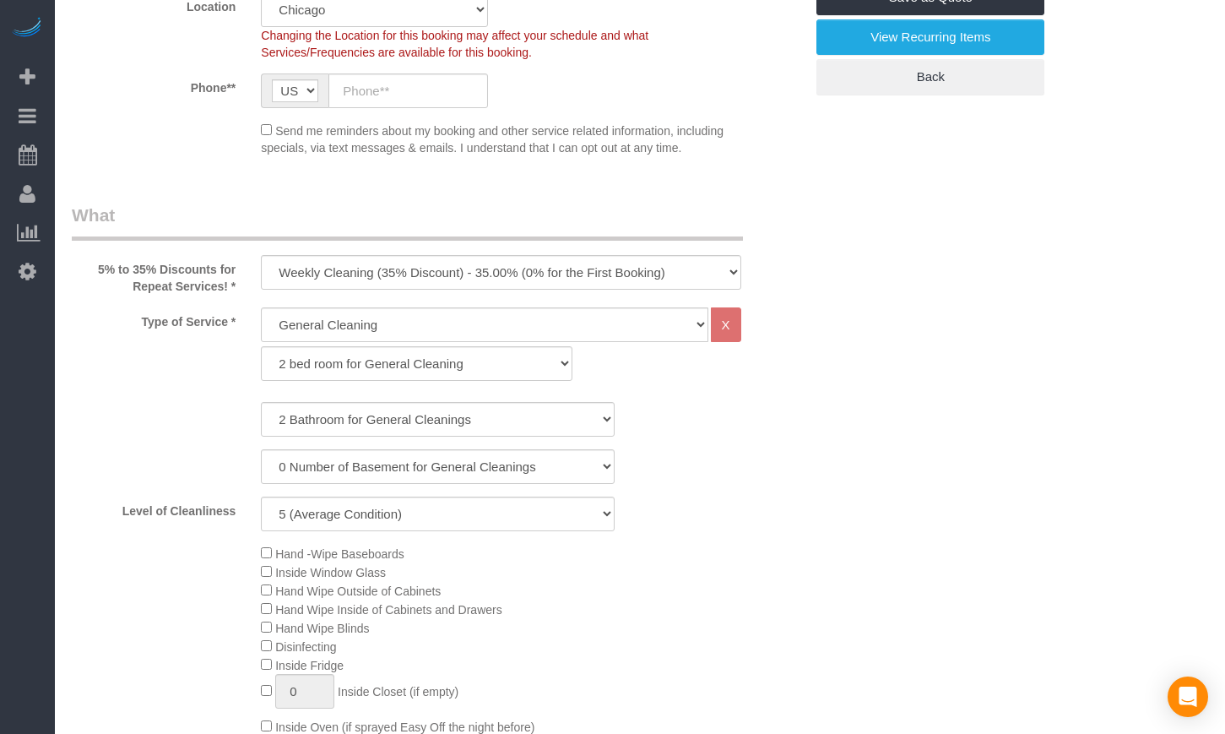
click at [197, 405] on div "1 Bathroom for General Cleaning 2 Bathroom for General Cleanings 3 Bathroom for…" at bounding box center [437, 419] width 757 height 35
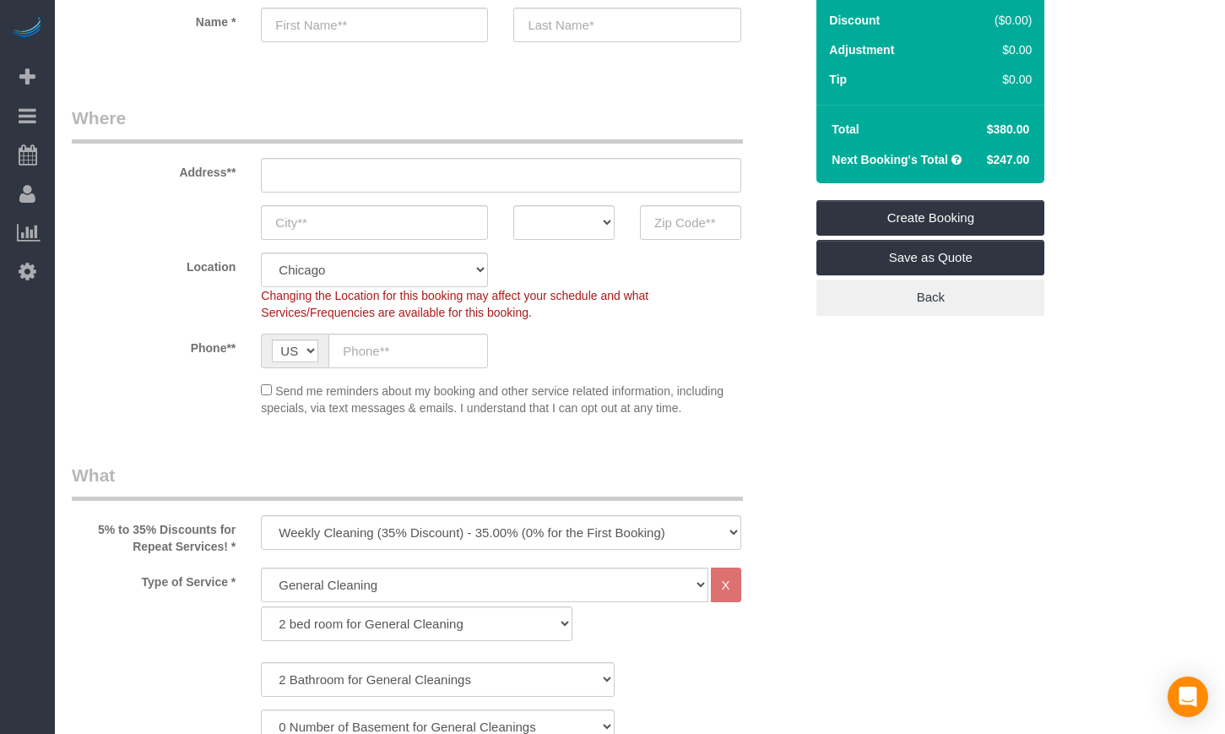
scroll to position [141, 0]
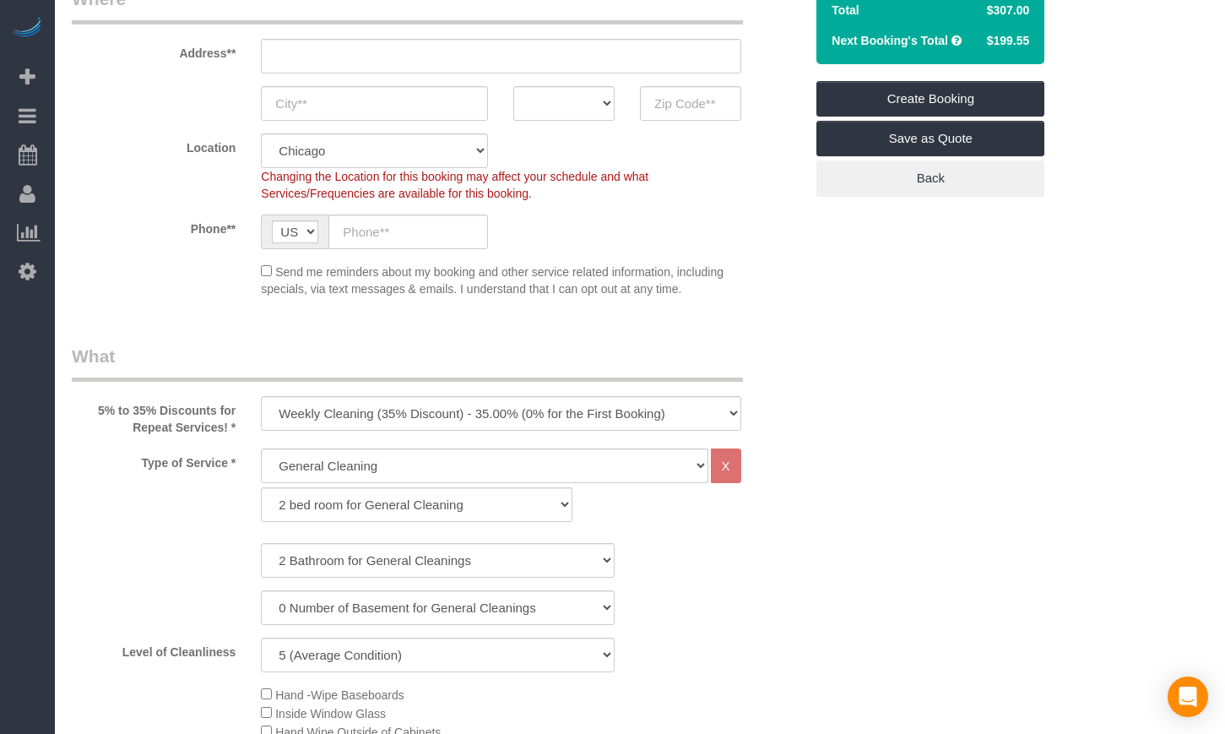
scroll to position [0, 0]
